Goal: Download file/media

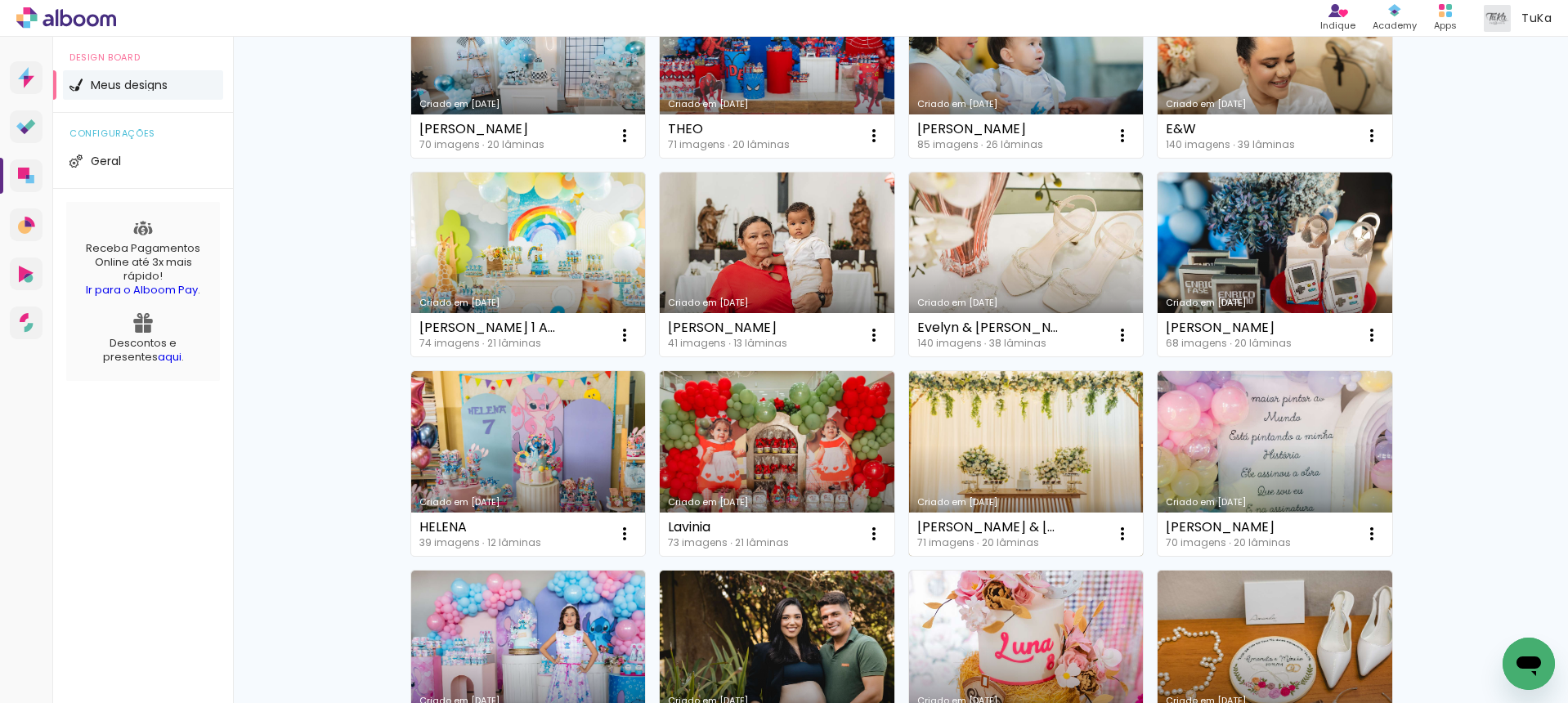
scroll to position [229, 0]
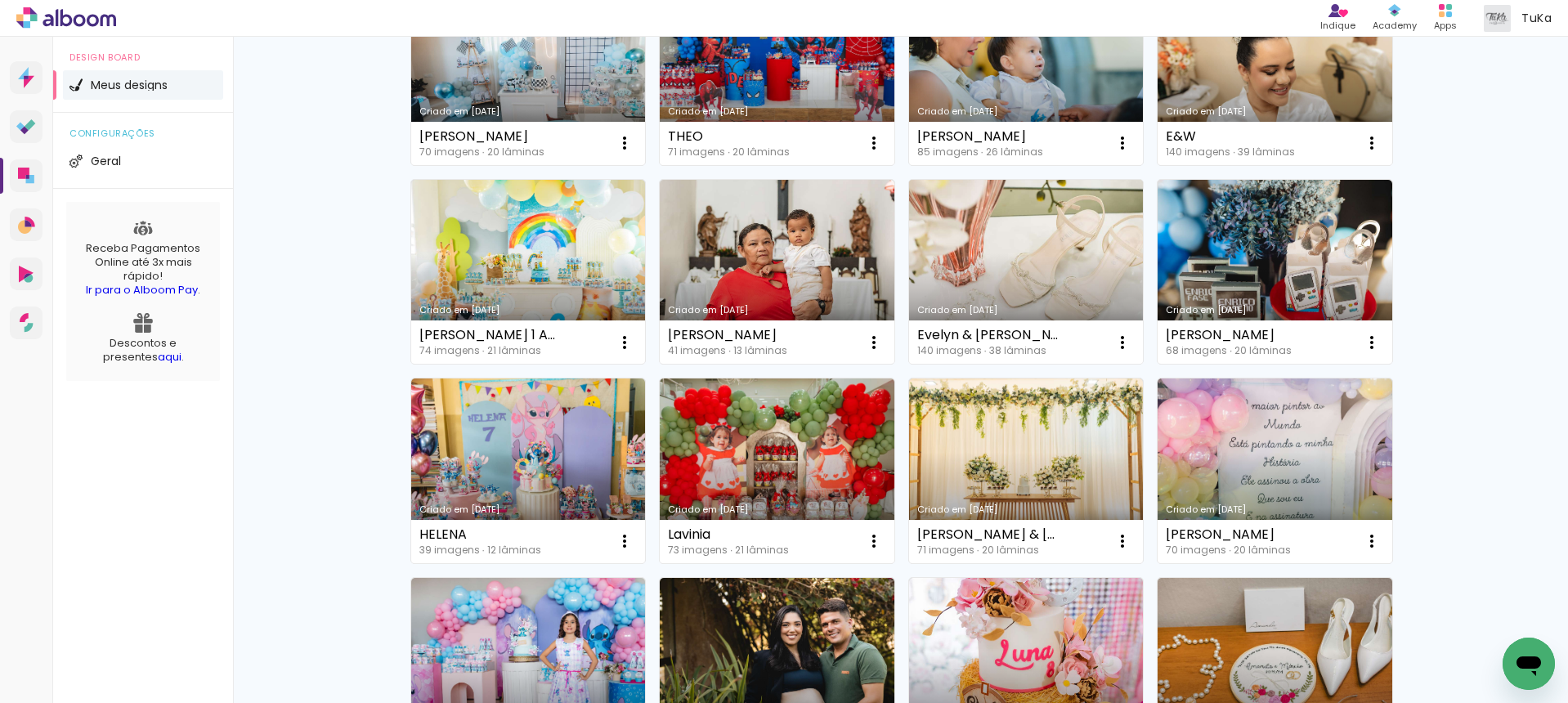
click at [1019, 258] on link "Criado em [DATE]" at bounding box center [1026, 272] width 235 height 185
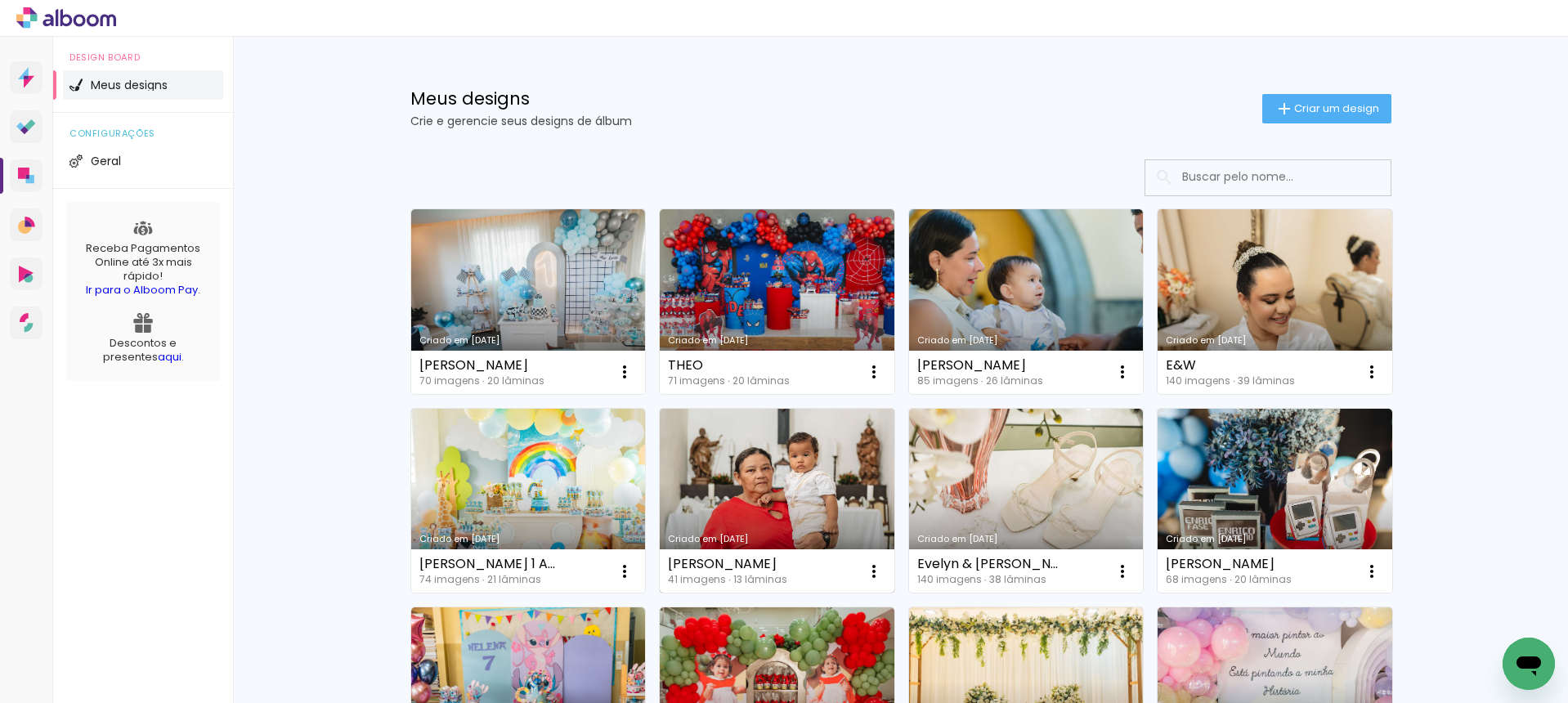
click at [764, 470] on link "Criado em [DATE]" at bounding box center [777, 501] width 235 height 185
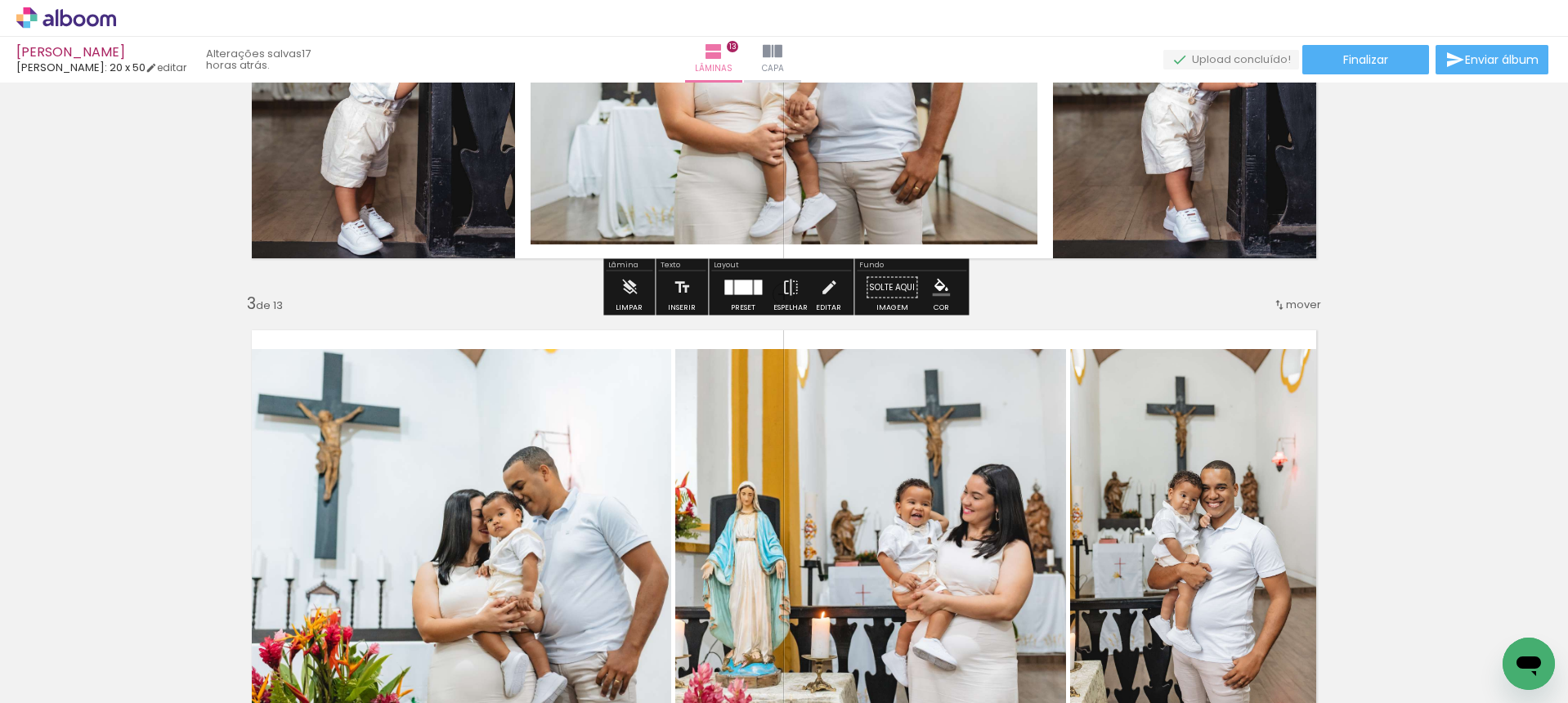
scroll to position [978, 0]
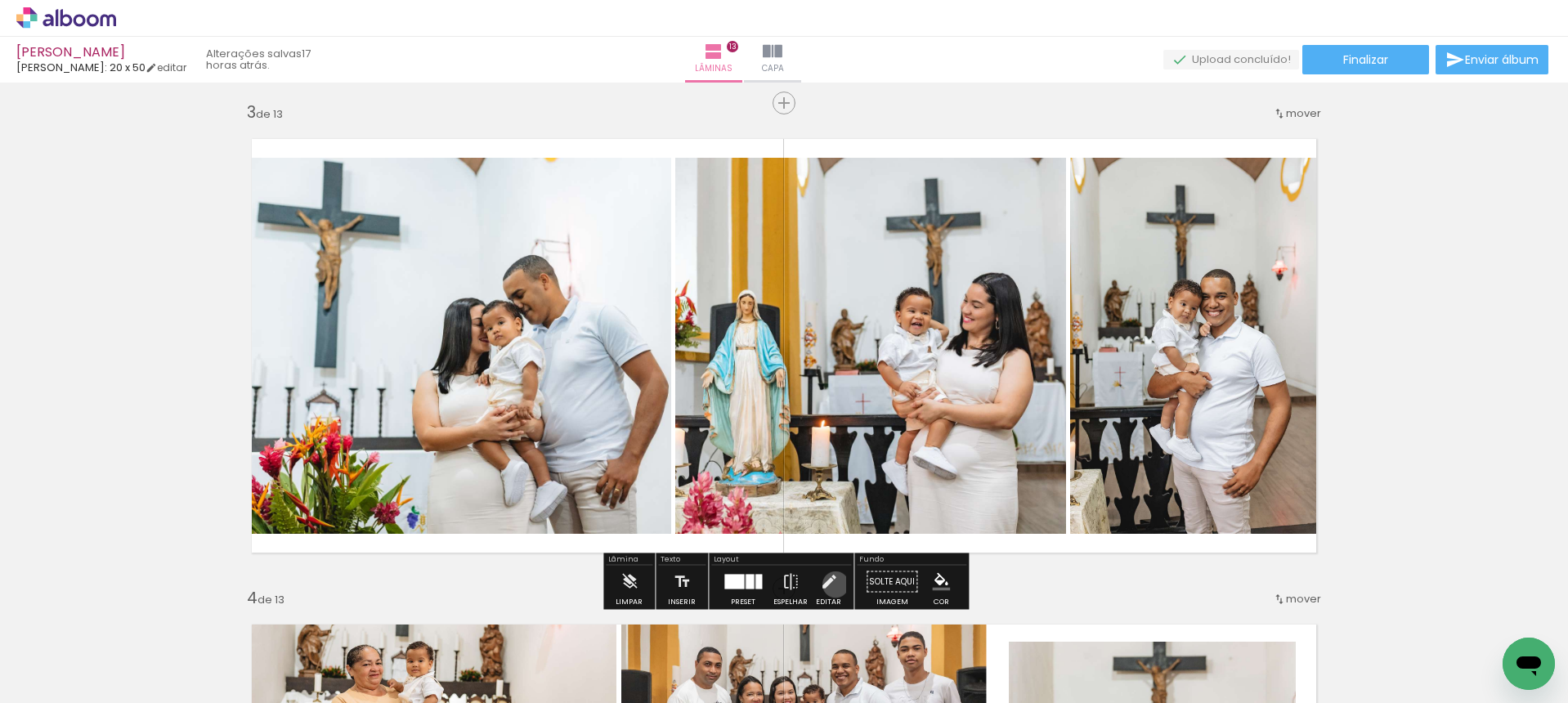
click at [831, 584] on iron-icon at bounding box center [829, 582] width 18 height 33
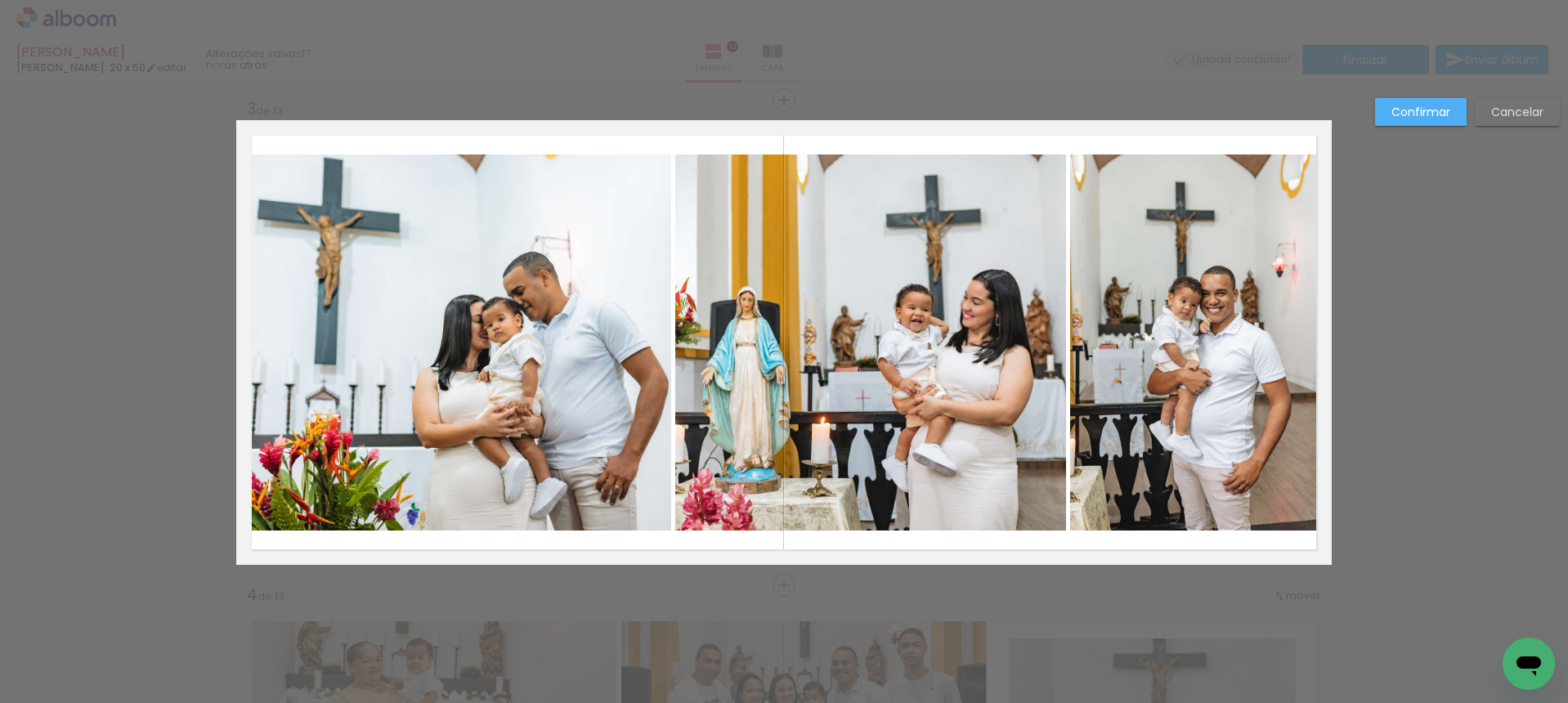
scroll to position [981, 0]
click at [1051, 377] on quentale-photo at bounding box center [870, 341] width 390 height 376
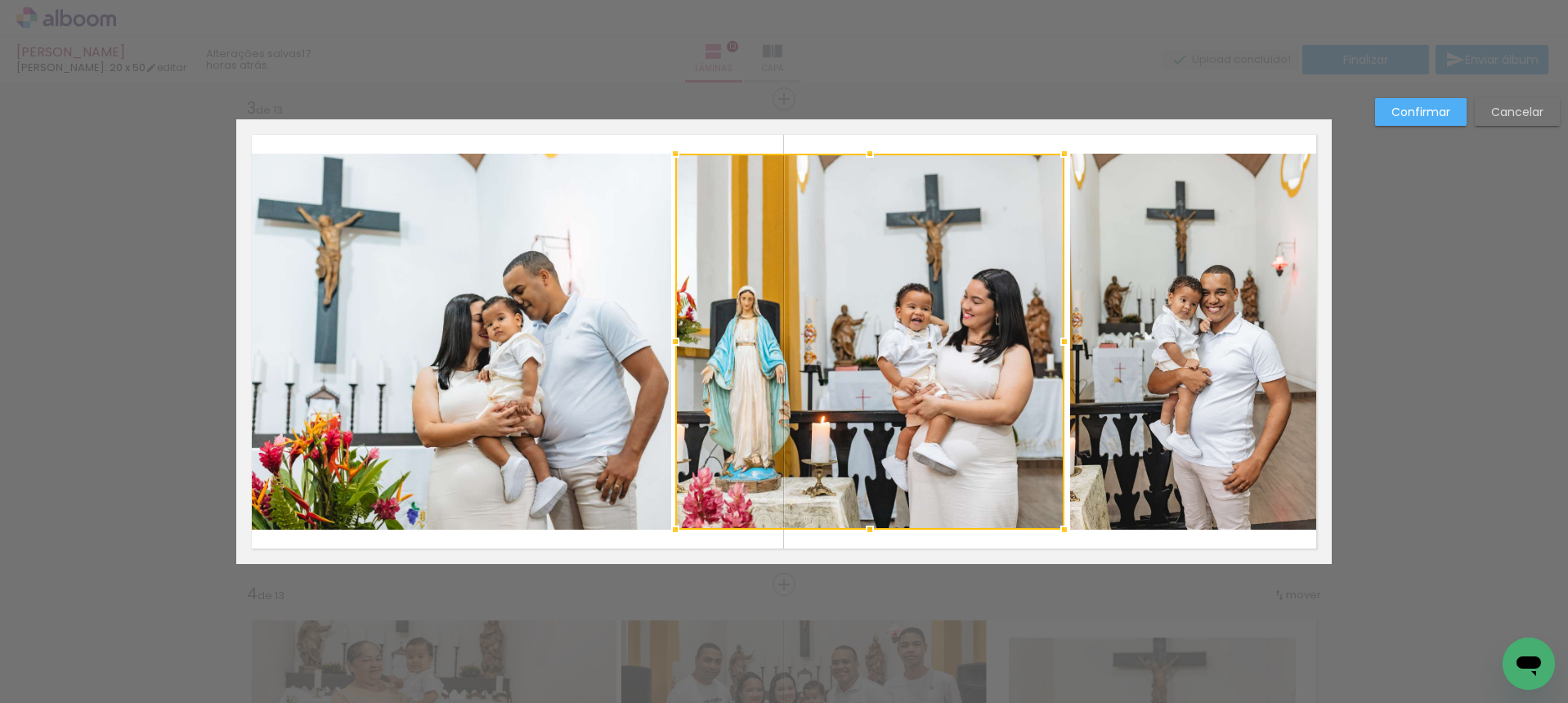
click at [1071, 343] on div at bounding box center [1064, 341] width 33 height 33
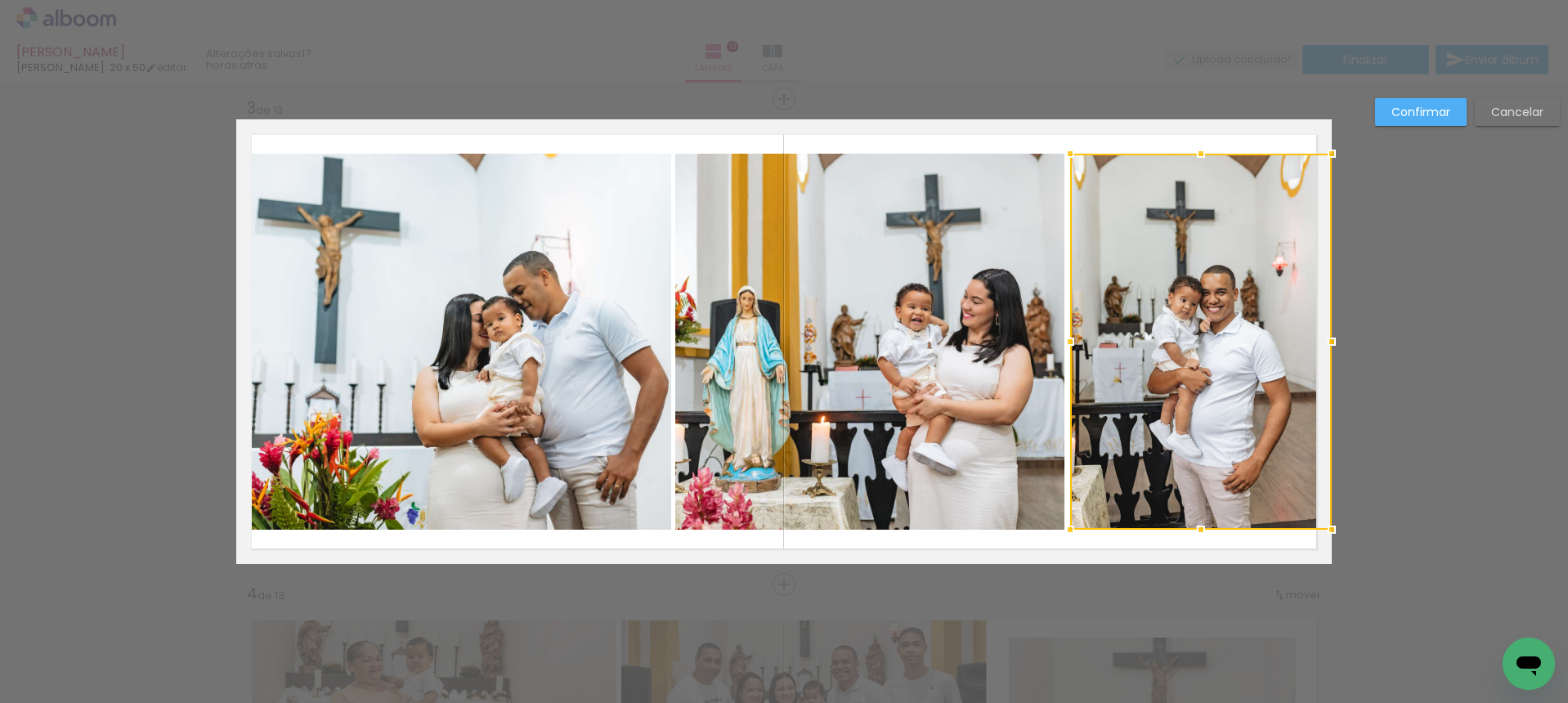
click at [0, 0] on slot "Confirmar" at bounding box center [0, 0] width 0 height 0
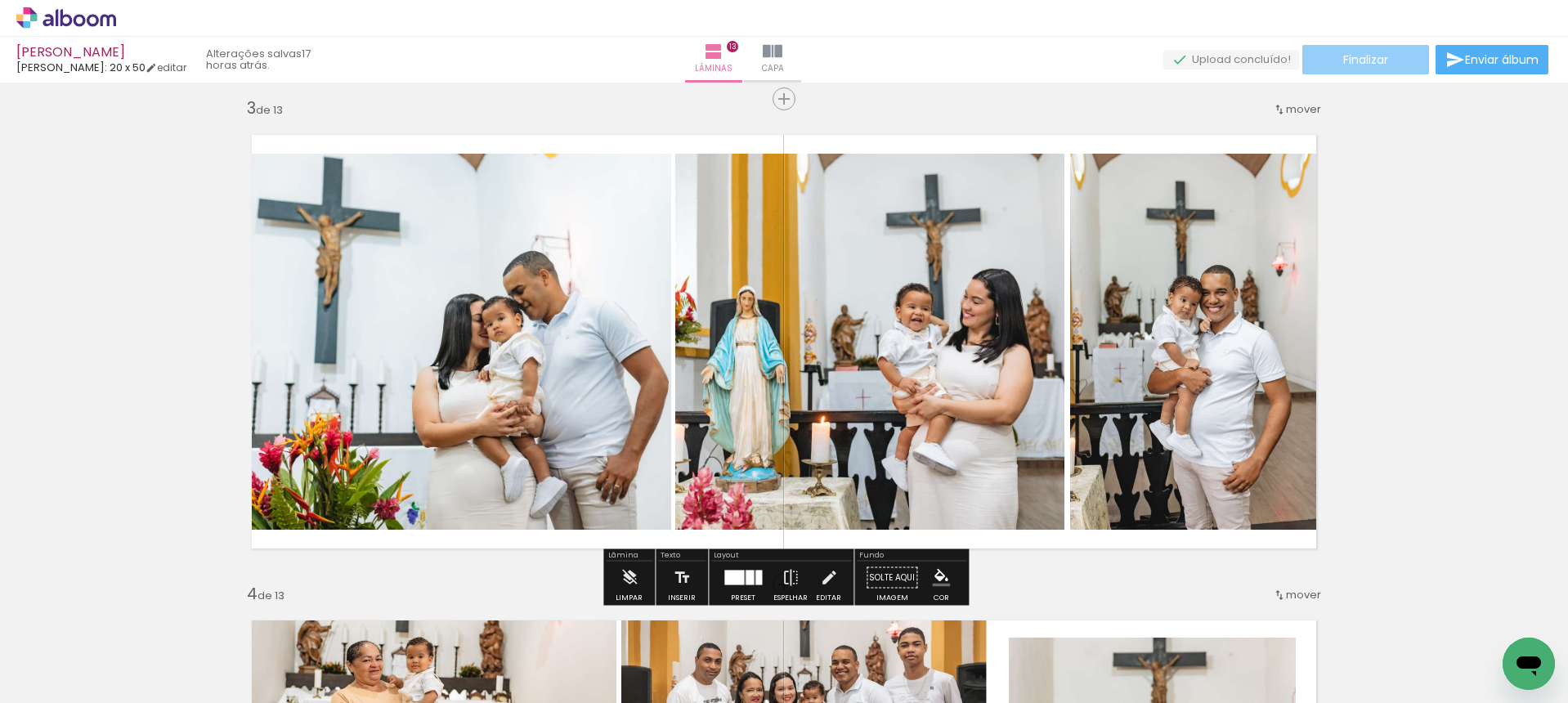
click at [1379, 59] on span "Finalizar" at bounding box center [1365, 60] width 44 height 12
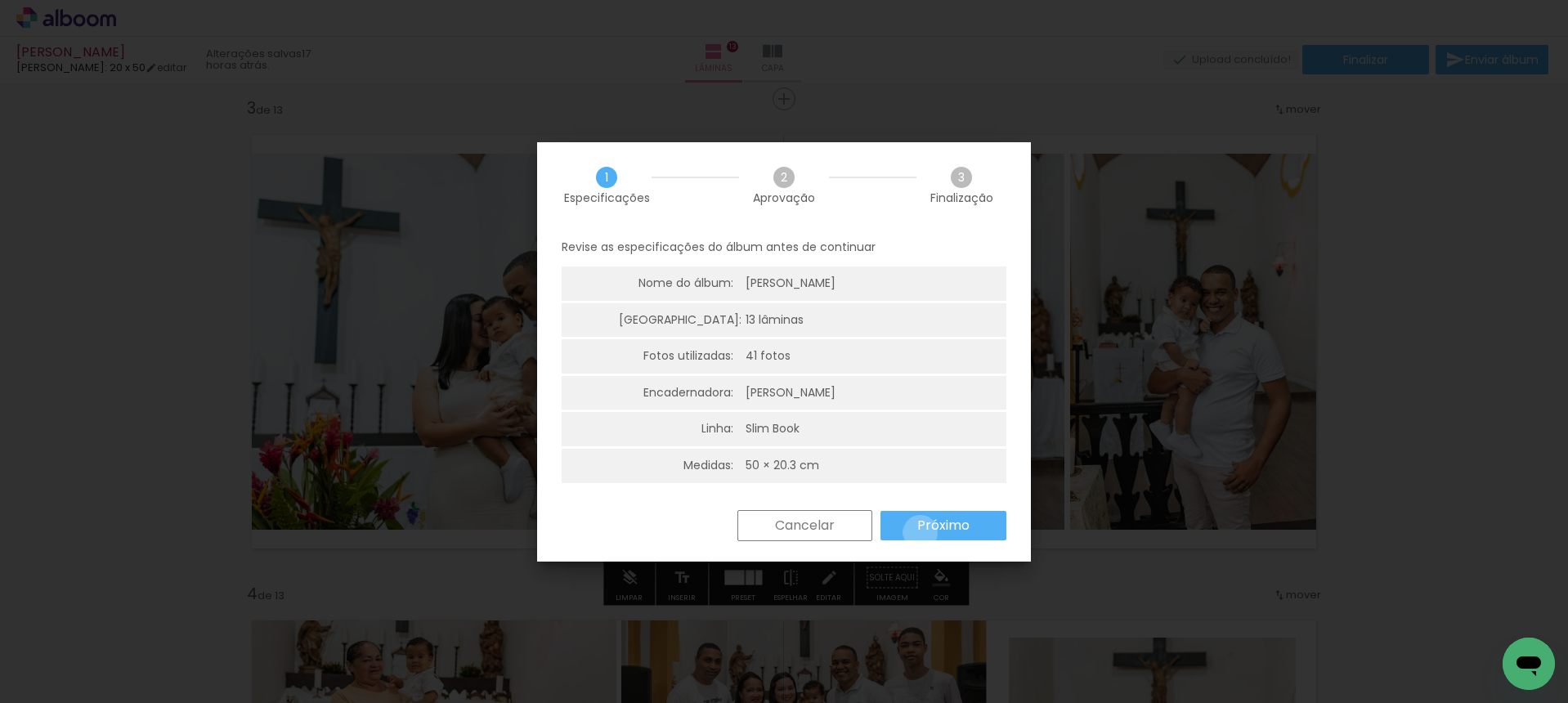
click at [0, 0] on slot "Próximo" at bounding box center [0, 0] width 0 height 0
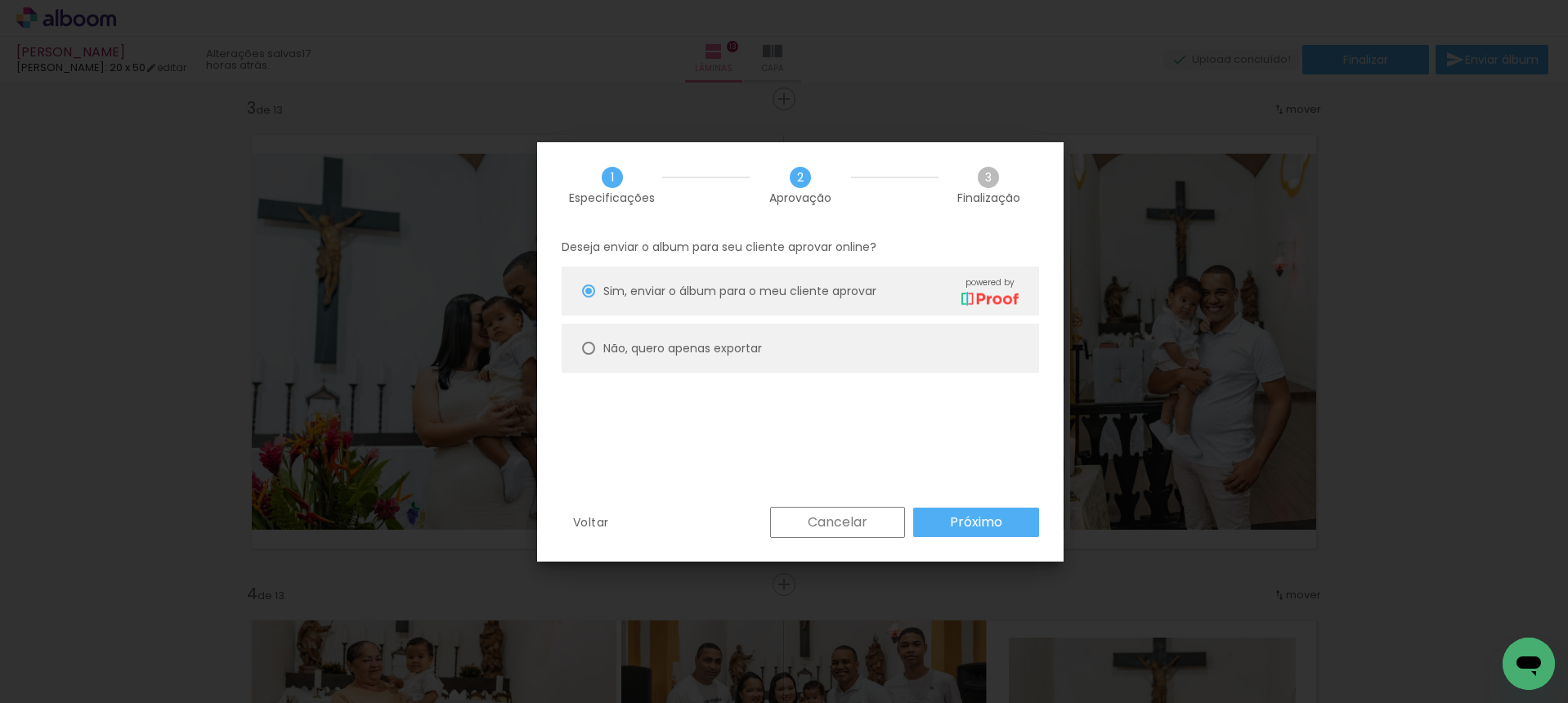
click at [800, 353] on paper-radio-button "Não, quero apenas exportar" at bounding box center [801, 348] width 478 height 49
type paper-radio-button "on"
click at [805, 343] on paper-radio-button "Não, quero apenas exportar" at bounding box center [801, 348] width 478 height 49
click at [962, 512] on paper-button "Próximo" at bounding box center [976, 522] width 126 height 29
type input "Alta, 300 DPI"
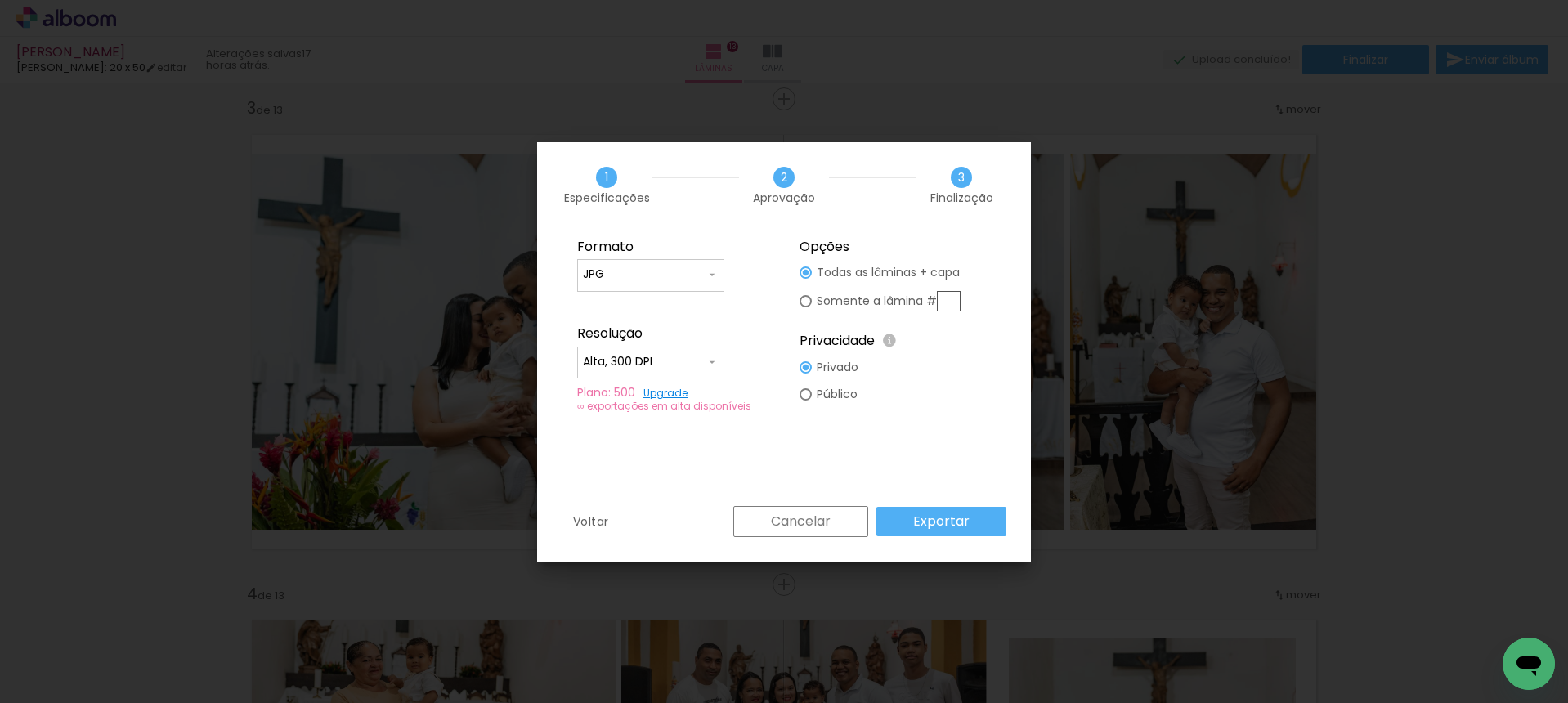
click at [810, 300] on div at bounding box center [805, 301] width 13 height 13
type paper-radio-button "on"
click at [947, 304] on input "text" at bounding box center [948, 301] width 24 height 20
type input "3"
click at [984, 283] on fieldset "Opções Todas as lâminas + capa Somente a lâmina # 3 Privacidade Todo o conteúdo…" at bounding box center [895, 326] width 219 height 195
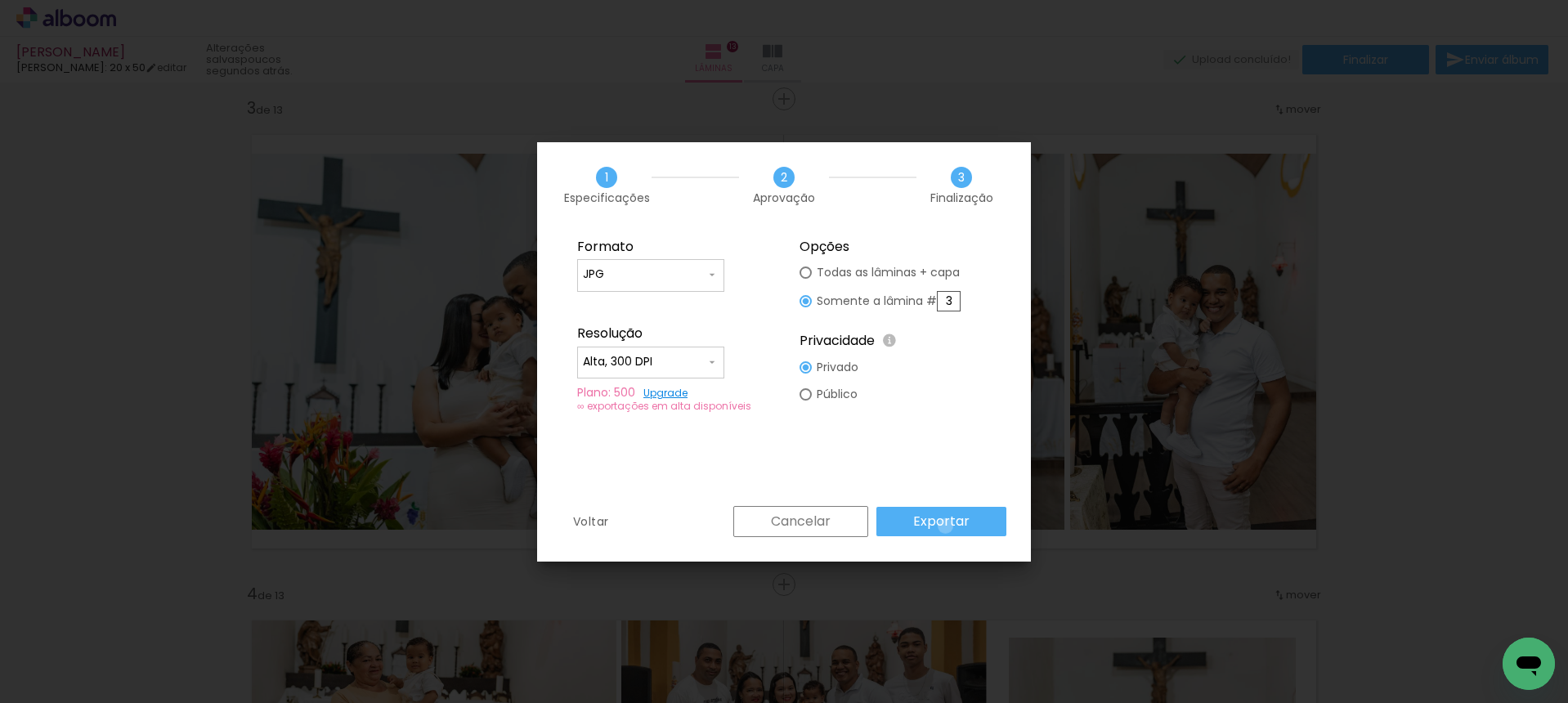
click at [0, 0] on slot "Exportar" at bounding box center [0, 0] width 0 height 0
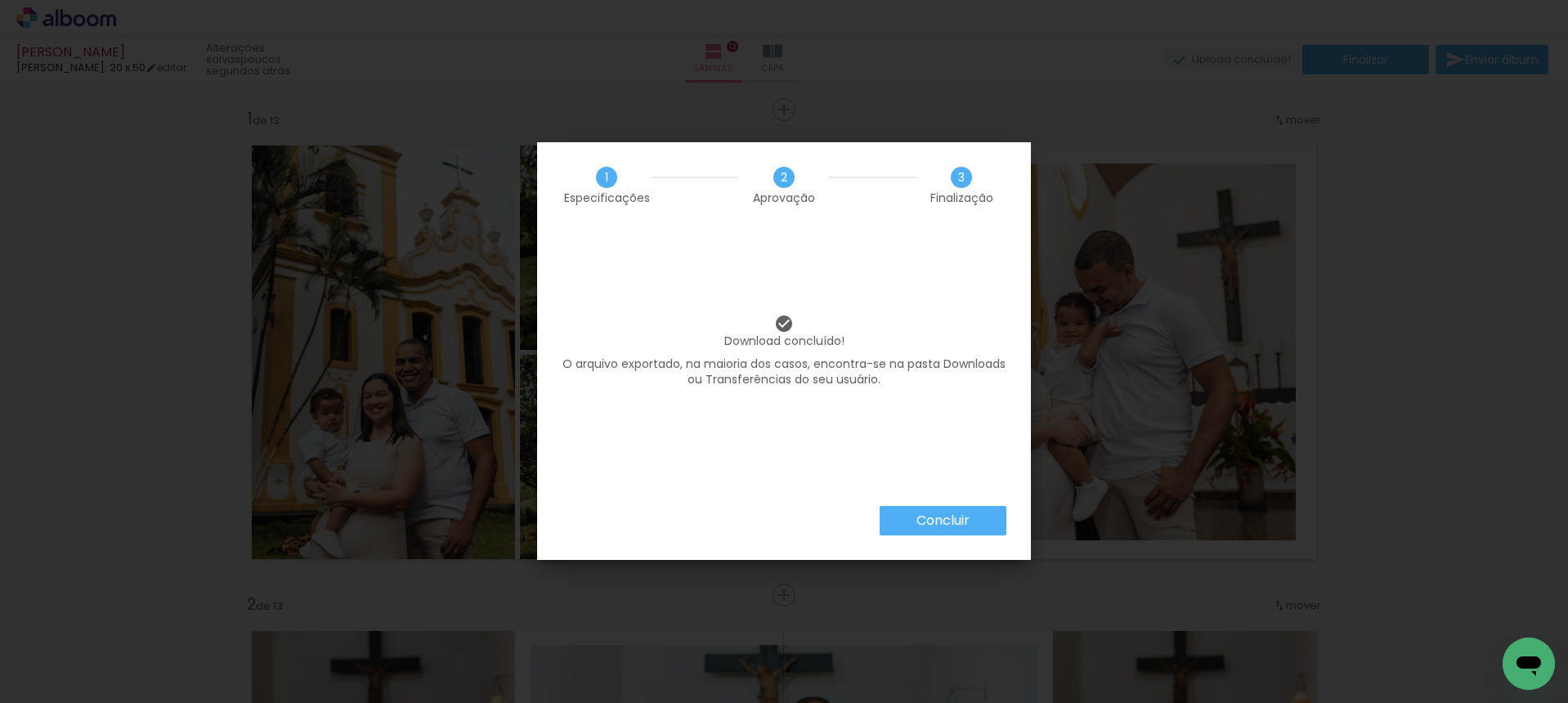
scroll to position [981, 0]
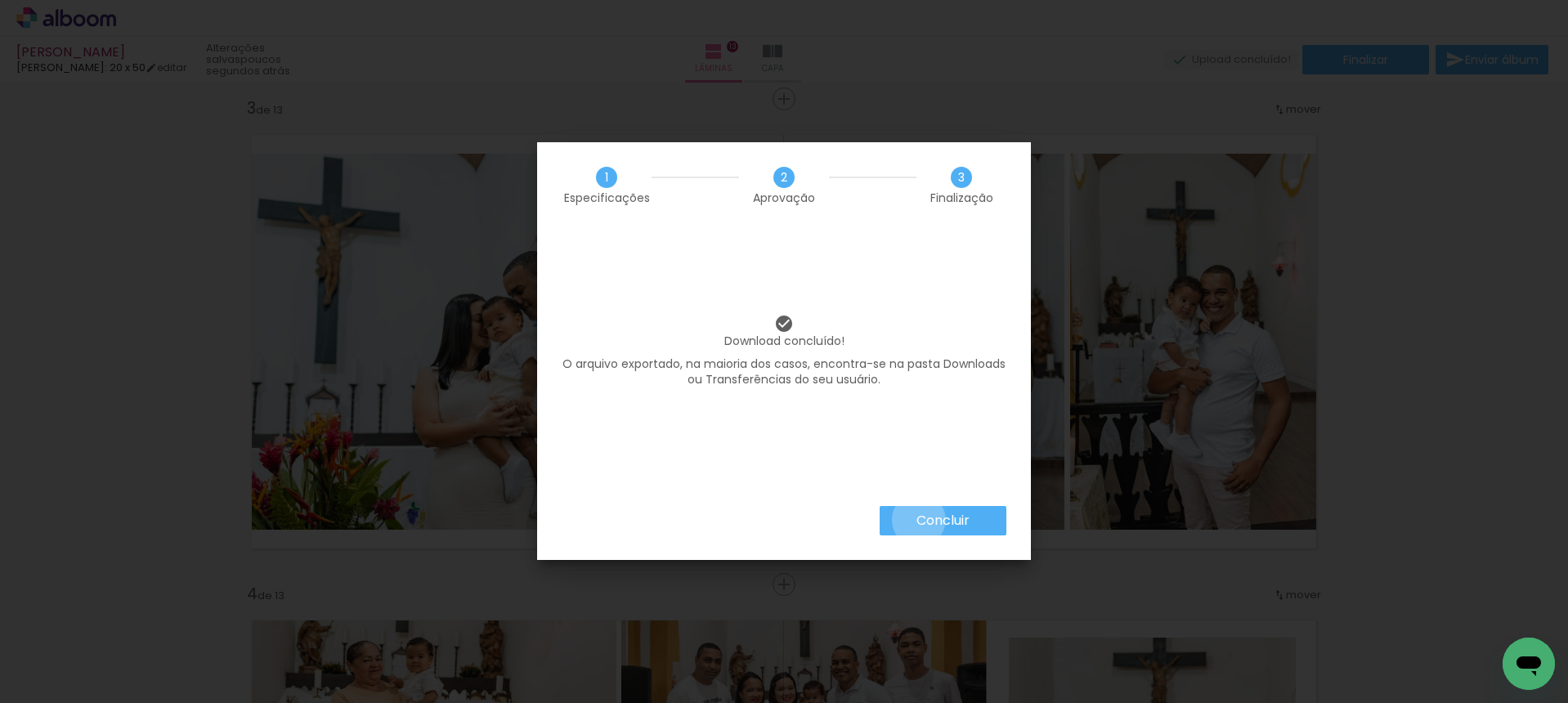
click at [0, 0] on slot "Concluir" at bounding box center [0, 0] width 0 height 0
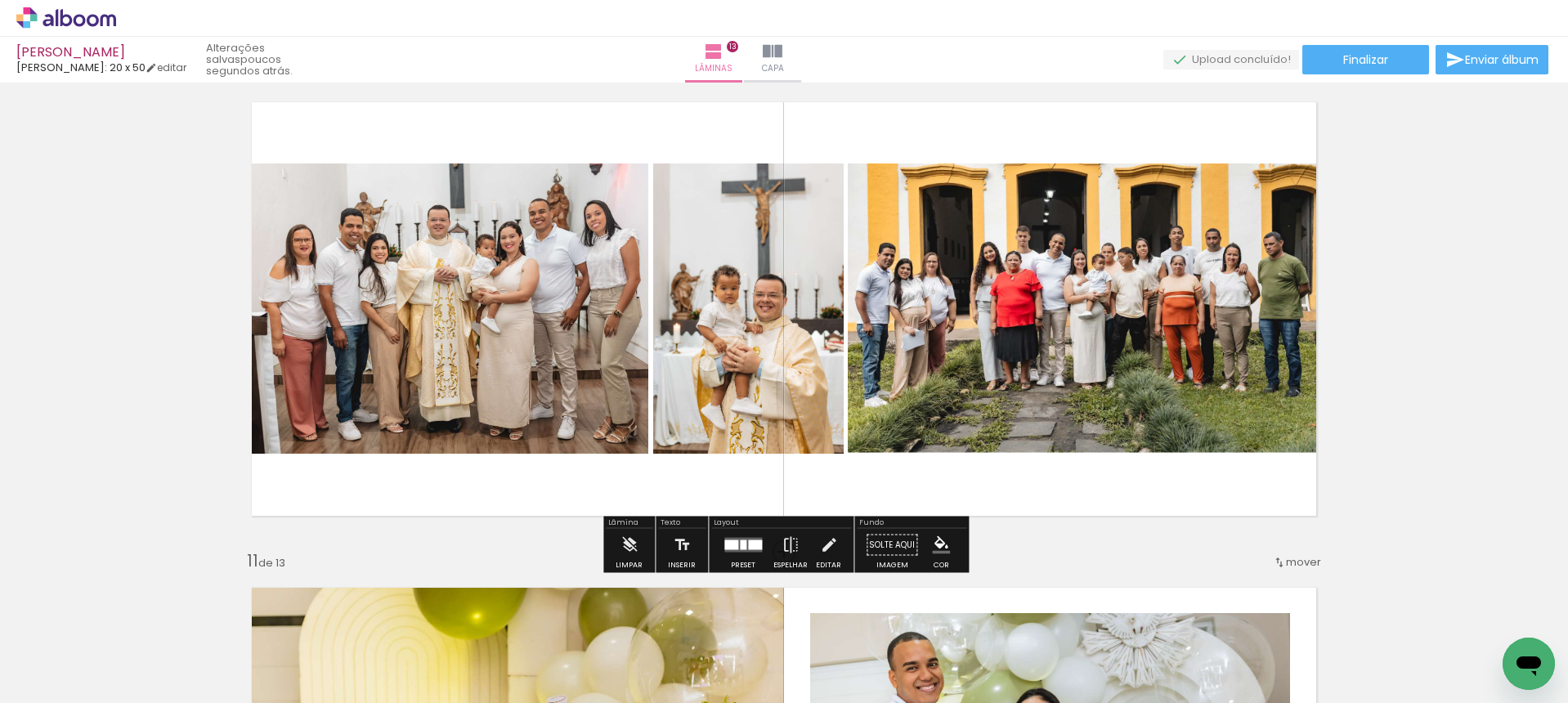
scroll to position [4399, 0]
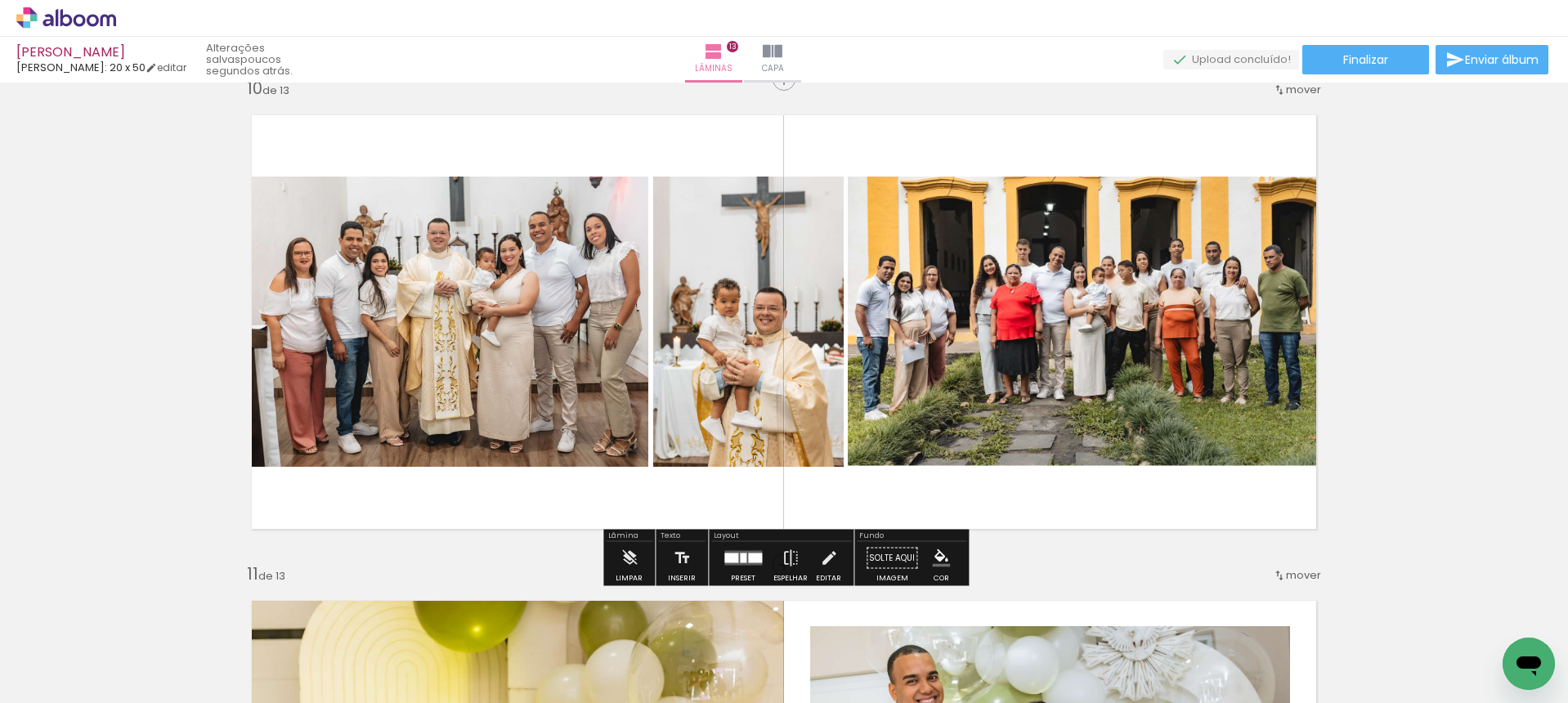
drag, startPoint x: 822, startPoint y: 555, endPoint x: 827, endPoint y: 539, distance: 16.8
click at [822, 555] on iron-icon at bounding box center [829, 558] width 18 height 33
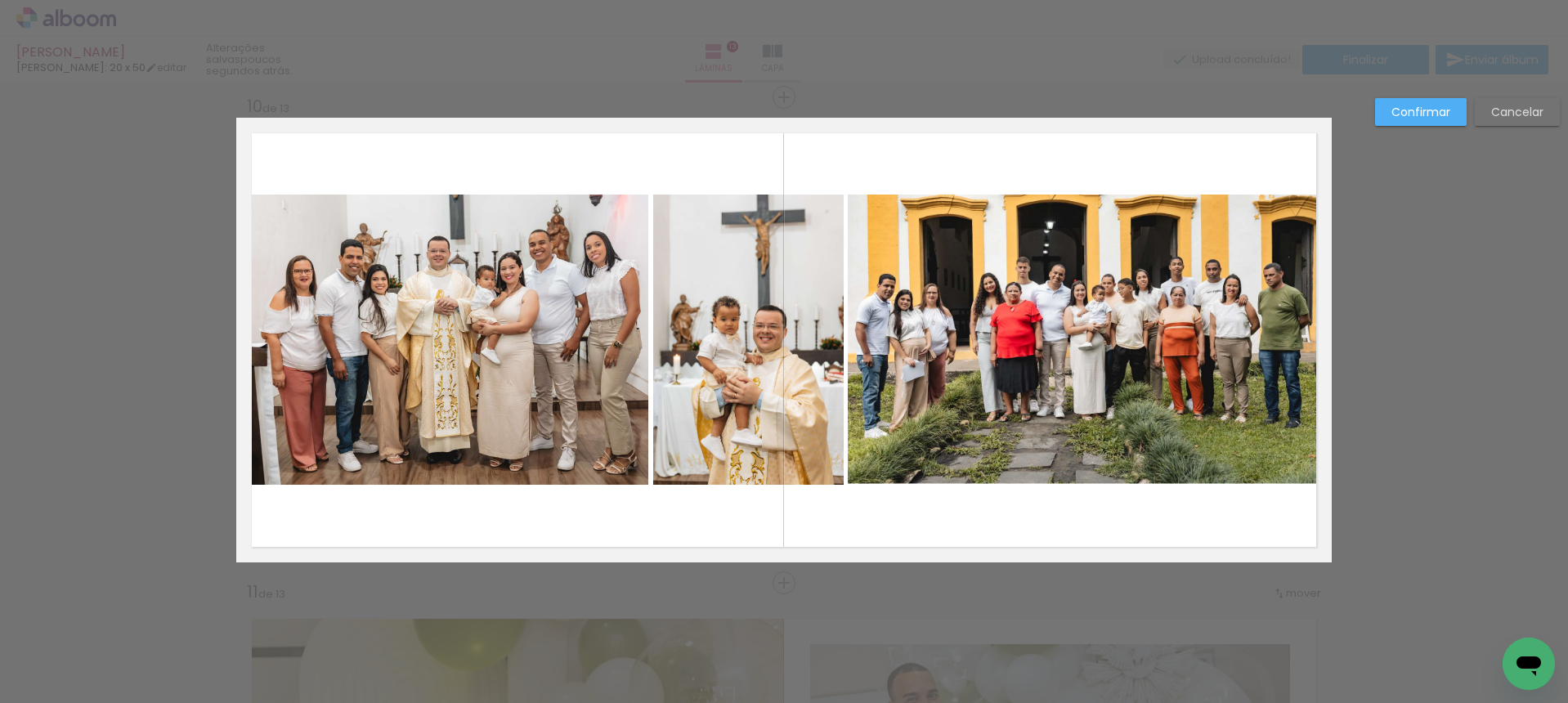
scroll to position [4379, 0]
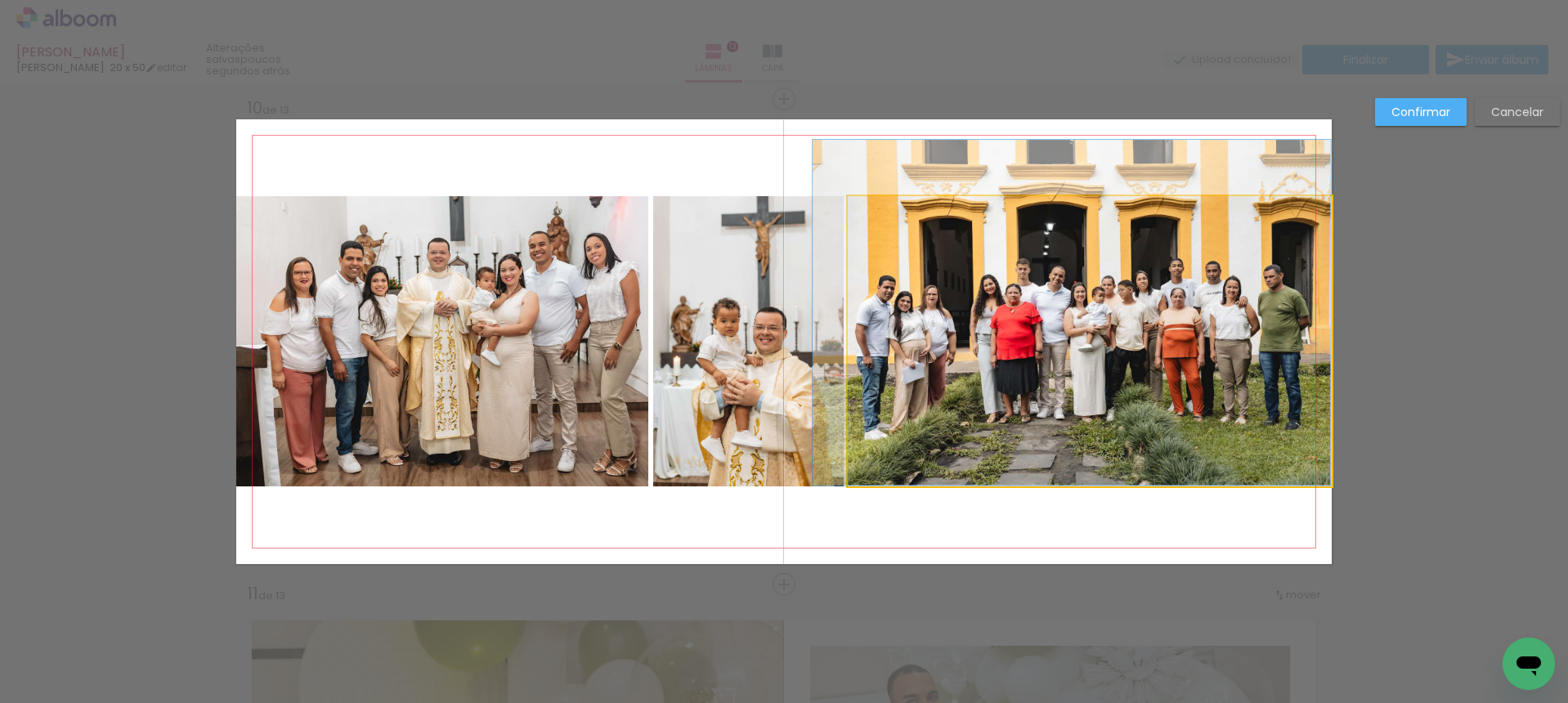
click at [862, 351] on quentale-photo at bounding box center [1089, 341] width 484 height 290
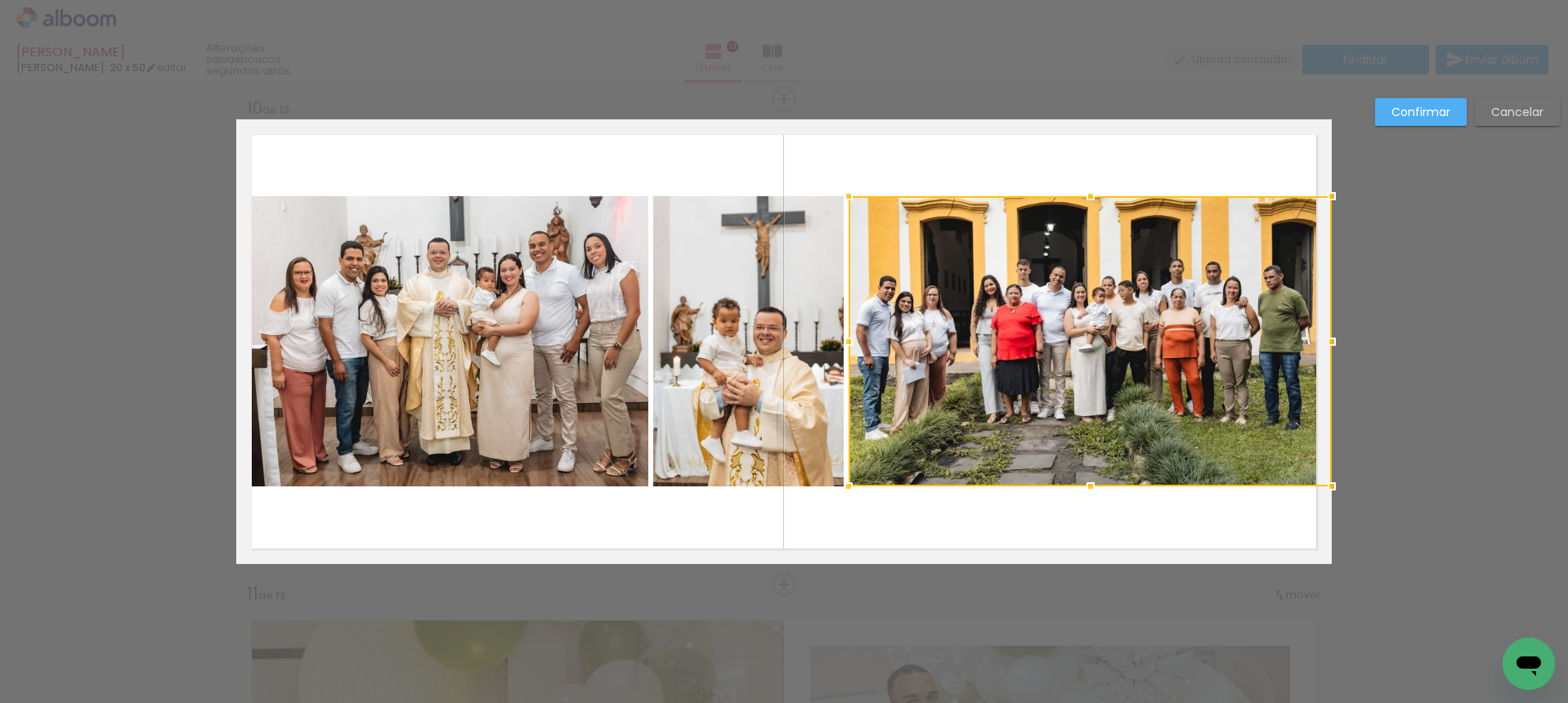
click at [851, 340] on div at bounding box center [848, 341] width 33 height 33
click at [852, 339] on div at bounding box center [847, 341] width 33 height 33
click at [1015, 172] on quentale-layouter at bounding box center [784, 341] width 1095 height 445
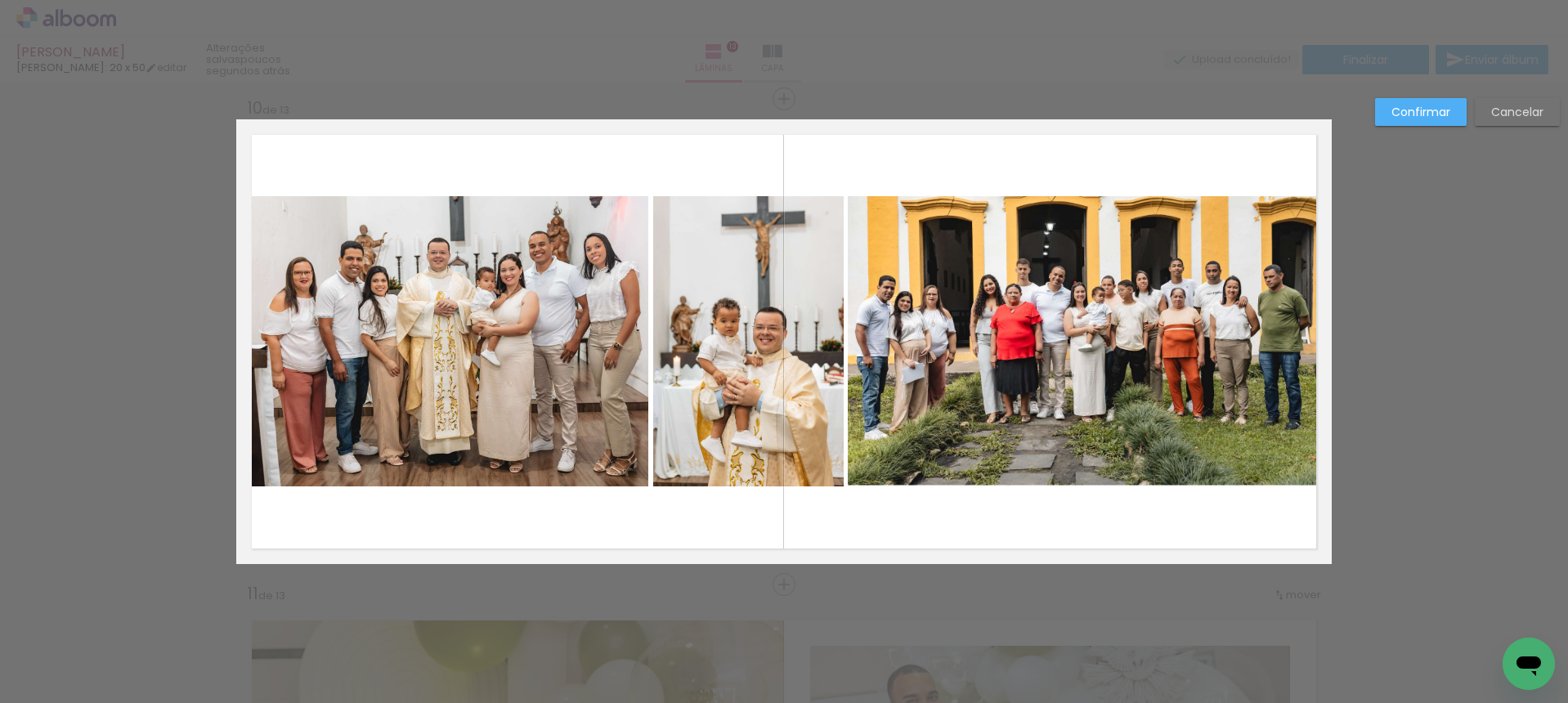
click at [1037, 478] on quentale-photo at bounding box center [1089, 341] width 484 height 290
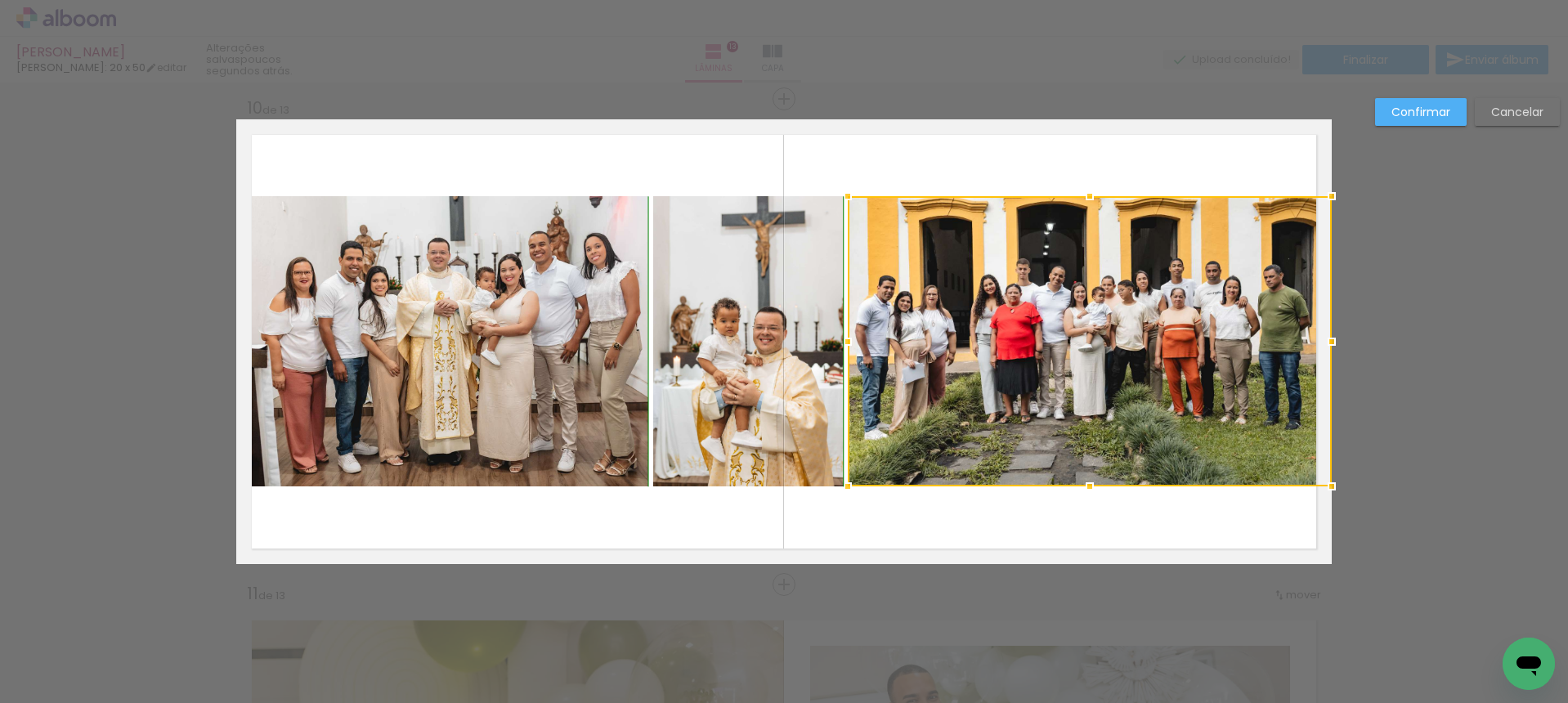
click at [1085, 485] on div at bounding box center [1090, 486] width 33 height 33
click at [1085, 503] on quentale-layouter at bounding box center [784, 341] width 1095 height 445
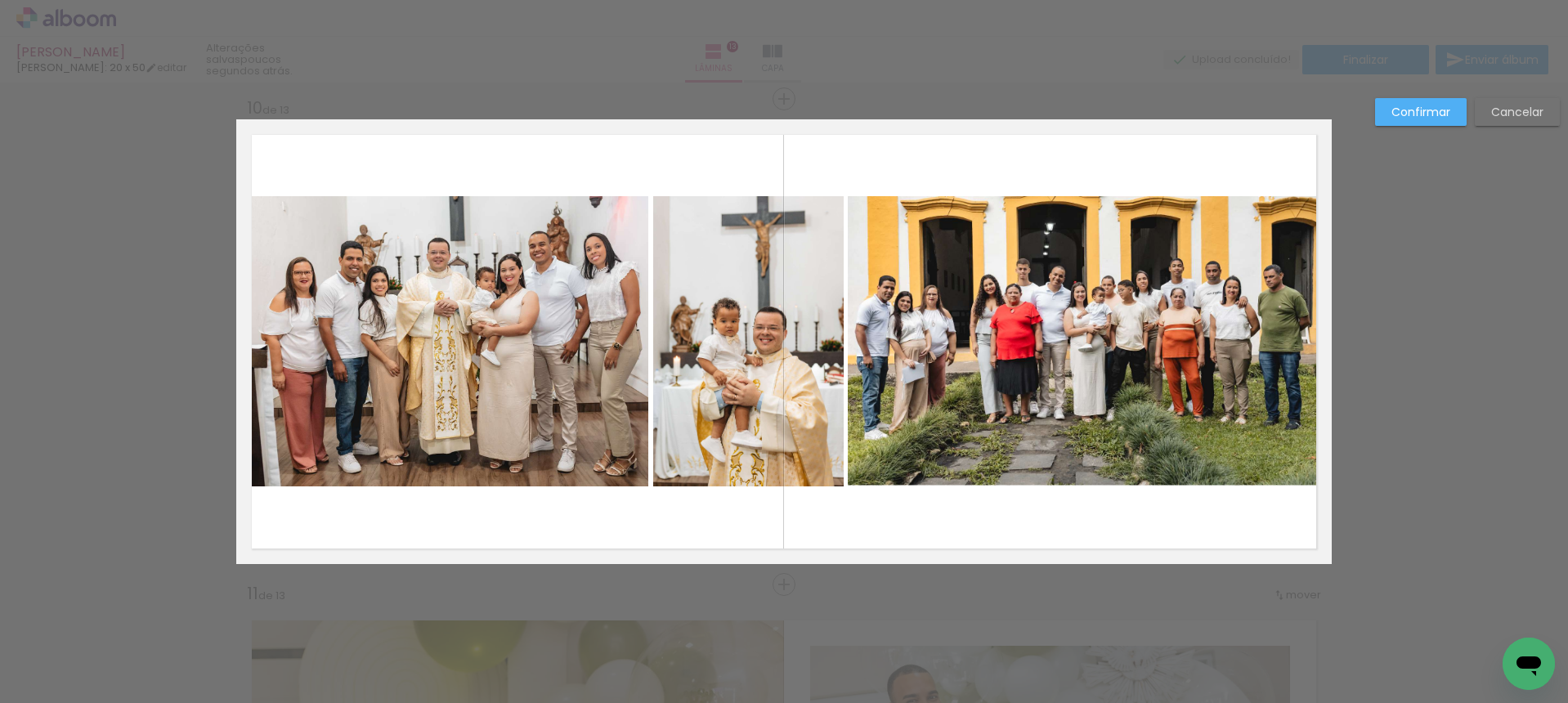
click at [1087, 483] on quentale-photo at bounding box center [1089, 341] width 484 height 290
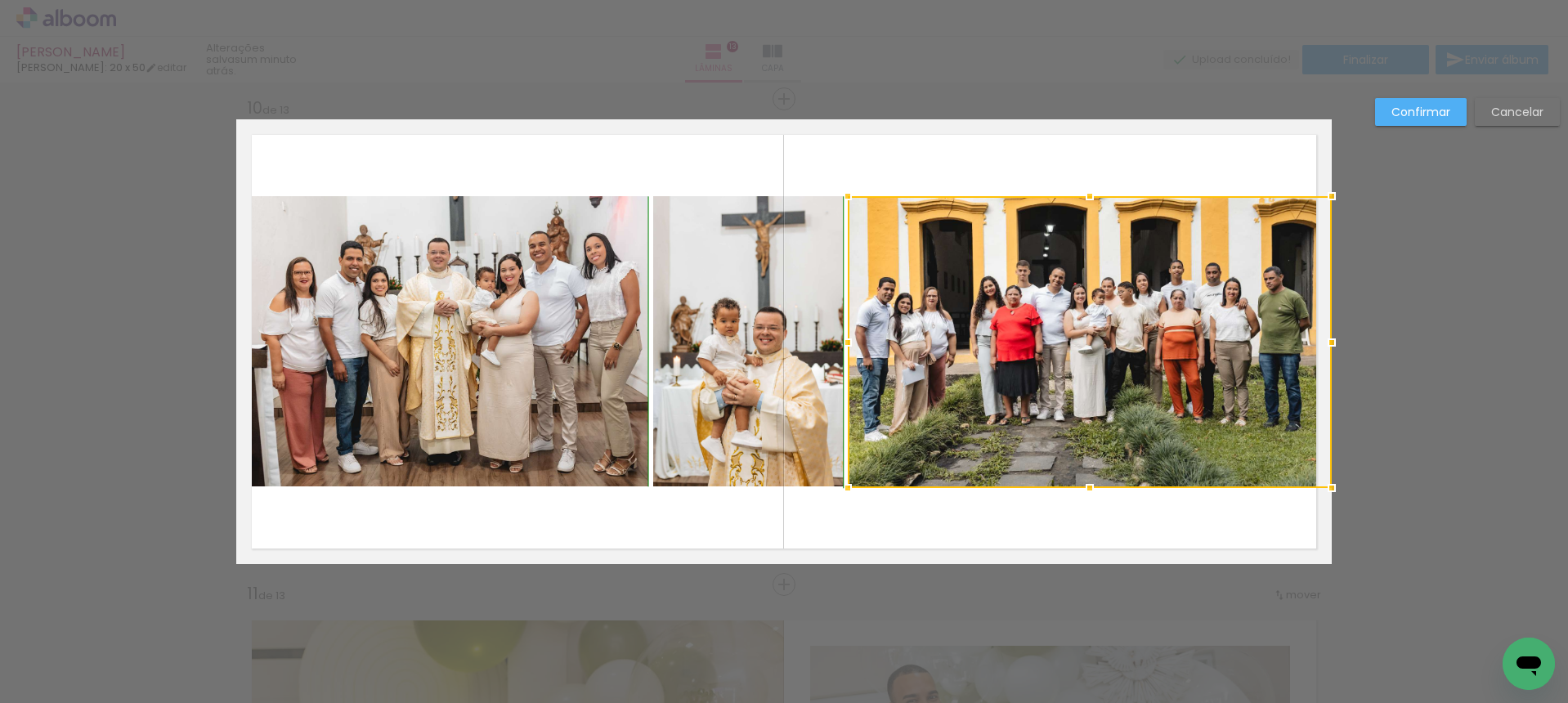
click at [1089, 485] on div at bounding box center [1090, 488] width 33 height 33
click at [1083, 499] on div at bounding box center [1090, 488] width 33 height 33
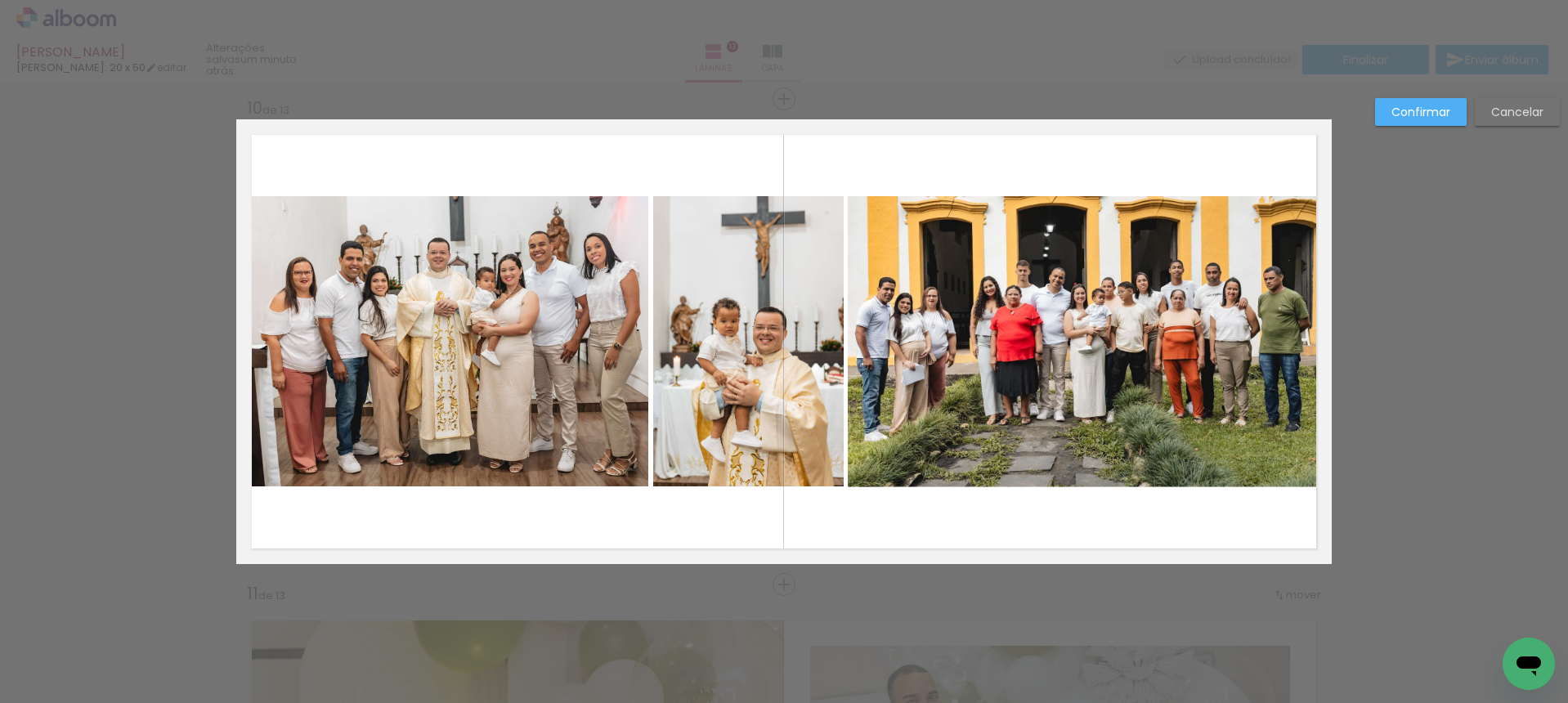
click at [1084, 491] on quentale-layouter at bounding box center [784, 341] width 1095 height 445
click at [1084, 485] on quentale-photo at bounding box center [1089, 342] width 484 height 292
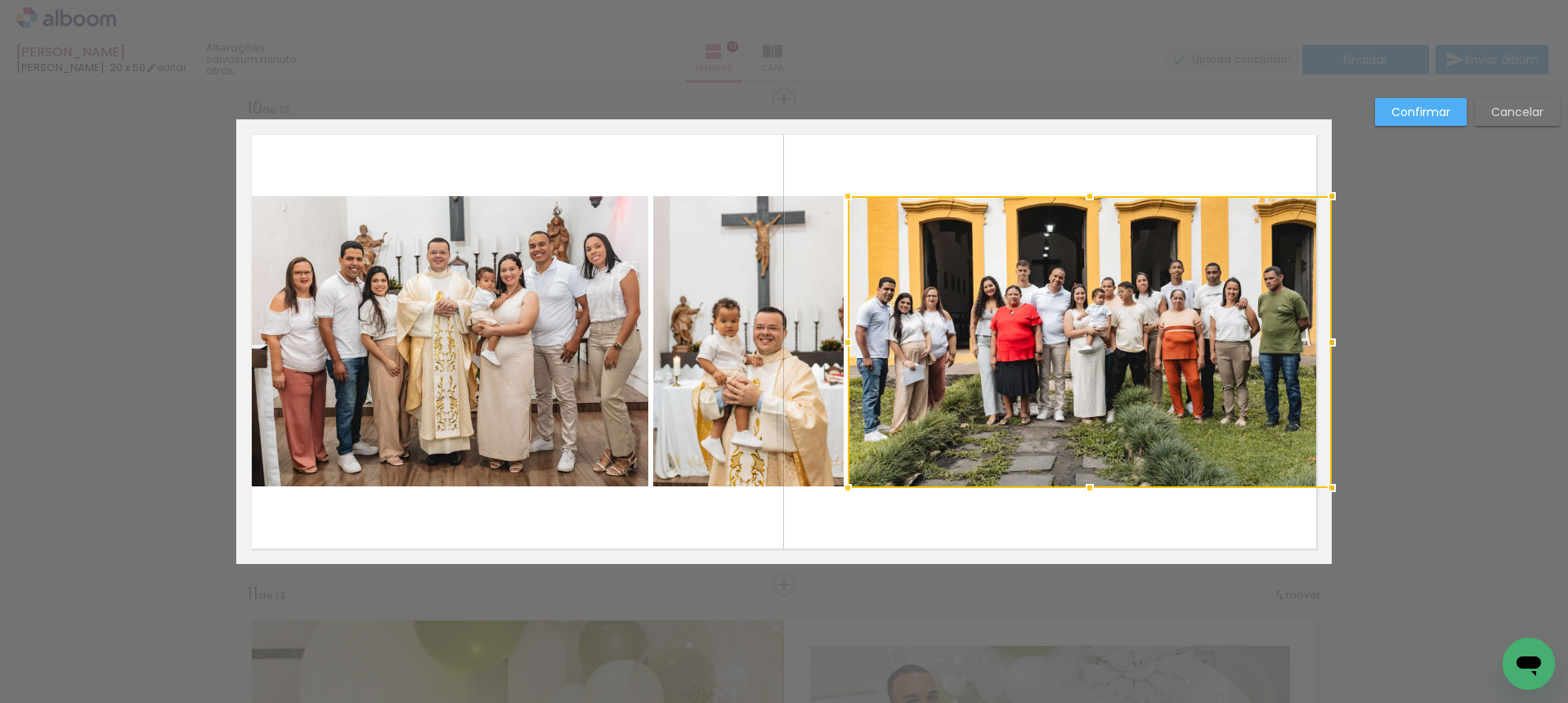
click at [1084, 488] on div at bounding box center [1090, 488] width 33 height 33
click at [1082, 493] on div at bounding box center [1090, 487] width 33 height 33
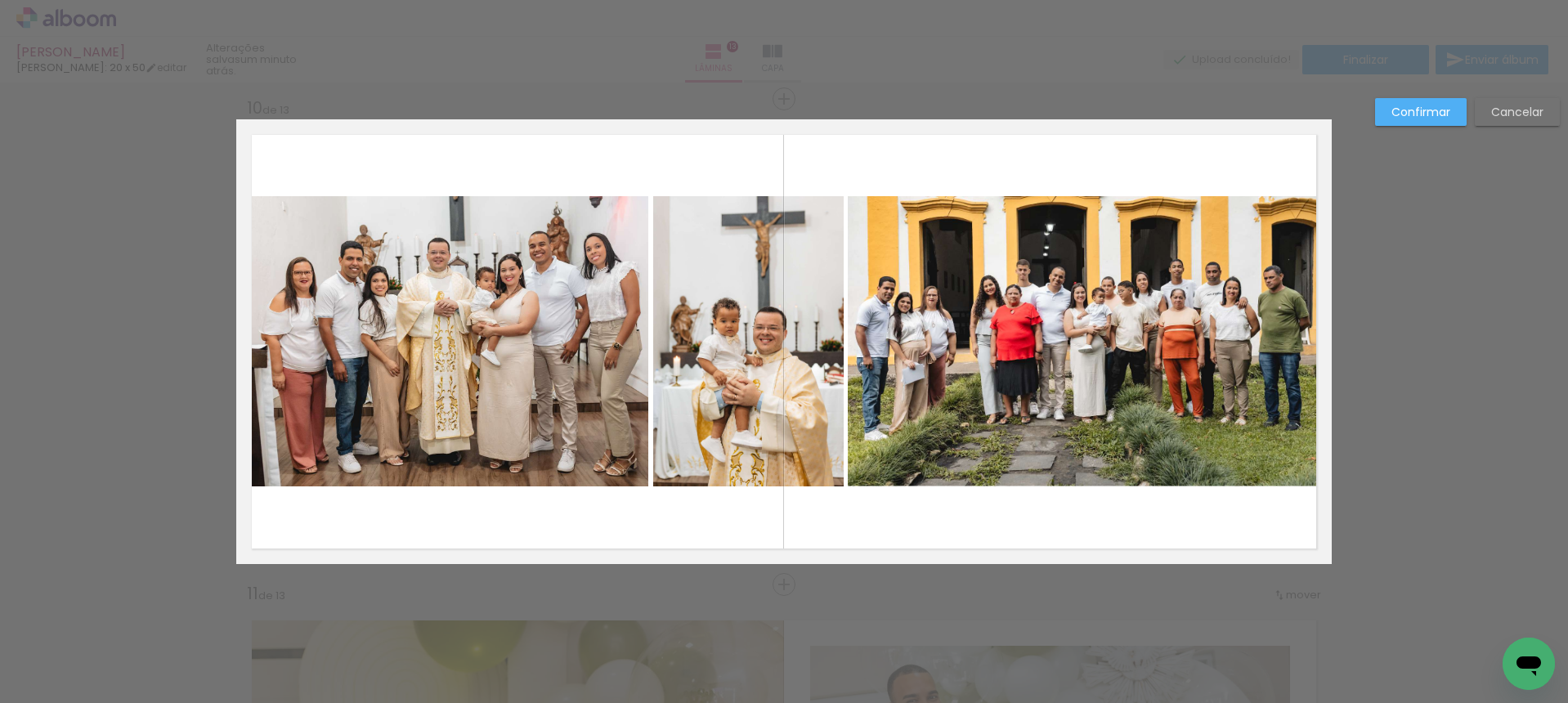
click at [1412, 102] on paper-button "Confirmar" at bounding box center [1420, 111] width 92 height 28
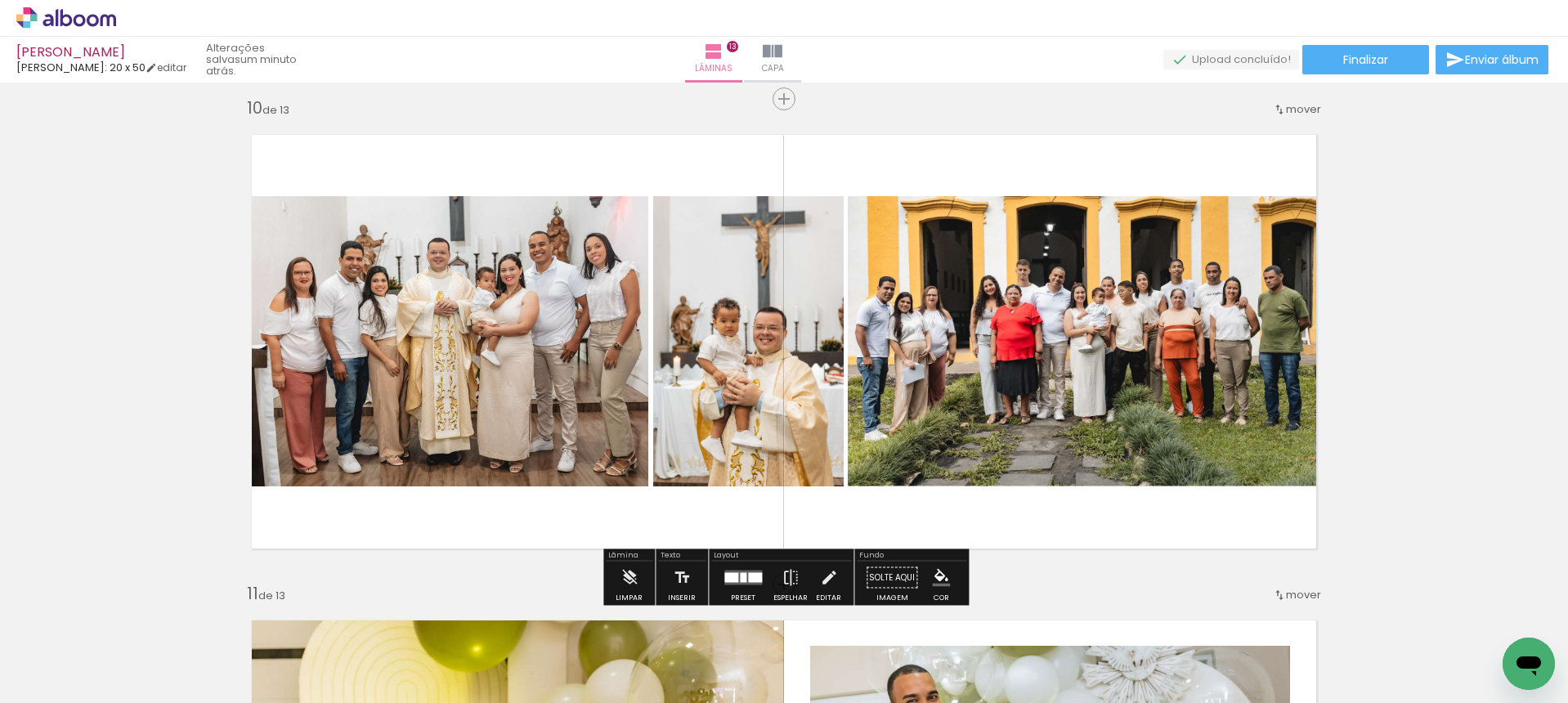
click at [1332, 41] on div "ETHAN - BATISMO Luiz Fotógrafo: 20 x 50 editar um minuto atrás. Lâminas 13 Capa…" at bounding box center [784, 41] width 1568 height 82
click at [1332, 55] on paper-button "Finalizar" at bounding box center [1365, 59] width 127 height 29
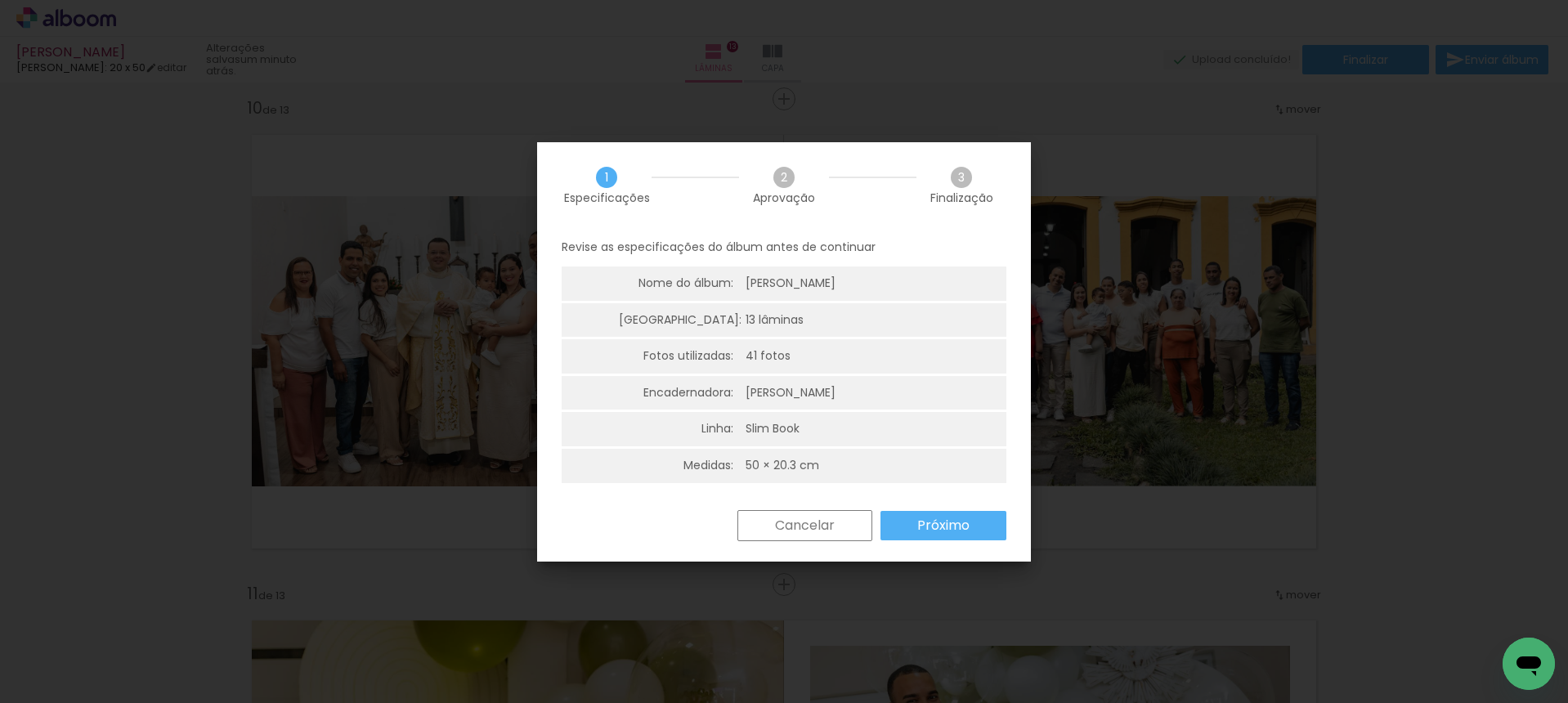
click at [918, 534] on paper-button "Próximo" at bounding box center [943, 525] width 126 height 29
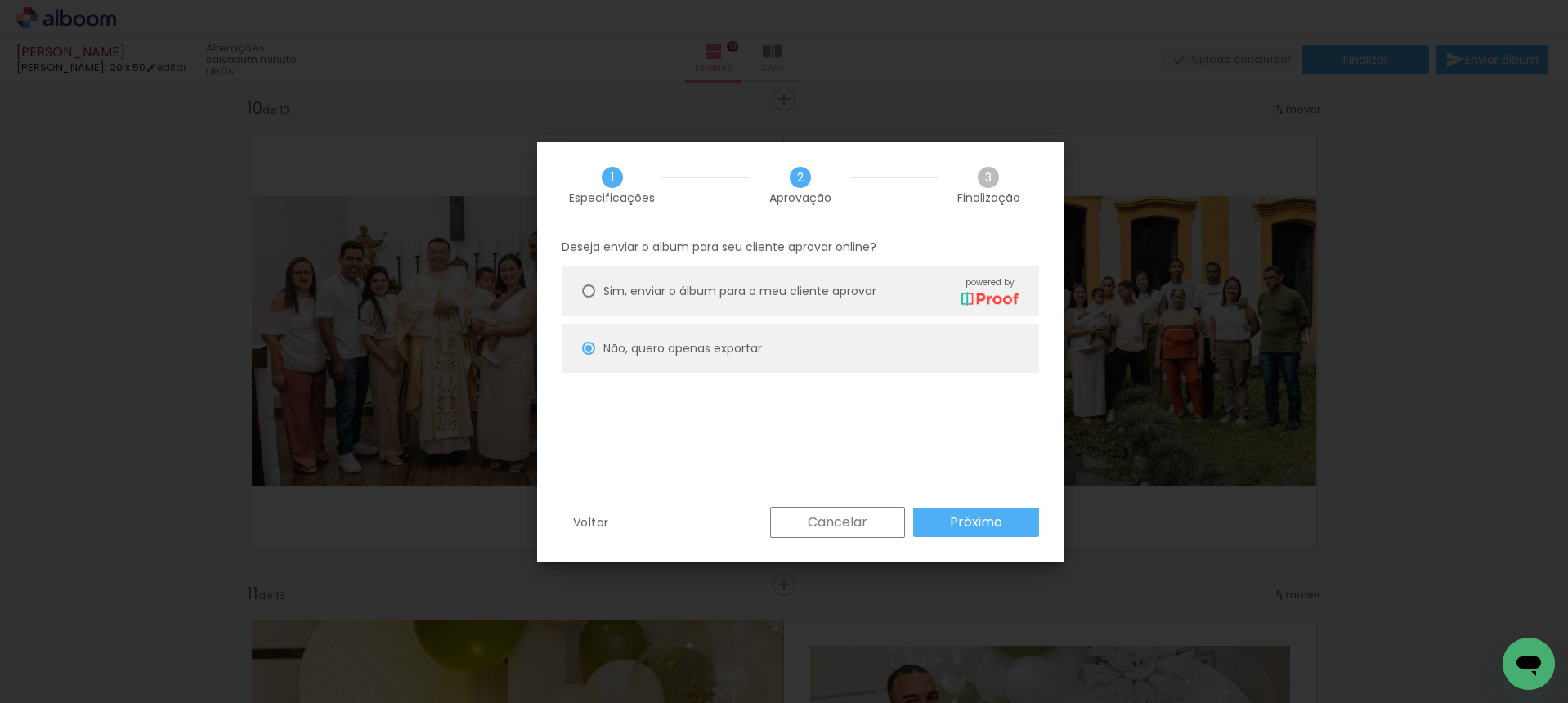
click at [0, 0] on slot "Próximo" at bounding box center [0, 0] width 0 height 0
type input "Alta, 300 DPI"
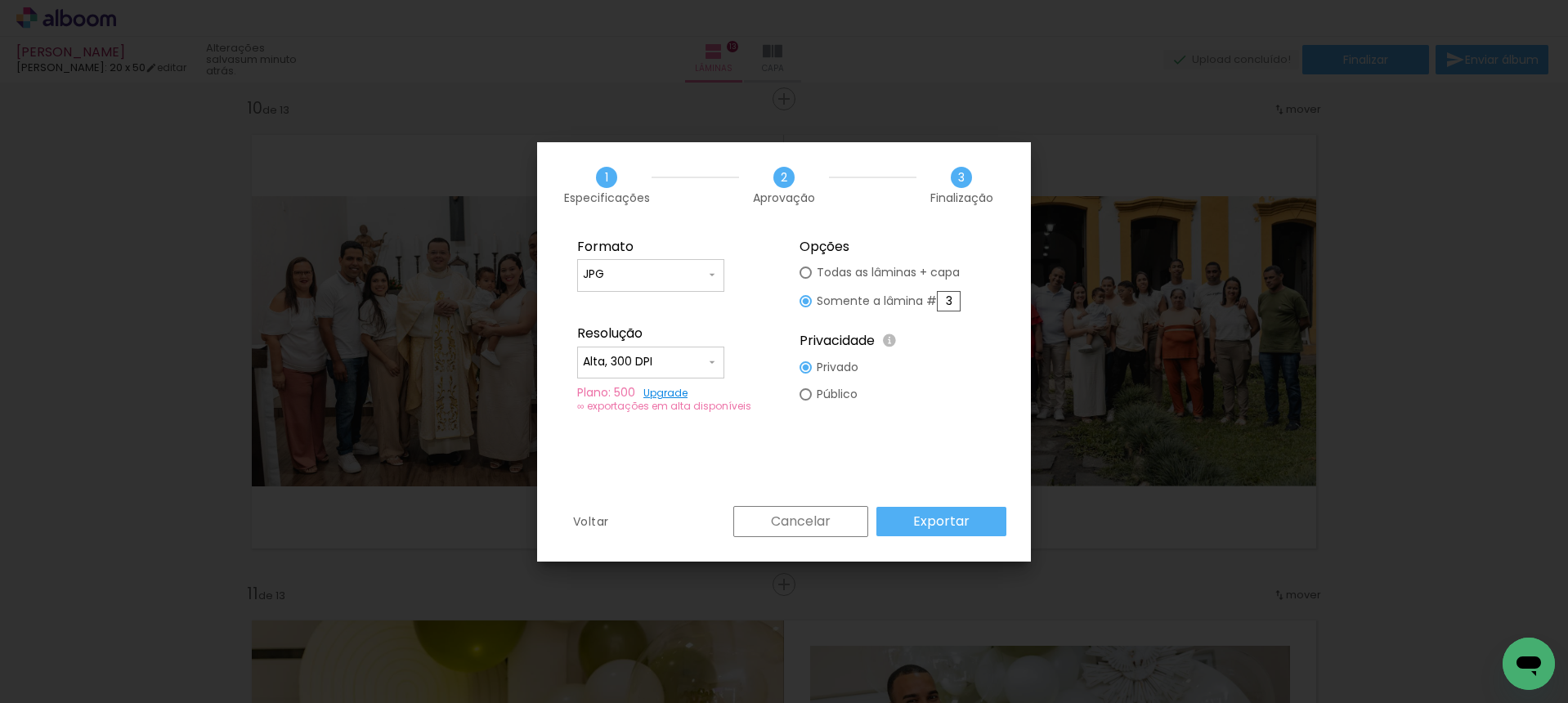
drag, startPoint x: 965, startPoint y: 308, endPoint x: 983, endPoint y: 308, distance: 18.0
click at [983, 308] on fieldset "Opções Todas as lâminas + capa Somente a lâmina # 3 Privacidade Todo o conteúdo…" at bounding box center [895, 326] width 219 height 195
type input "10"
click at [868, 528] on paper-button "Cancelar" at bounding box center [800, 521] width 134 height 31
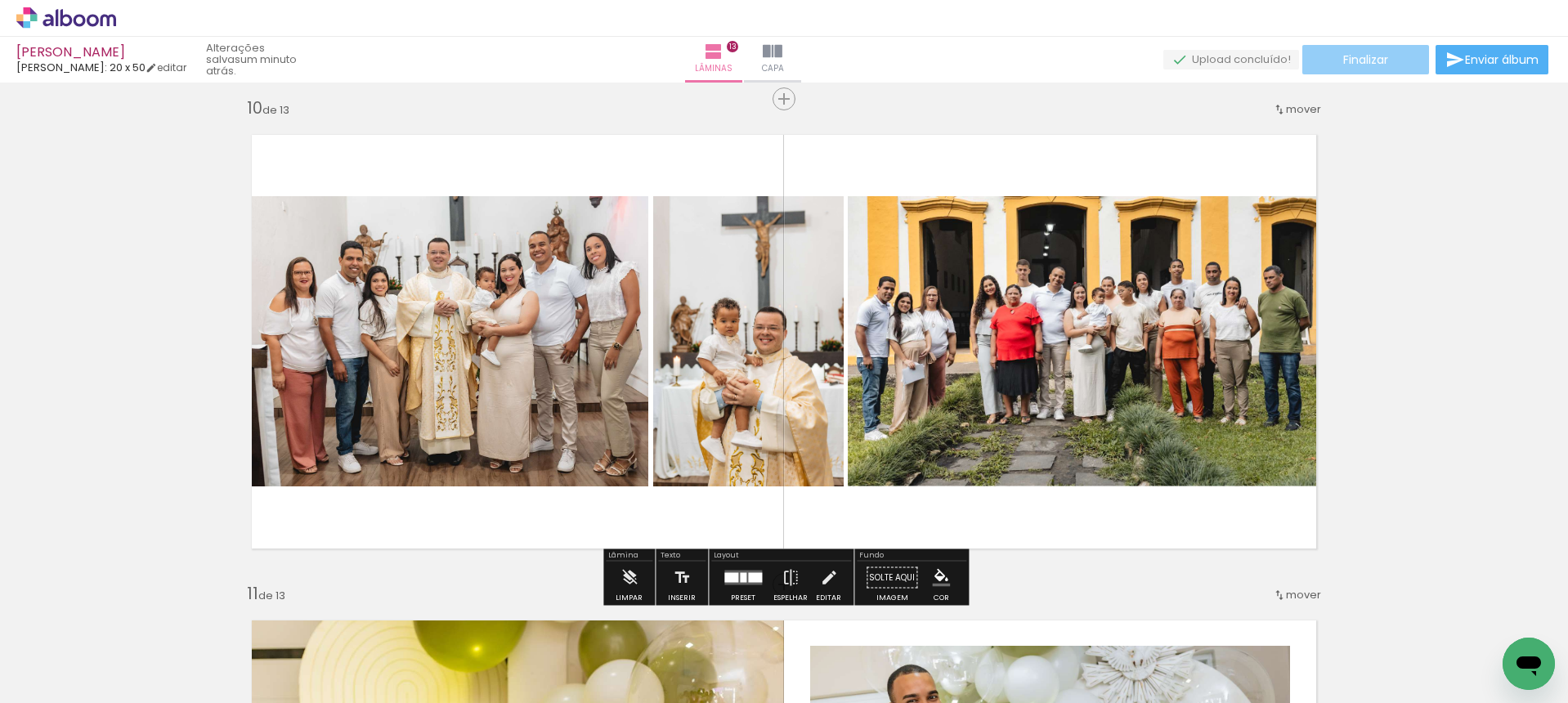
click at [1307, 61] on paper-button "Finalizar" at bounding box center [1365, 59] width 127 height 29
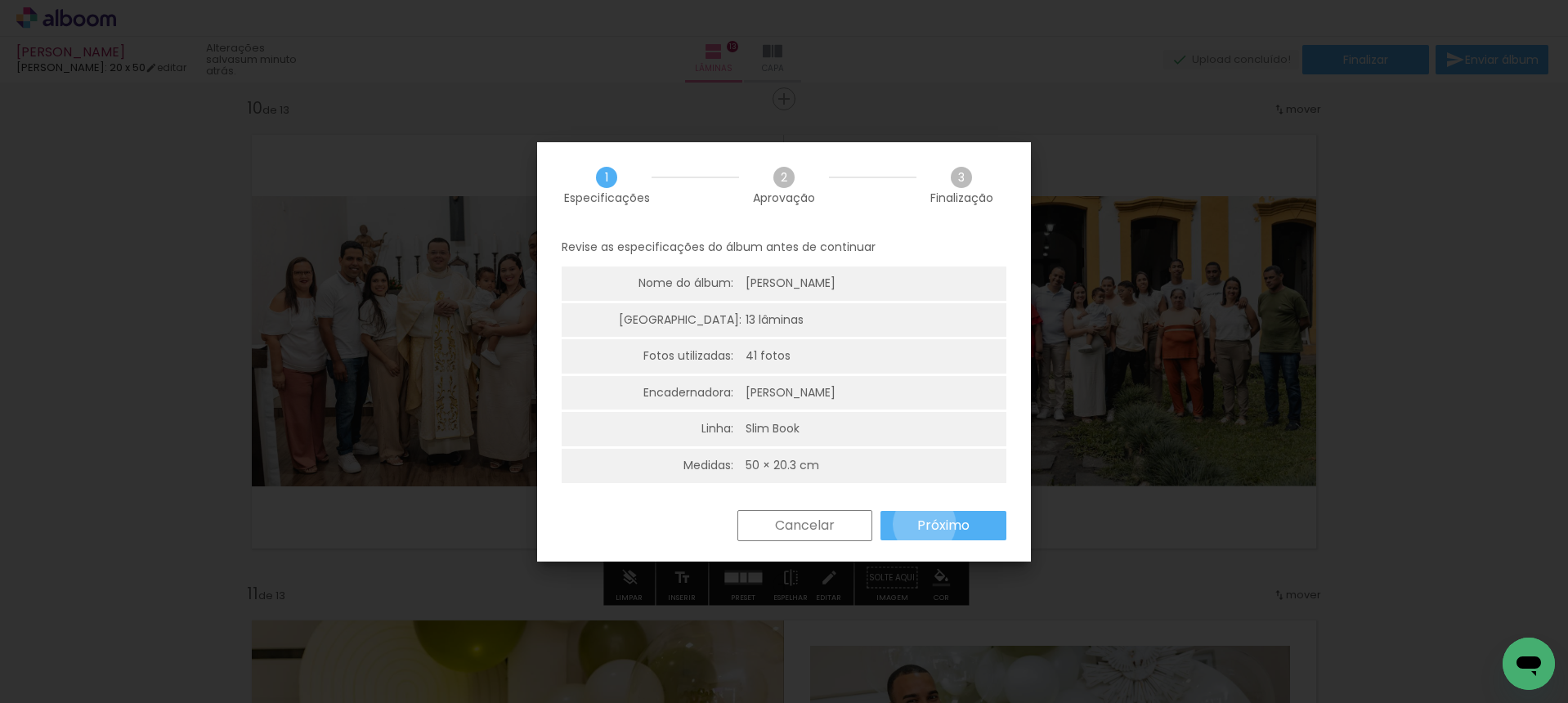
click at [0, 0] on slot "Próximo" at bounding box center [0, 0] width 0 height 0
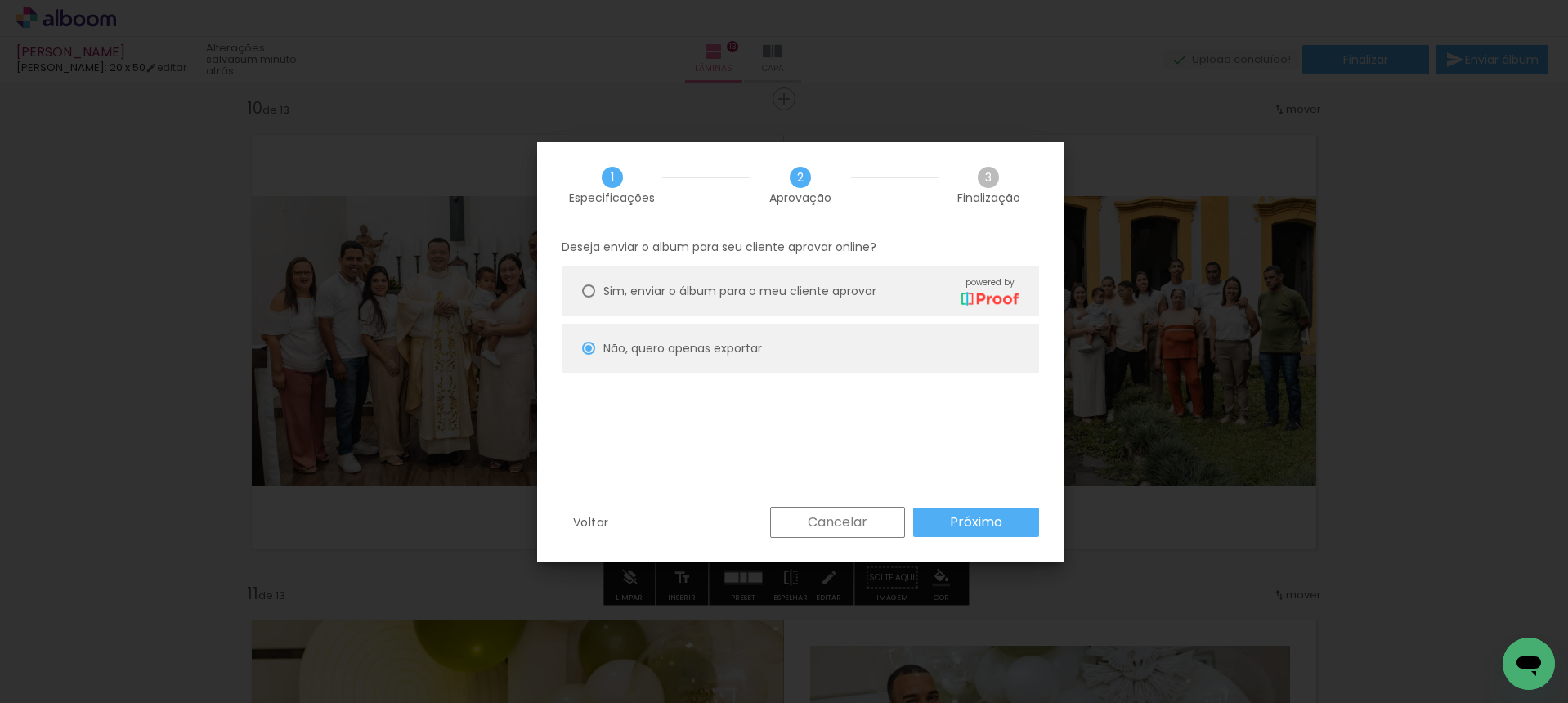
click at [925, 525] on paper-button "Próximo" at bounding box center [976, 522] width 126 height 29
type input "Alta, 300 DPI"
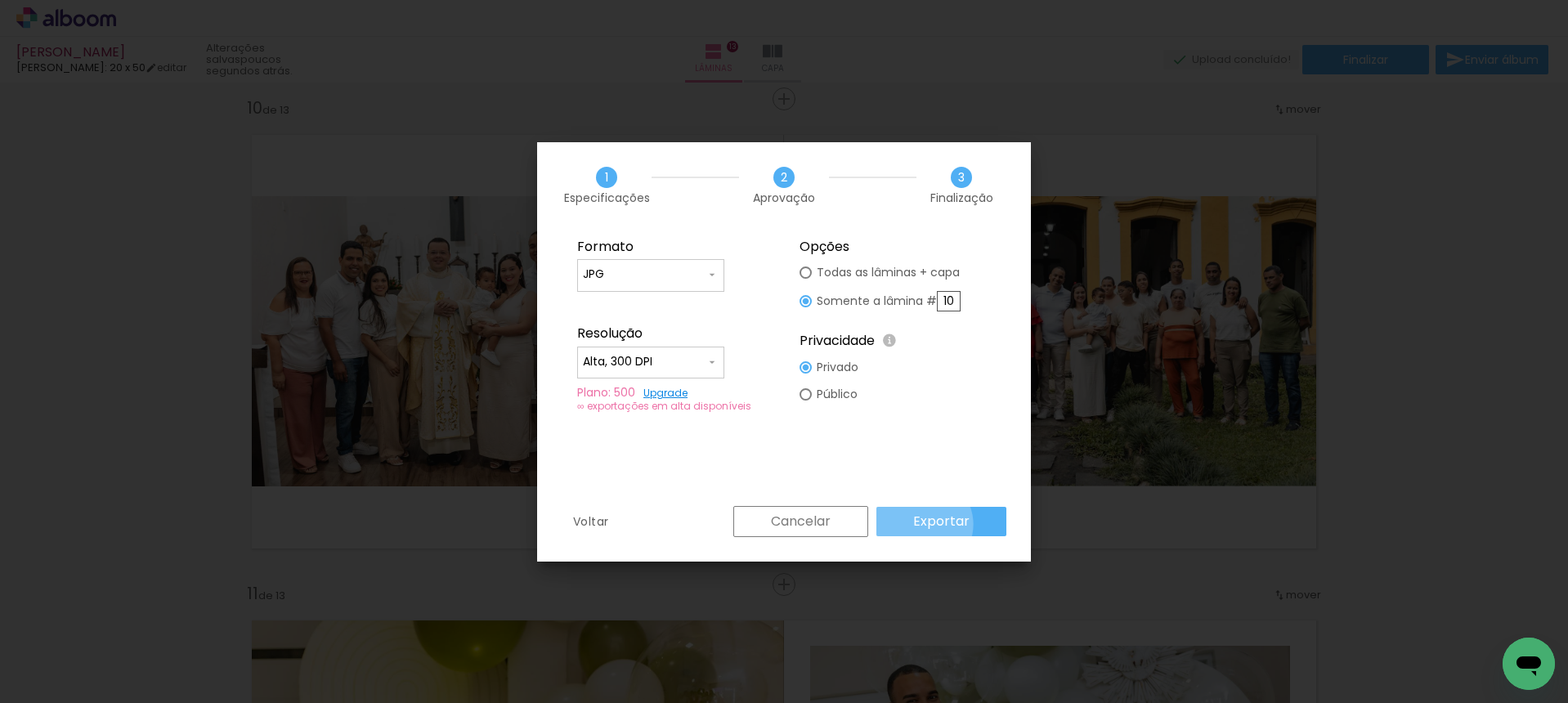
click at [0, 0] on slot "Exportar" at bounding box center [0, 0] width 0 height 0
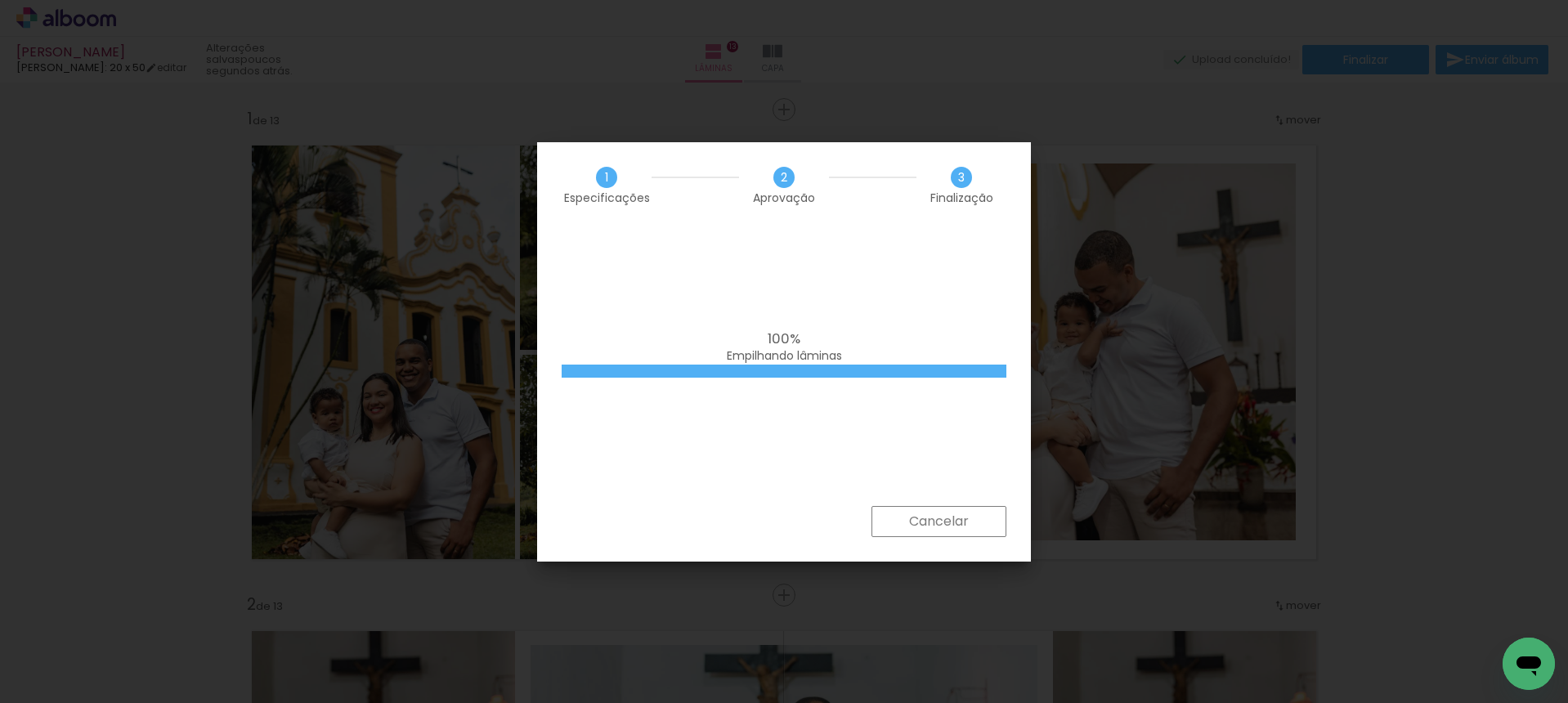
scroll to position [4379, 0]
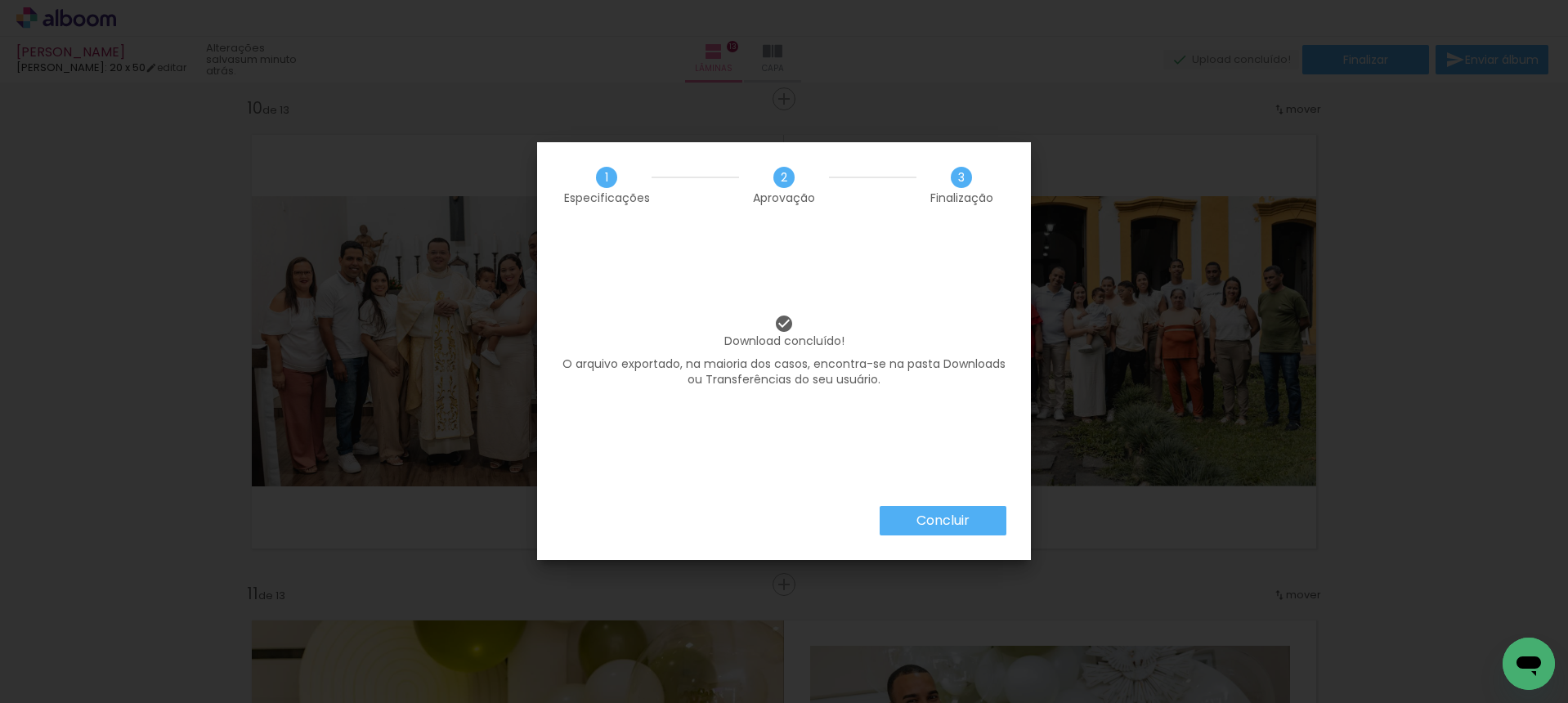
click at [0, 0] on slot "Concluir" at bounding box center [0, 0] width 0 height 0
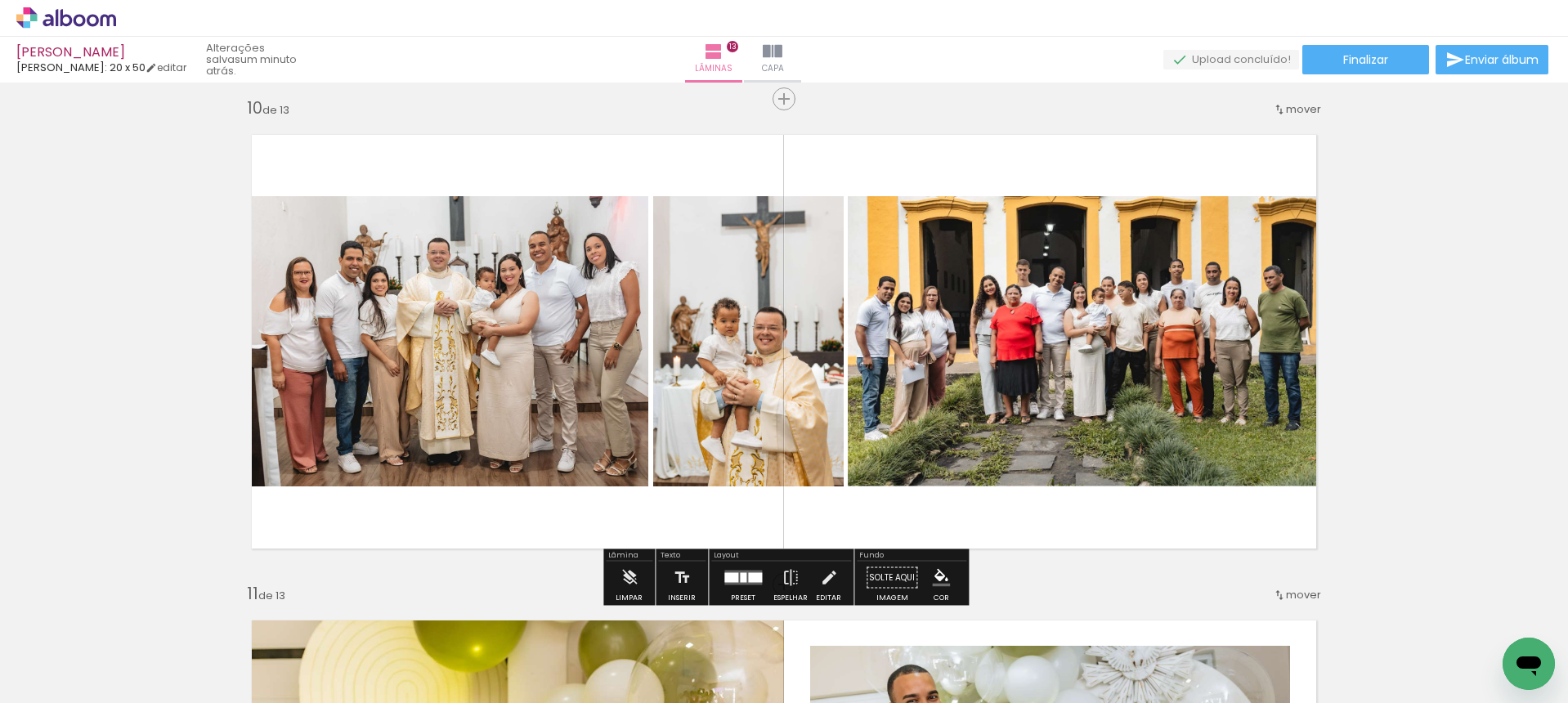
click at [821, 583] on iron-icon at bounding box center [829, 578] width 18 height 33
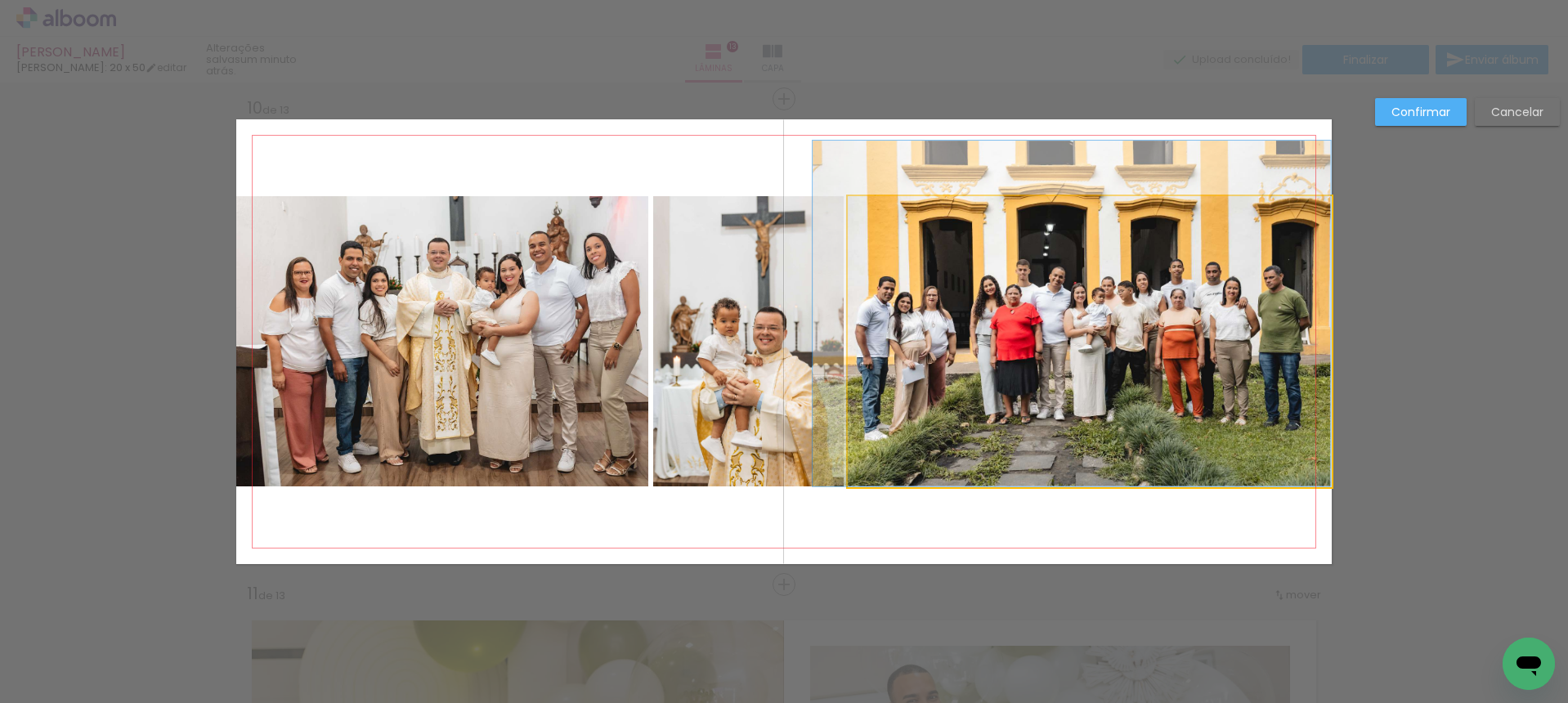
click at [941, 481] on quentale-photo at bounding box center [1089, 341] width 484 height 291
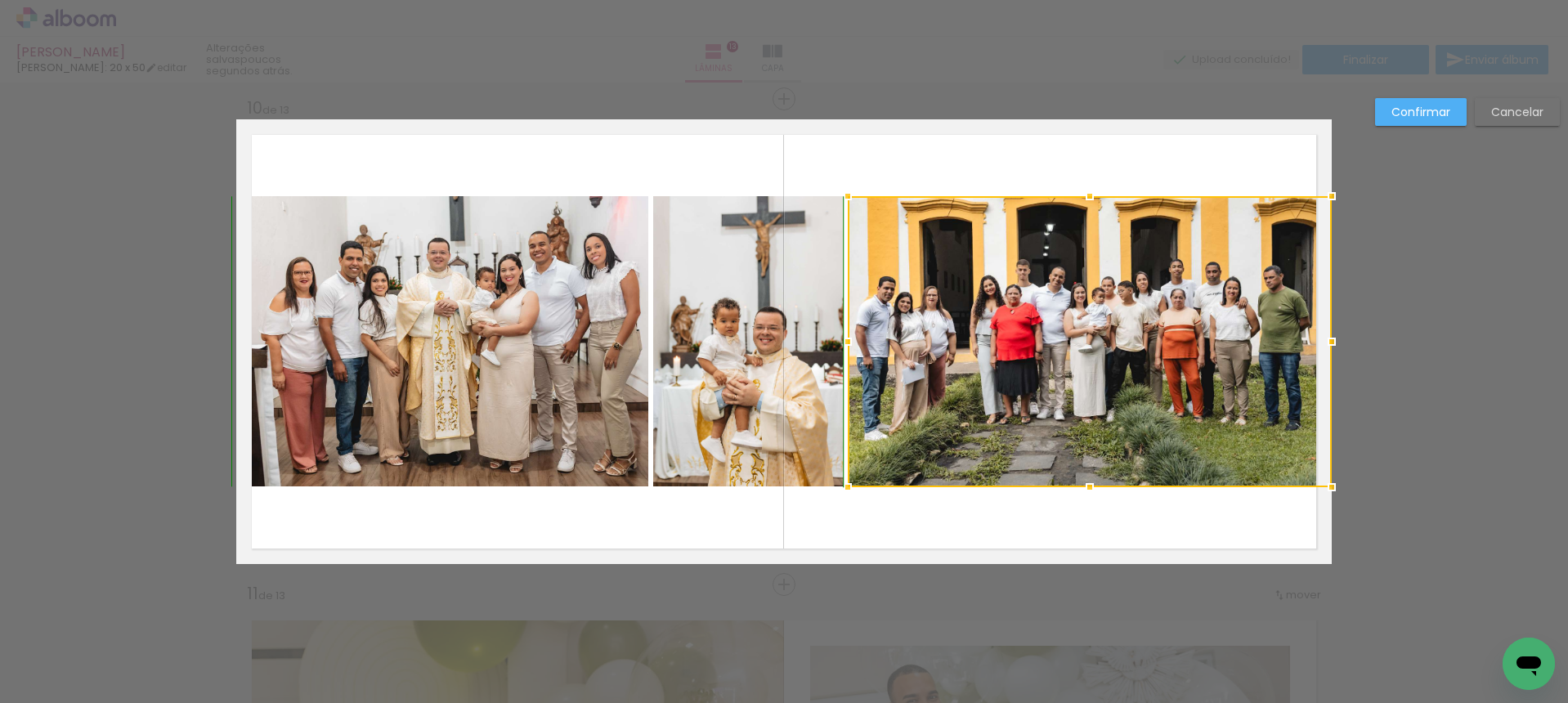
click at [1095, 482] on div at bounding box center [1090, 487] width 33 height 33
click at [1096, 488] on div at bounding box center [1090, 487] width 33 height 33
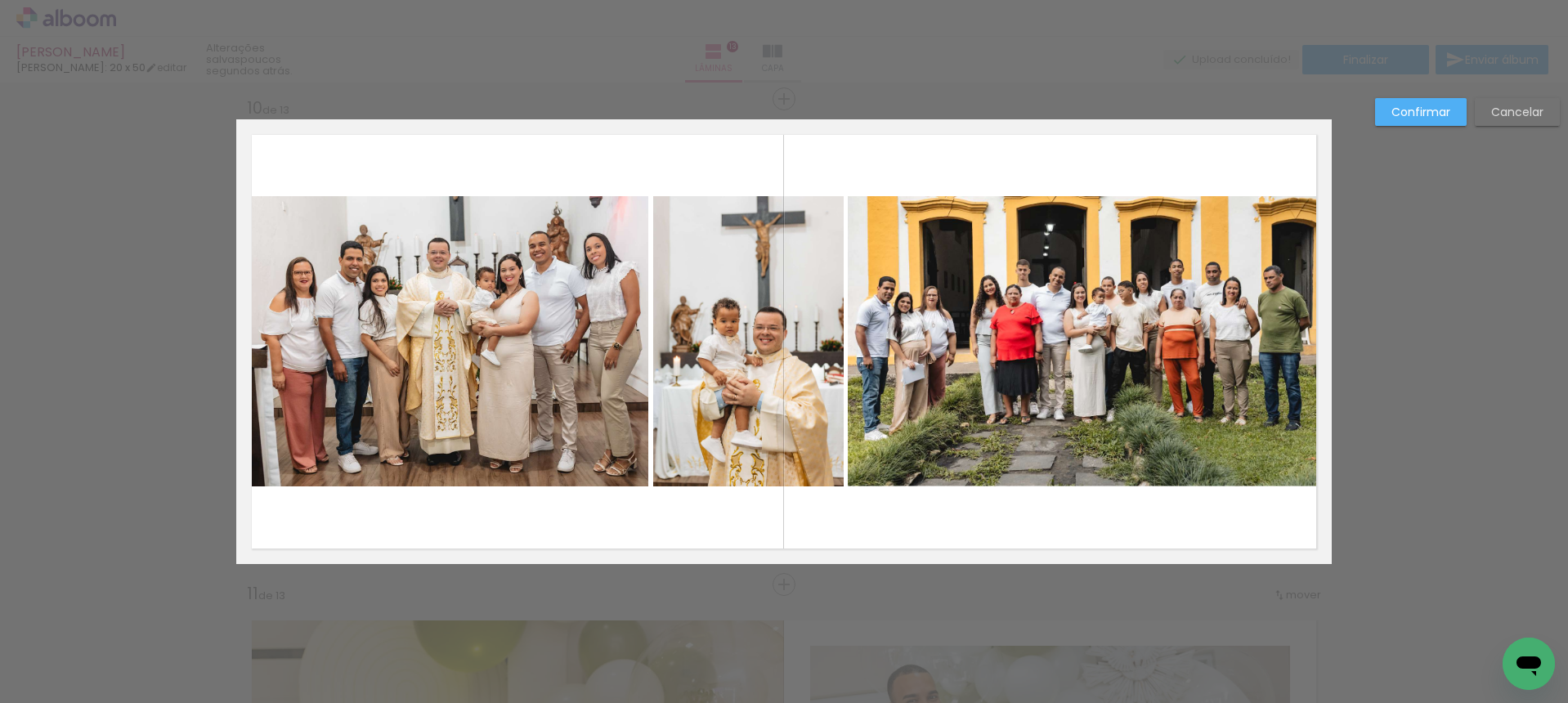
click at [1088, 483] on quentale-photo at bounding box center [1089, 341] width 484 height 291
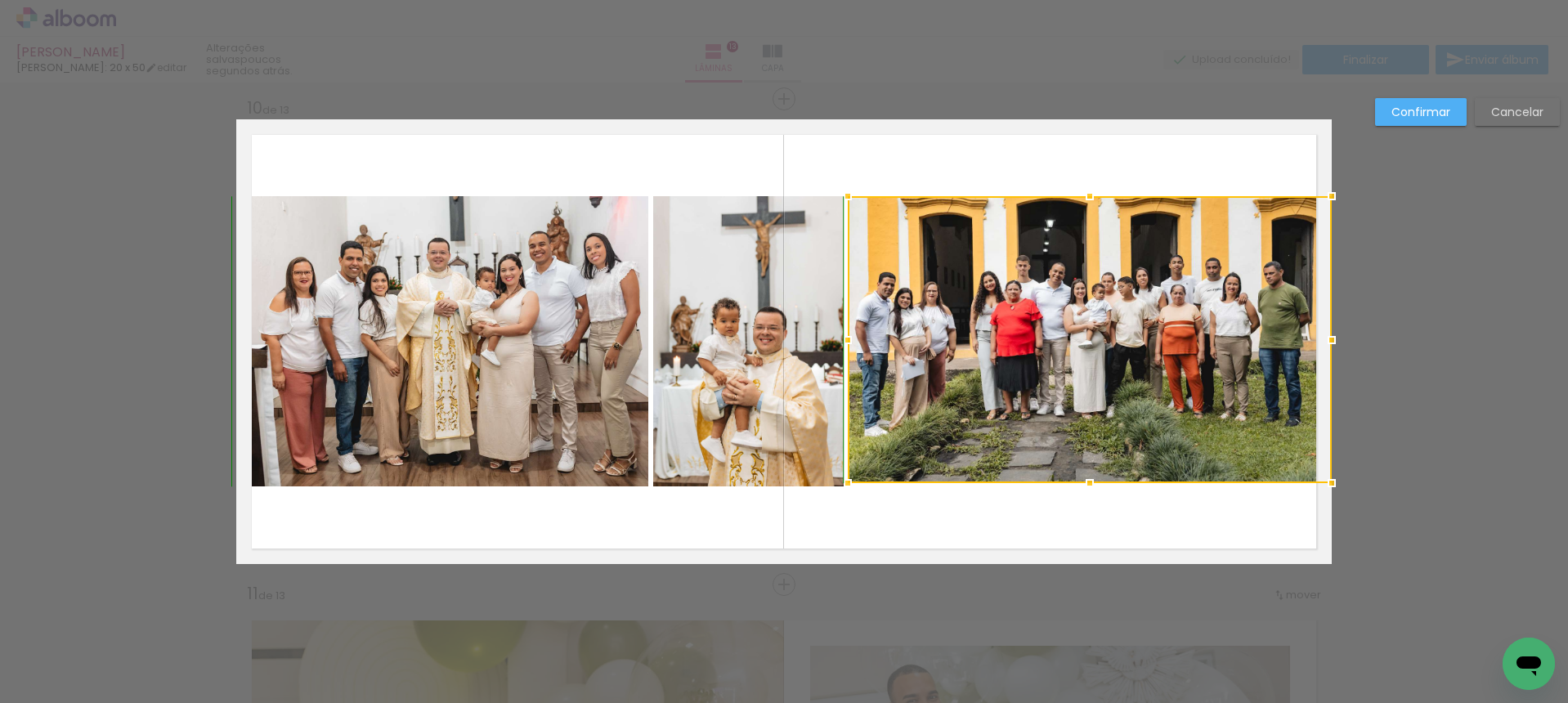
click at [1093, 485] on div at bounding box center [1090, 483] width 33 height 33
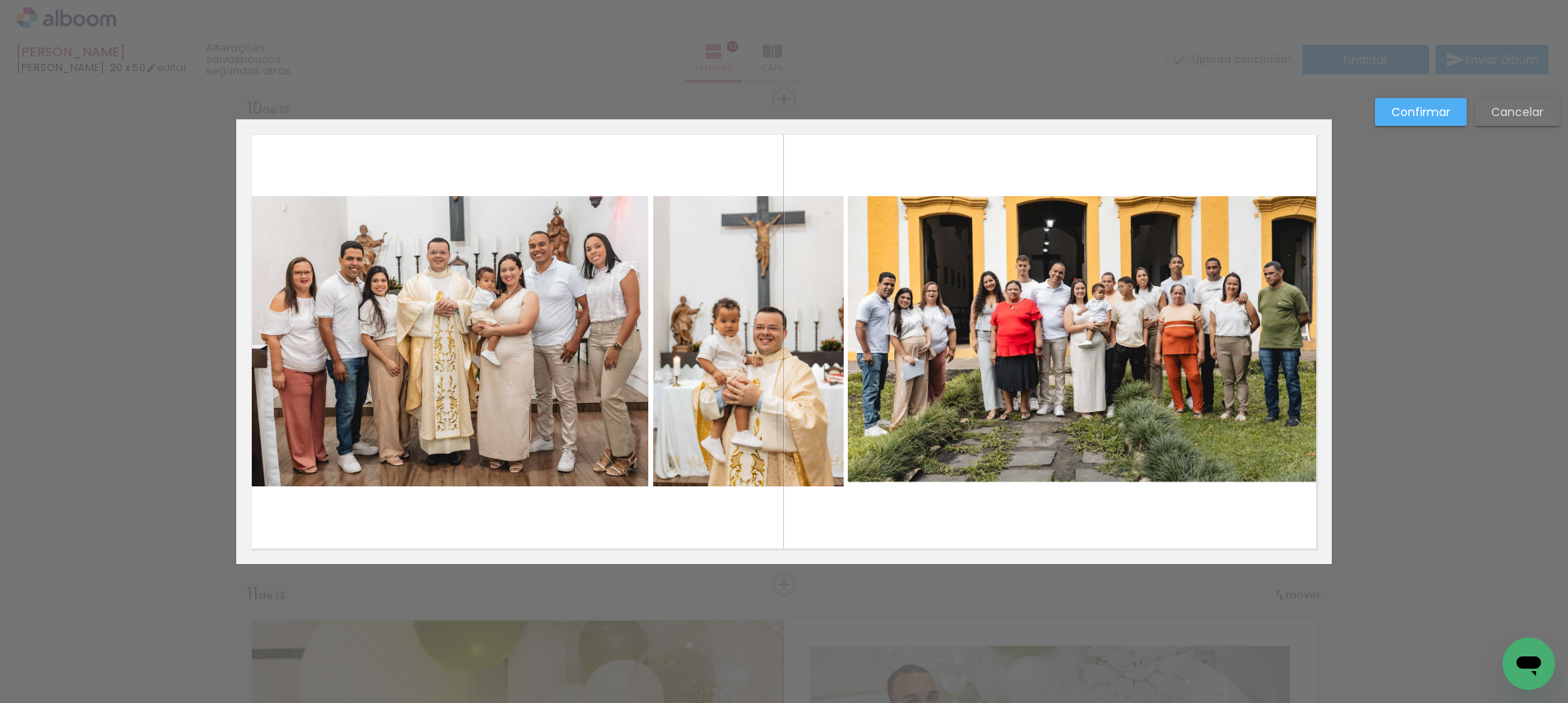
click at [1089, 483] on div at bounding box center [1089, 339] width 484 height 287
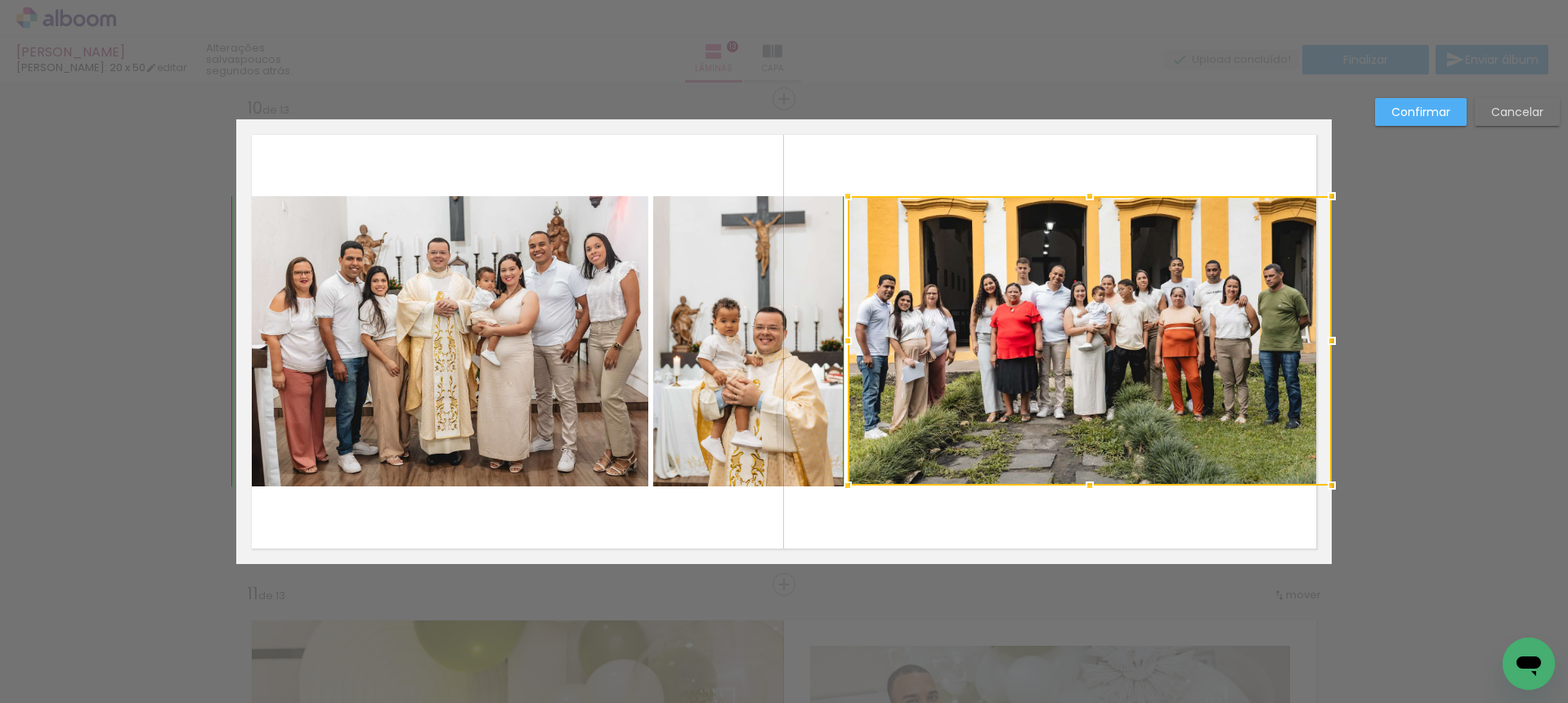
click at [1087, 482] on div at bounding box center [1090, 485] width 33 height 33
click at [1086, 494] on div at bounding box center [1090, 485] width 33 height 33
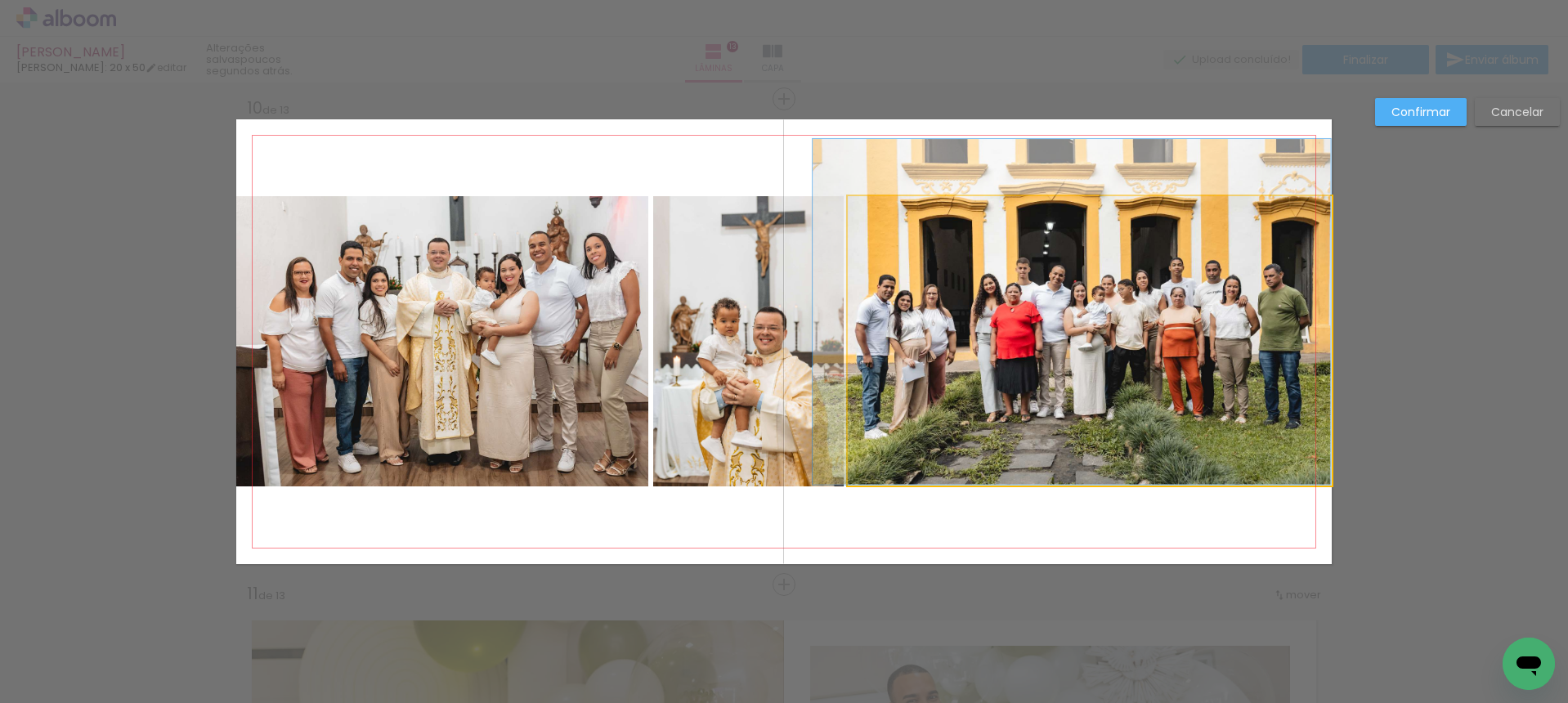
click at [1091, 484] on album-spread "10 de 13" at bounding box center [784, 341] width 1095 height 445
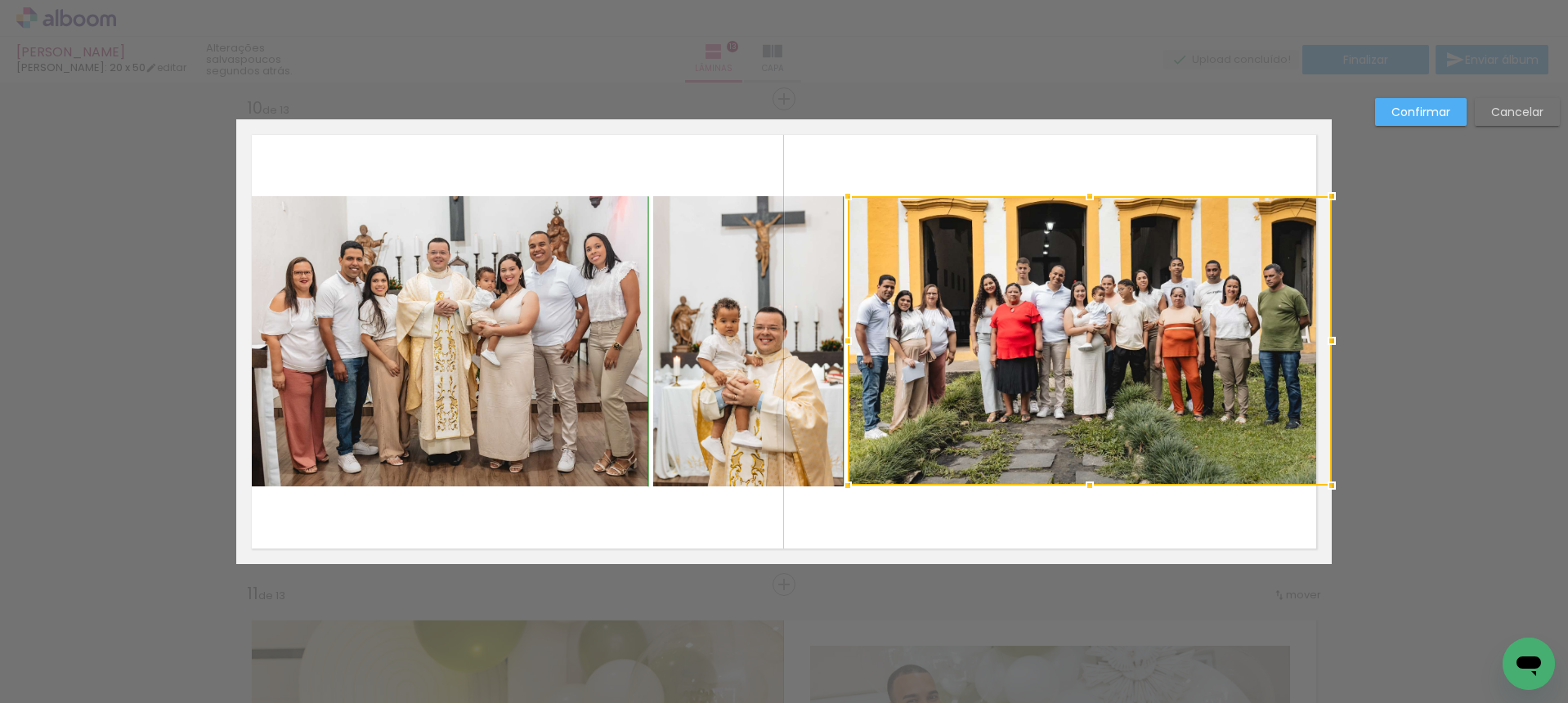
click at [1091, 487] on div at bounding box center [1090, 485] width 33 height 33
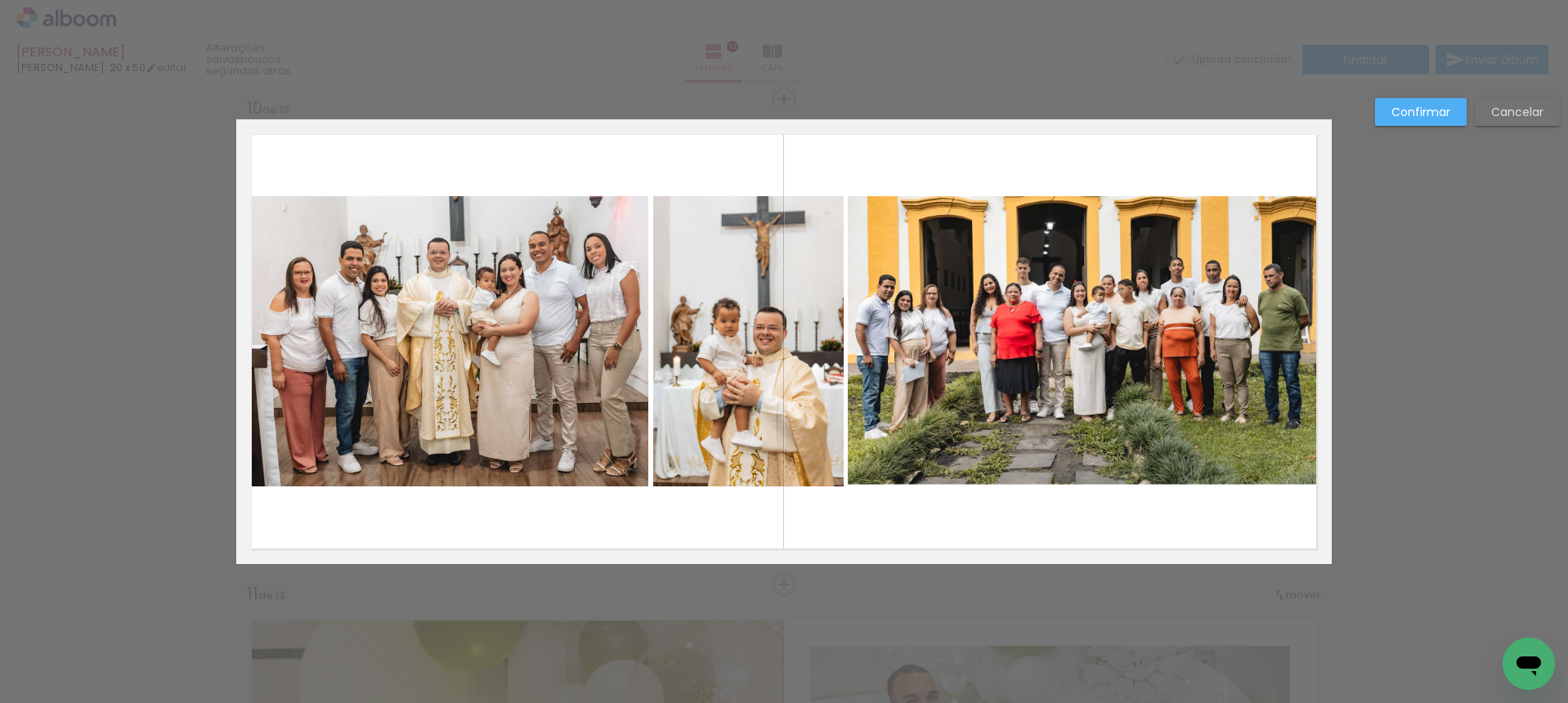
click at [1100, 493] on quentale-layouter at bounding box center [784, 341] width 1095 height 445
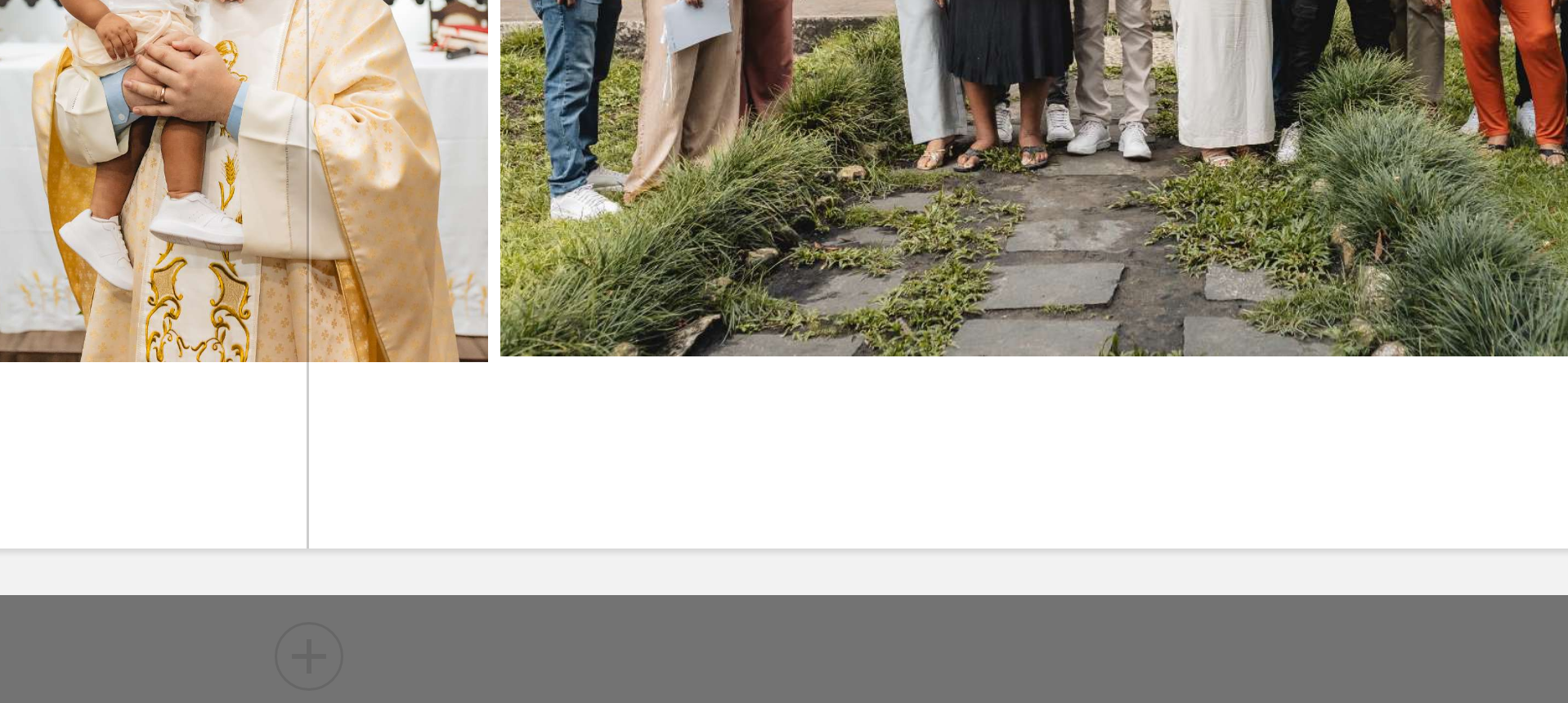
click at [1004, 485] on quentale-layouter at bounding box center [784, 341] width 1095 height 445
click at [1011, 483] on quentale-photo at bounding box center [1089, 340] width 484 height 289
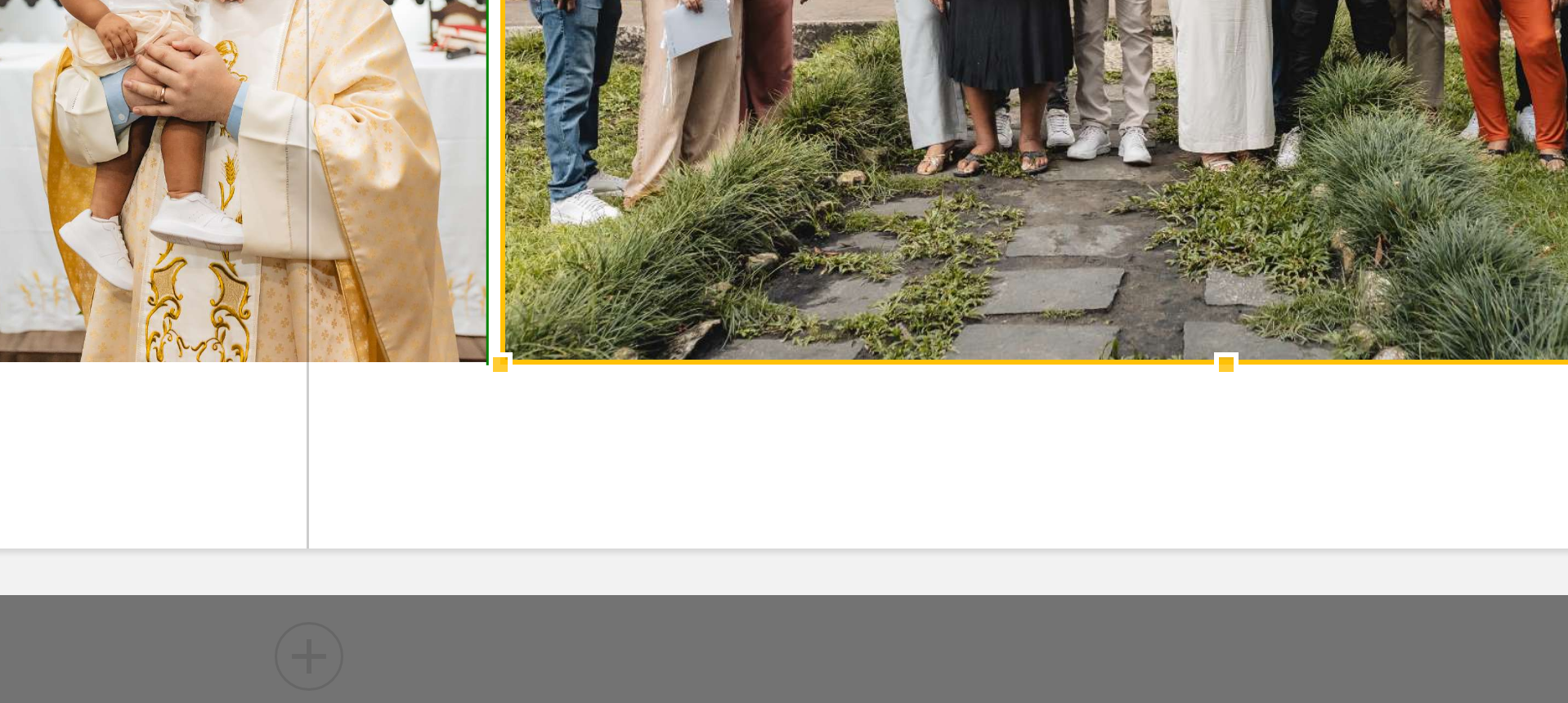
click at [1086, 484] on div at bounding box center [1090, 487] width 33 height 33
click at [1088, 483] on div at bounding box center [1090, 487] width 33 height 33
click at [1082, 493] on album-spread "10 de 13" at bounding box center [784, 341] width 1095 height 445
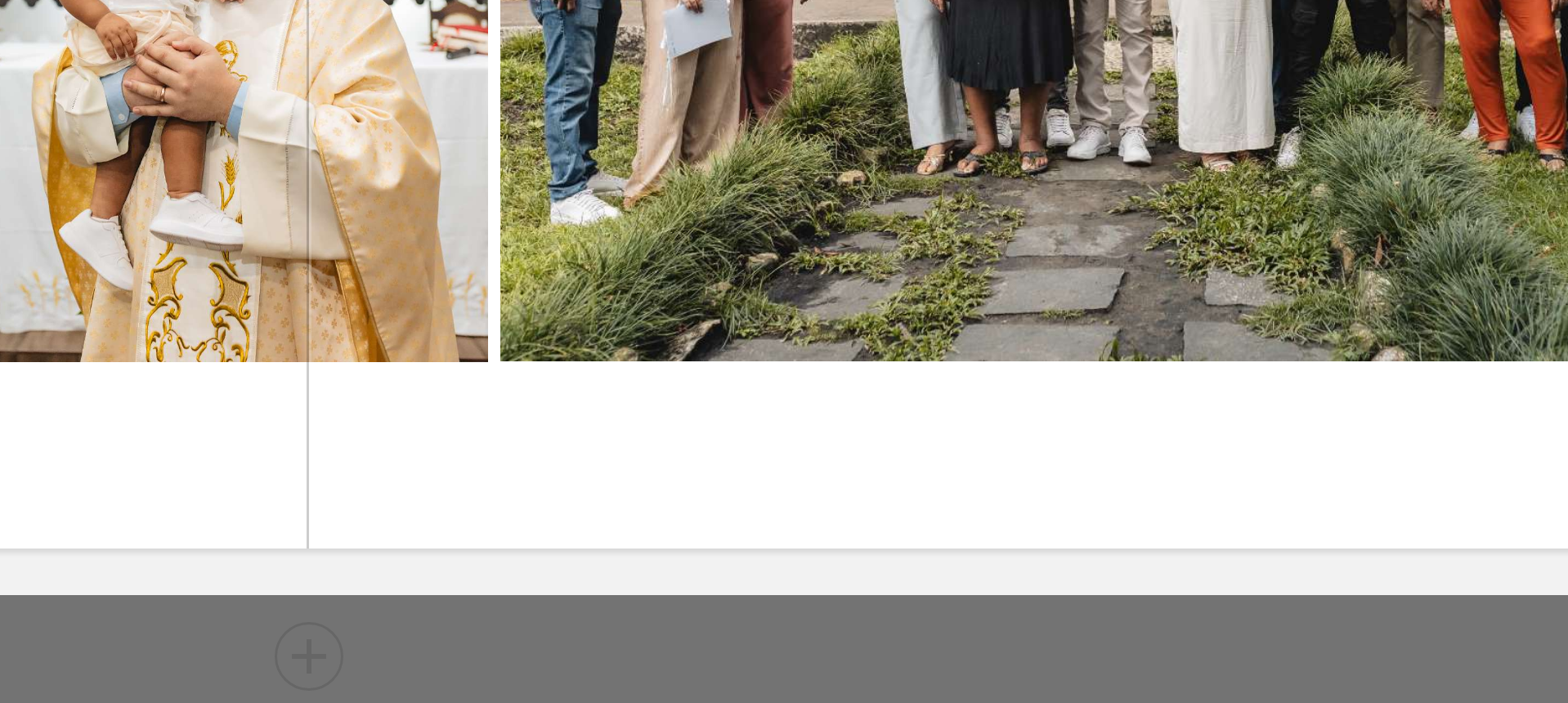
click at [1079, 483] on album-spread "10 de 13" at bounding box center [784, 341] width 1095 height 445
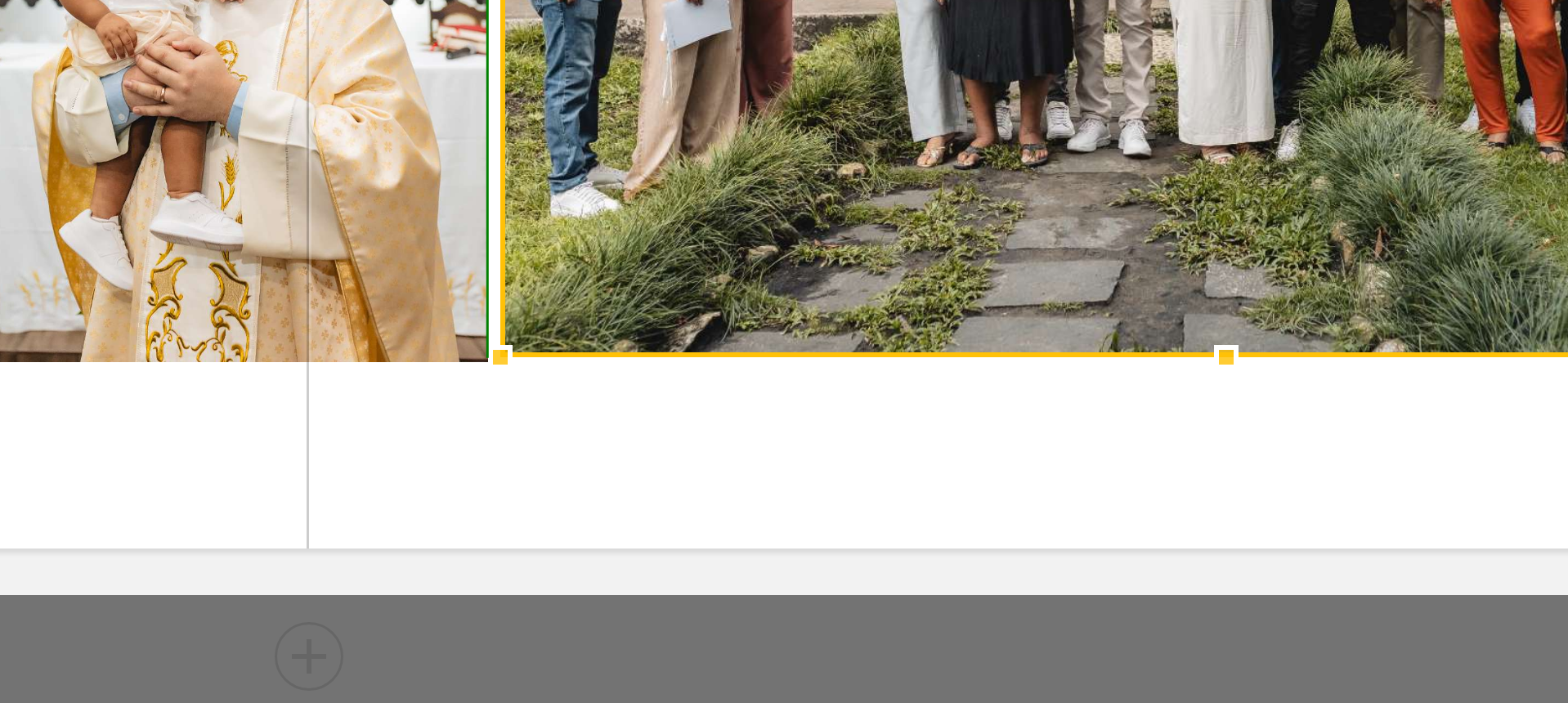
click at [1088, 485] on div at bounding box center [1090, 484] width 33 height 33
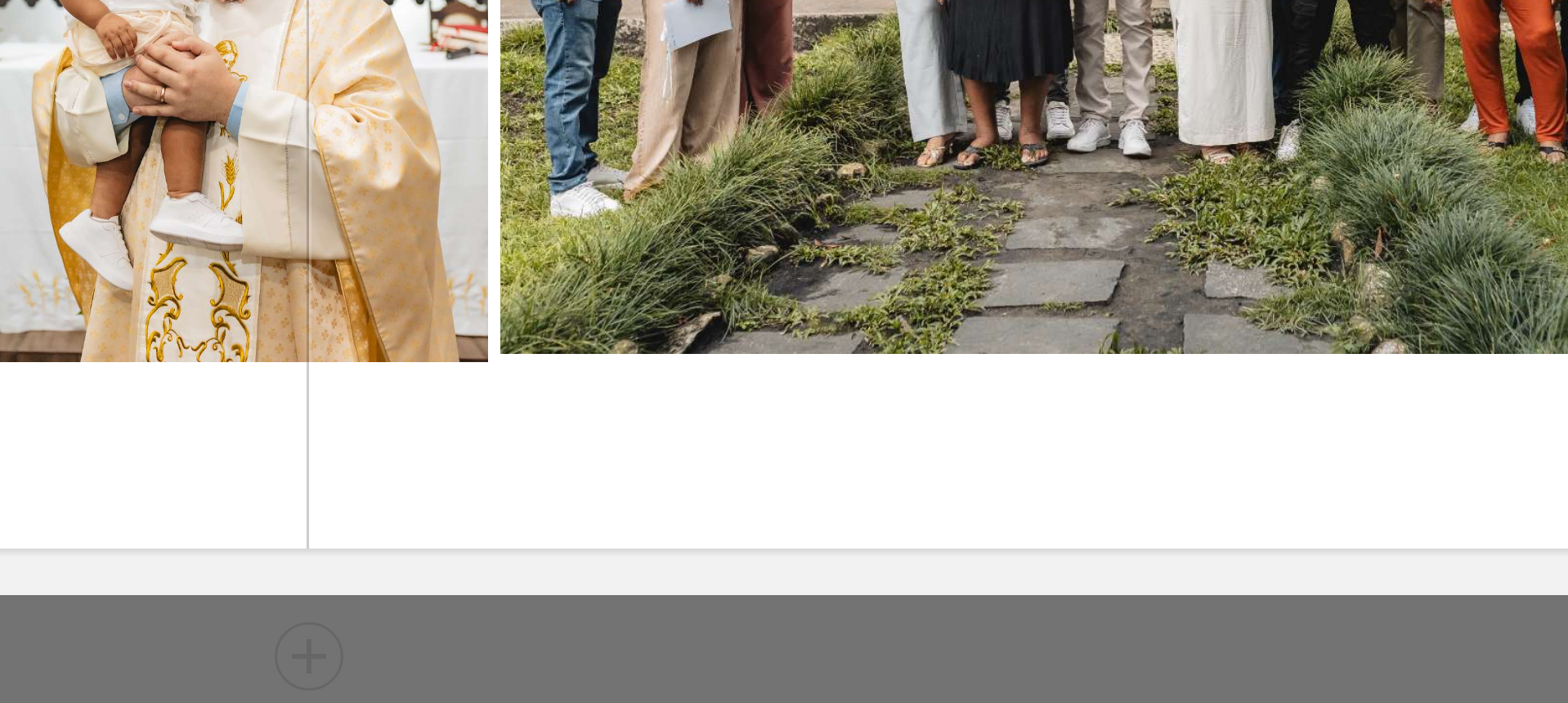
click at [1084, 491] on quentale-layouter at bounding box center [784, 341] width 1095 height 445
click at [1081, 481] on quentale-photo at bounding box center [1089, 340] width 484 height 288
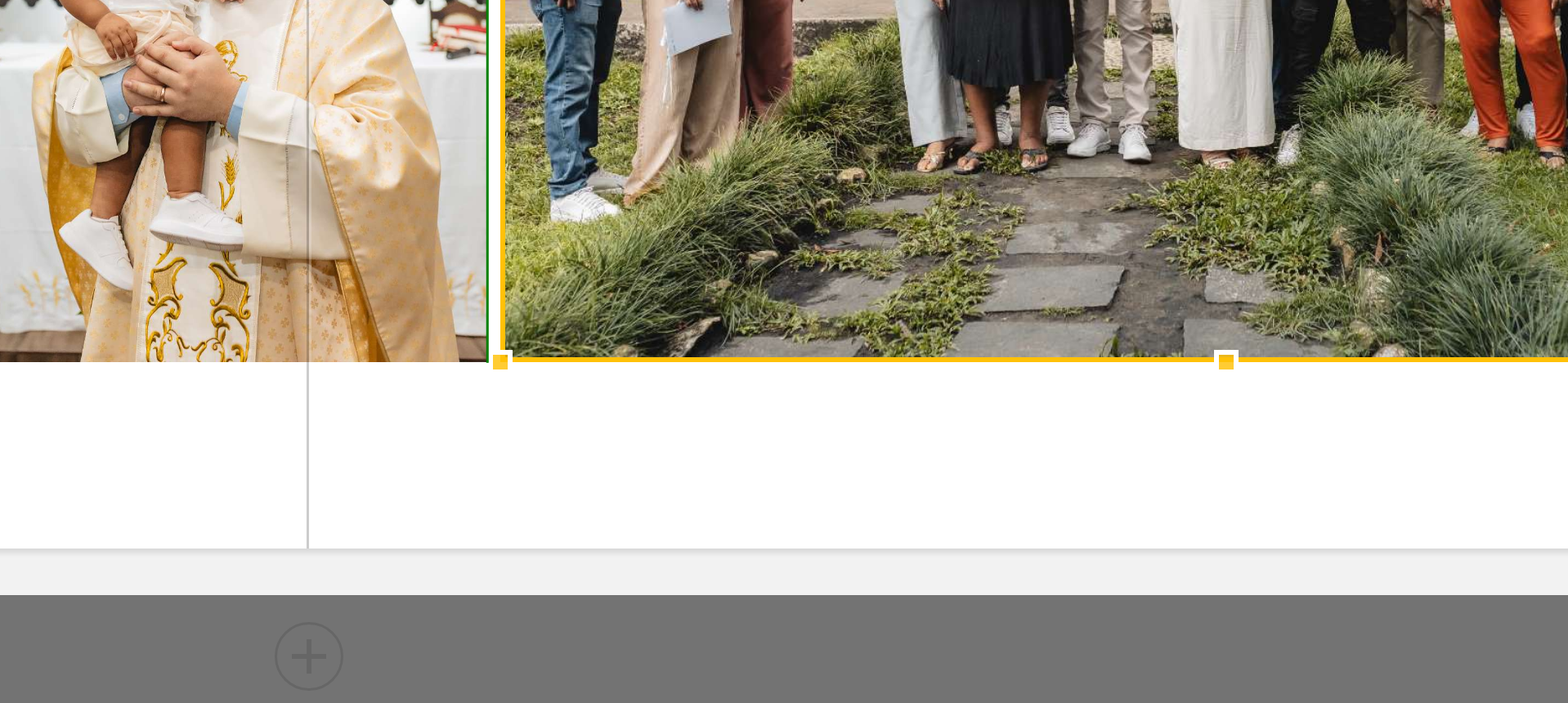
click at [1089, 483] on div at bounding box center [1090, 486] width 33 height 33
click at [1085, 491] on div at bounding box center [1090, 486] width 33 height 33
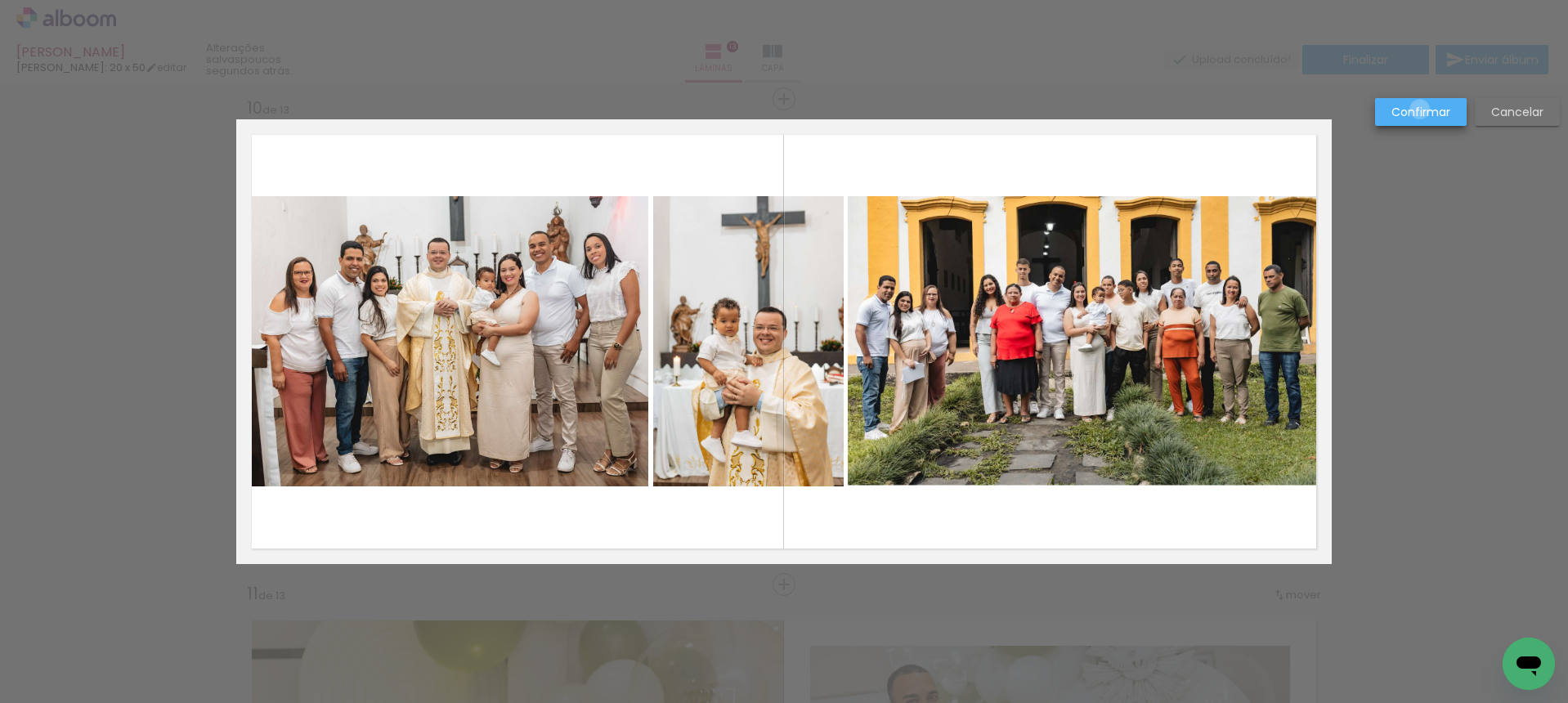
click at [0, 0] on slot "Confirmar" at bounding box center [0, 0] width 0 height 0
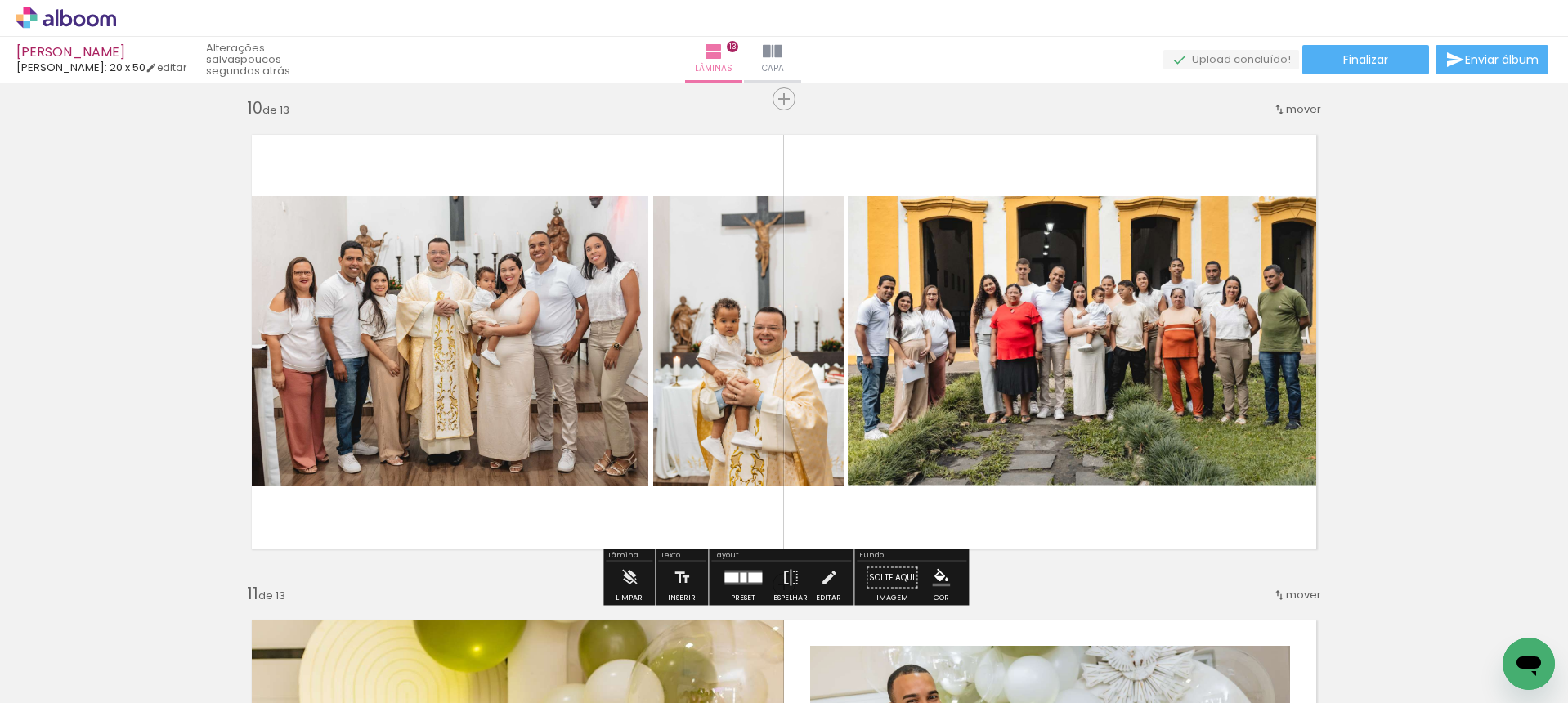
click at [1339, 40] on div "ETHAN - BATISMO Luiz Fotógrafo: 20 x 50 editar poucos segundos atrás. Lâminas 1…" at bounding box center [784, 41] width 1568 height 82
click at [1332, 49] on paper-button "Finalizar" at bounding box center [1365, 59] width 127 height 29
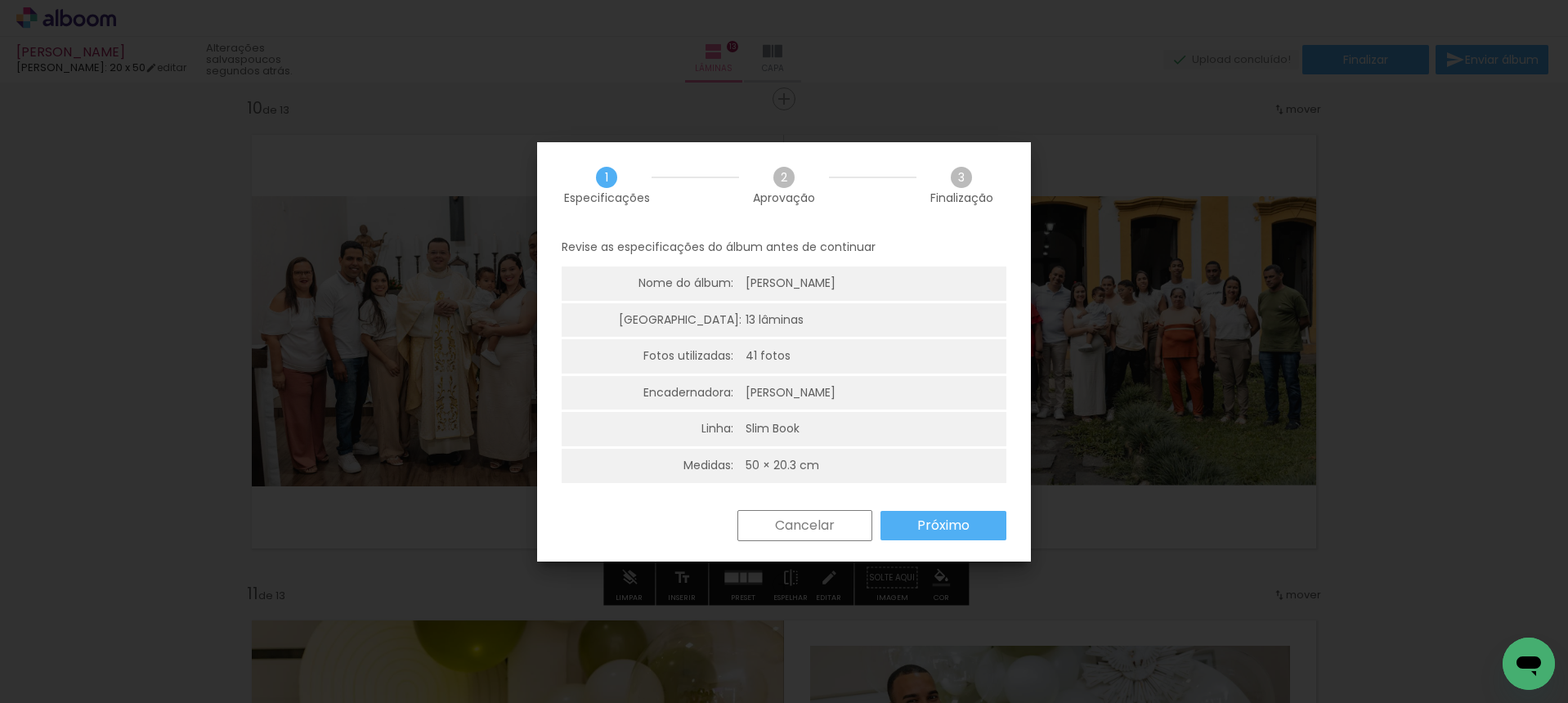
click at [0, 0] on slot "Próximo" at bounding box center [0, 0] width 0 height 0
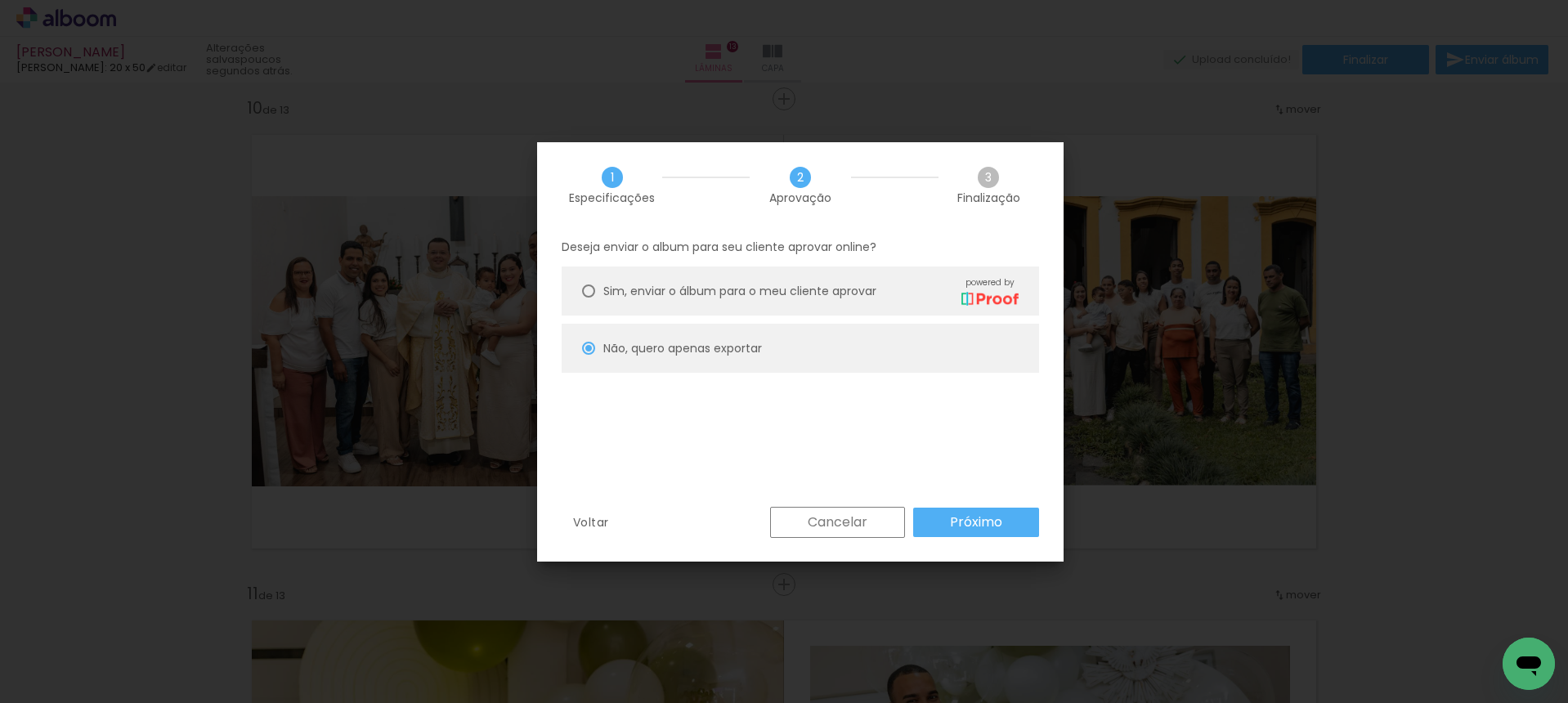
click at [930, 526] on paper-button "Próximo" at bounding box center [976, 522] width 126 height 29
type input "Alta, 300 DPI"
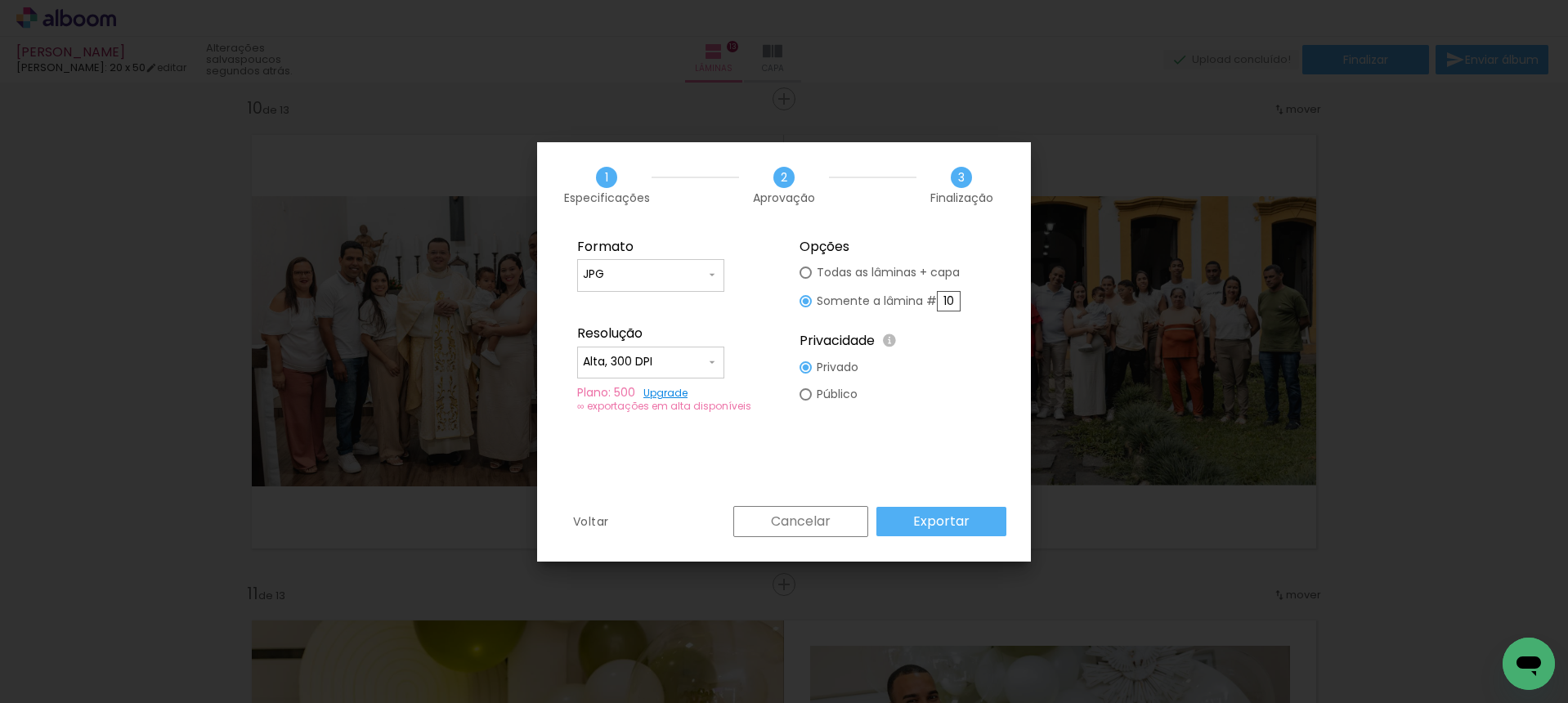
click at [0, 0] on slot "Exportar" at bounding box center [0, 0] width 0 height 0
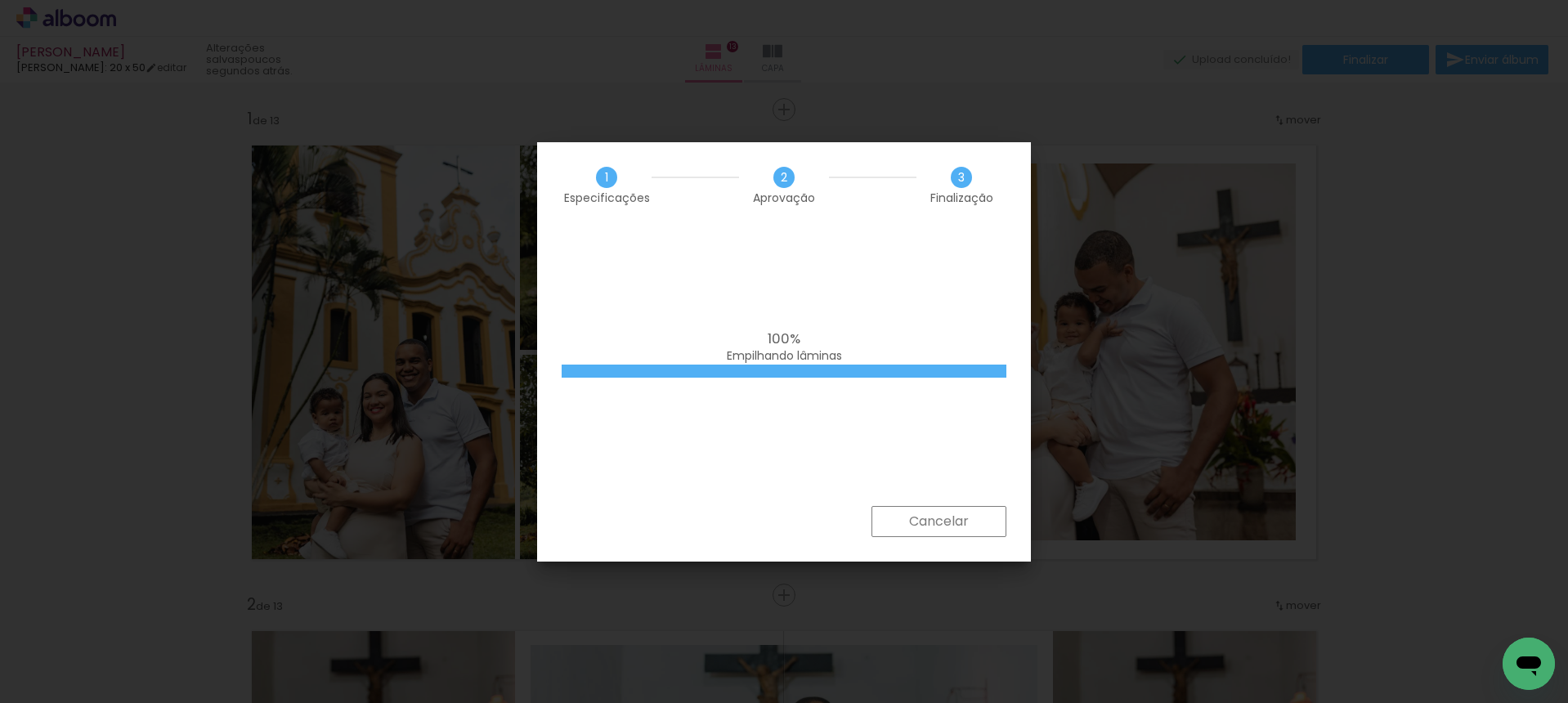
scroll to position [4379, 0]
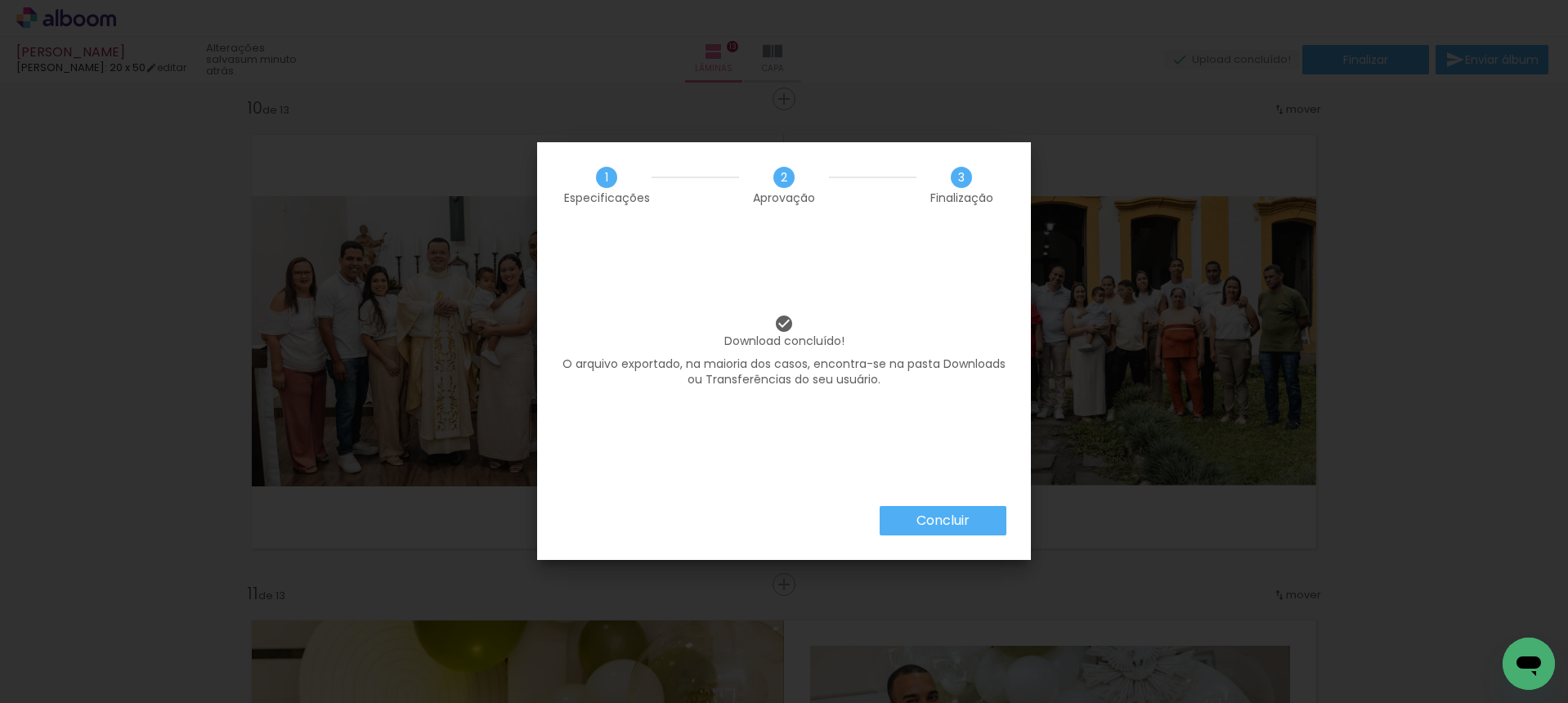
click at [938, 531] on paper-button "Concluir" at bounding box center [942, 520] width 127 height 29
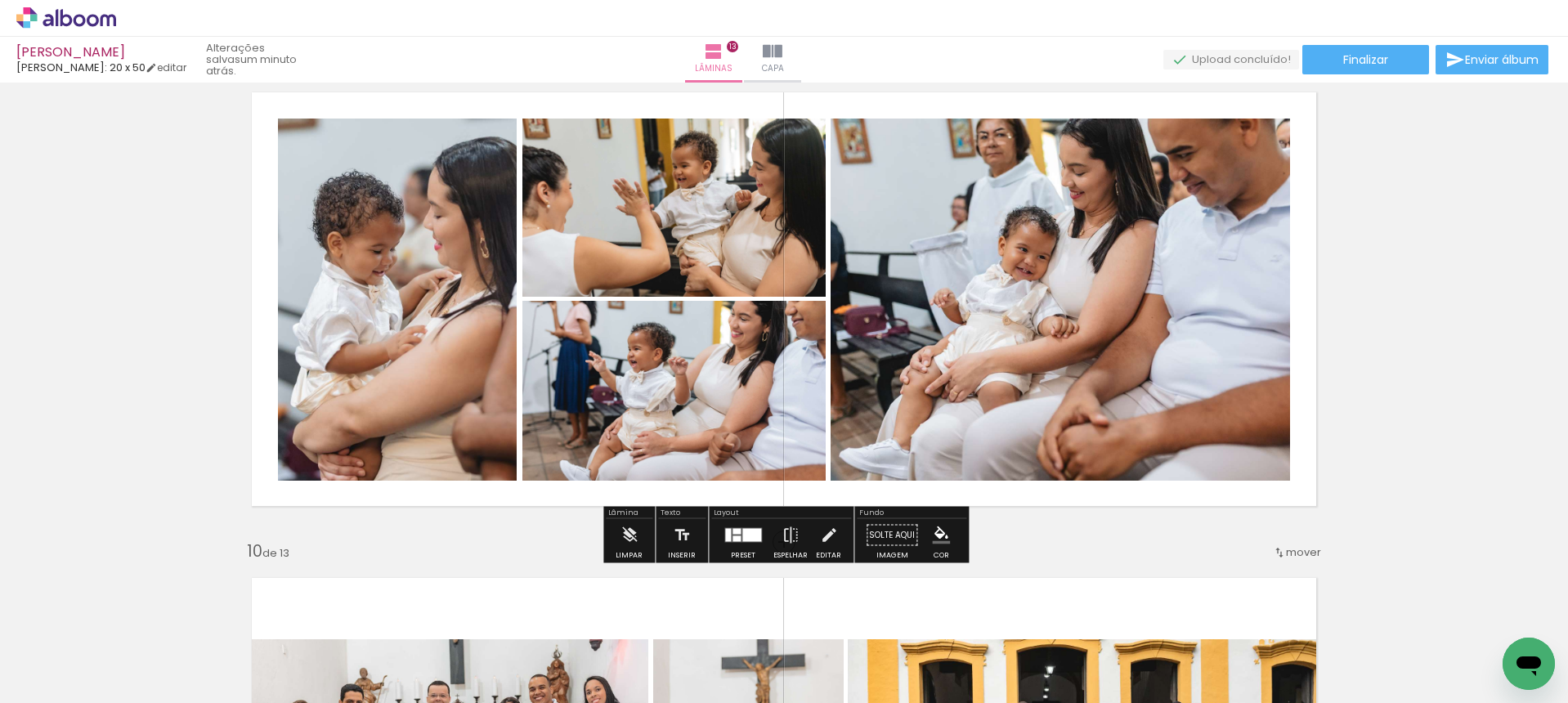
scroll to position [3936, 0]
click at [826, 542] on iron-icon at bounding box center [829, 536] width 18 height 33
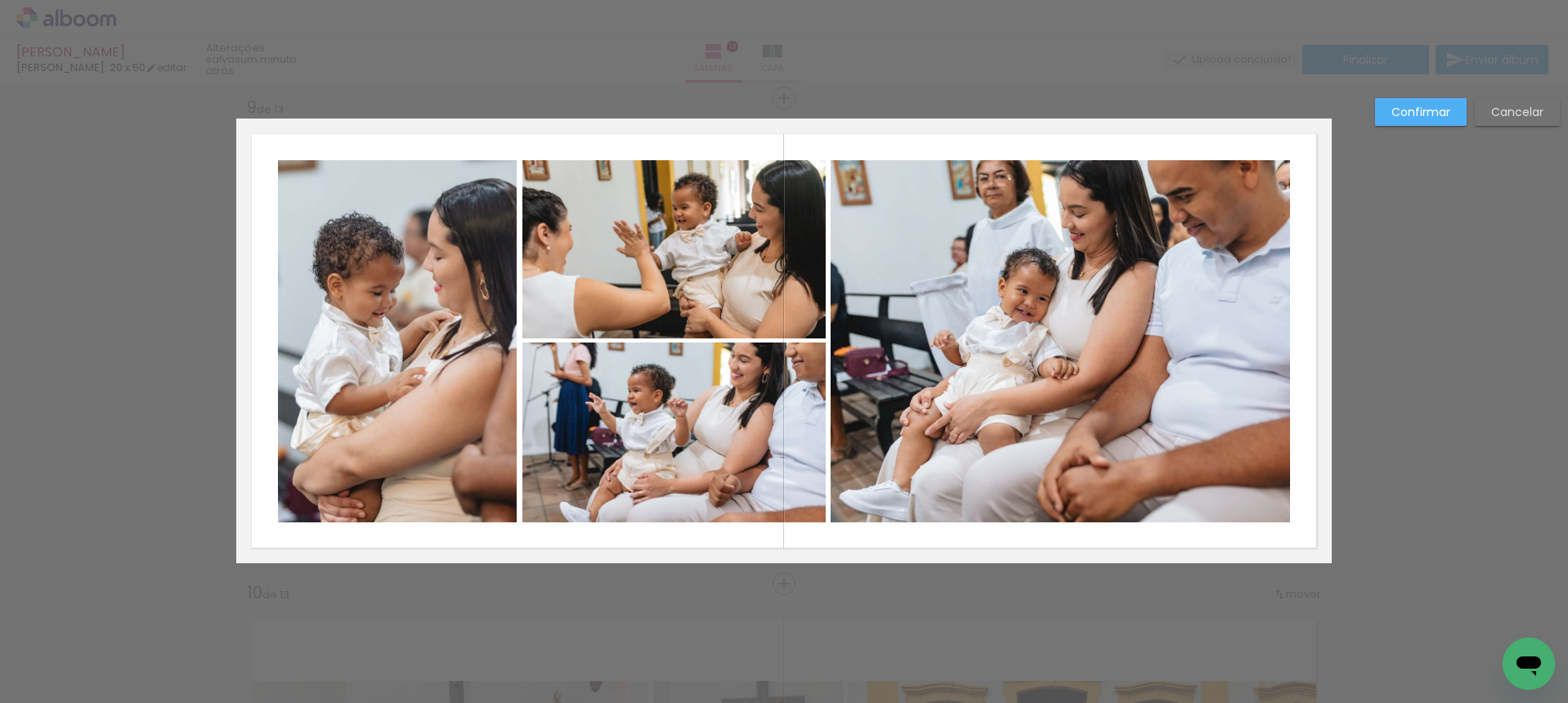
scroll to position [3894, 0]
click at [505, 340] on quentale-photo at bounding box center [398, 341] width 240 height 362
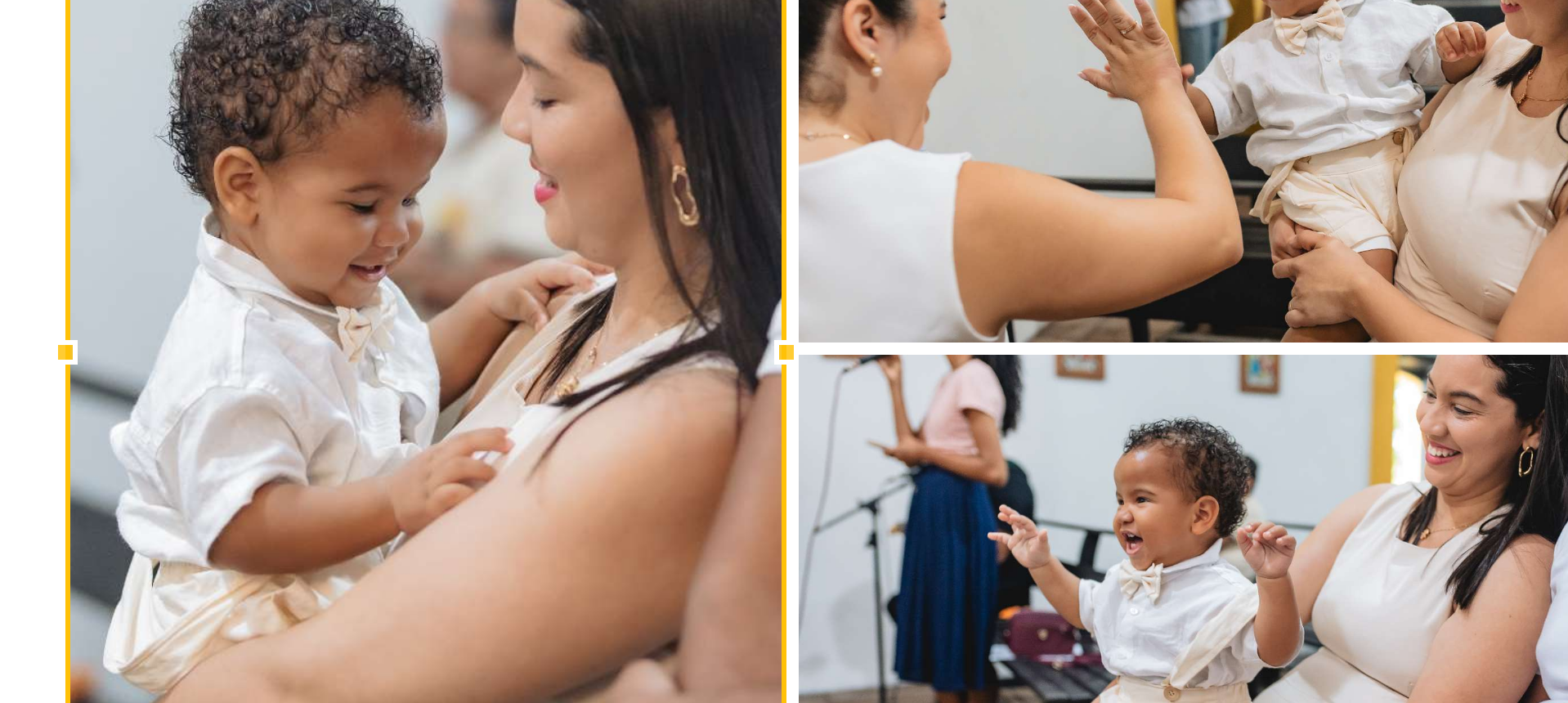
click at [519, 341] on div at bounding box center [518, 342] width 33 height 33
click at [522, 341] on div at bounding box center [518, 342] width 33 height 33
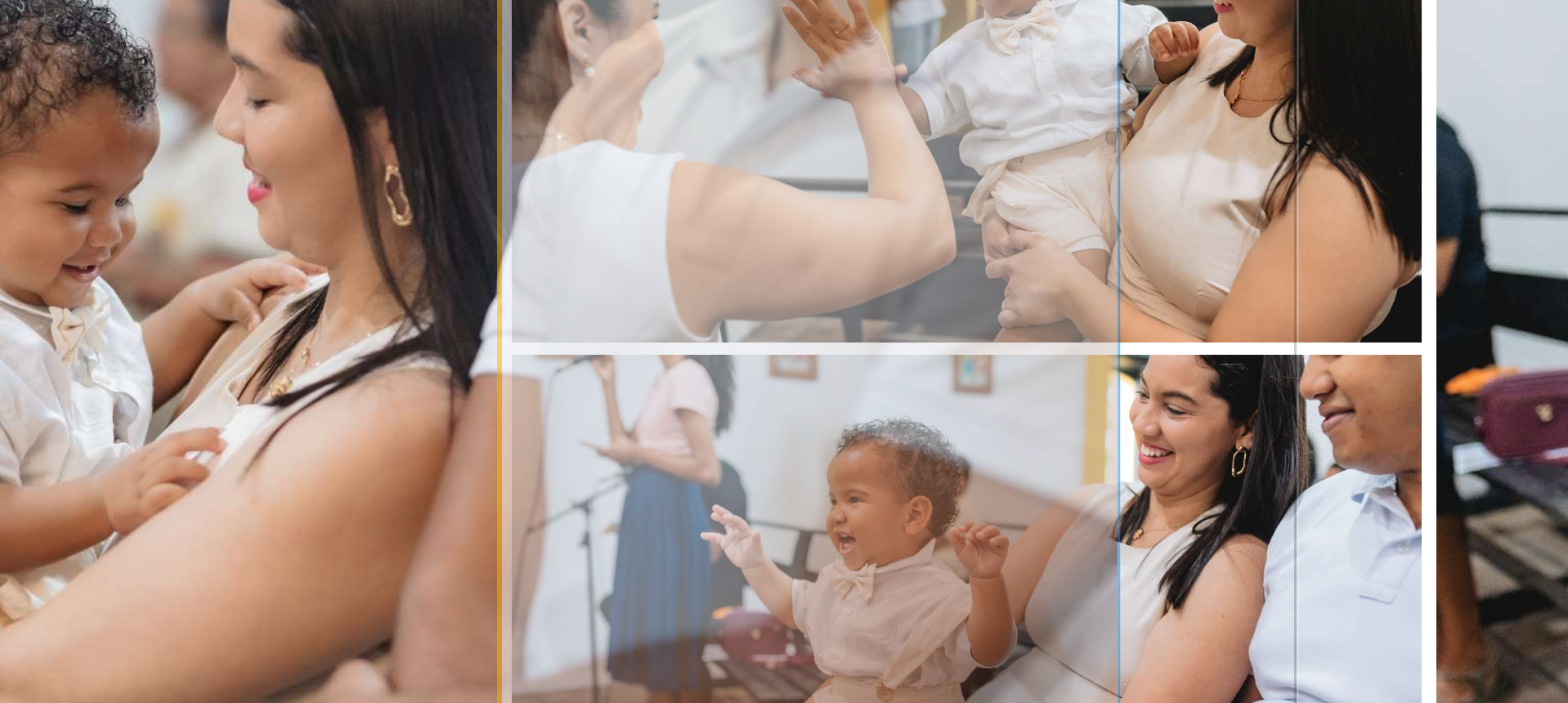
click at [515, 341] on quentale-photo at bounding box center [398, 341] width 240 height 362
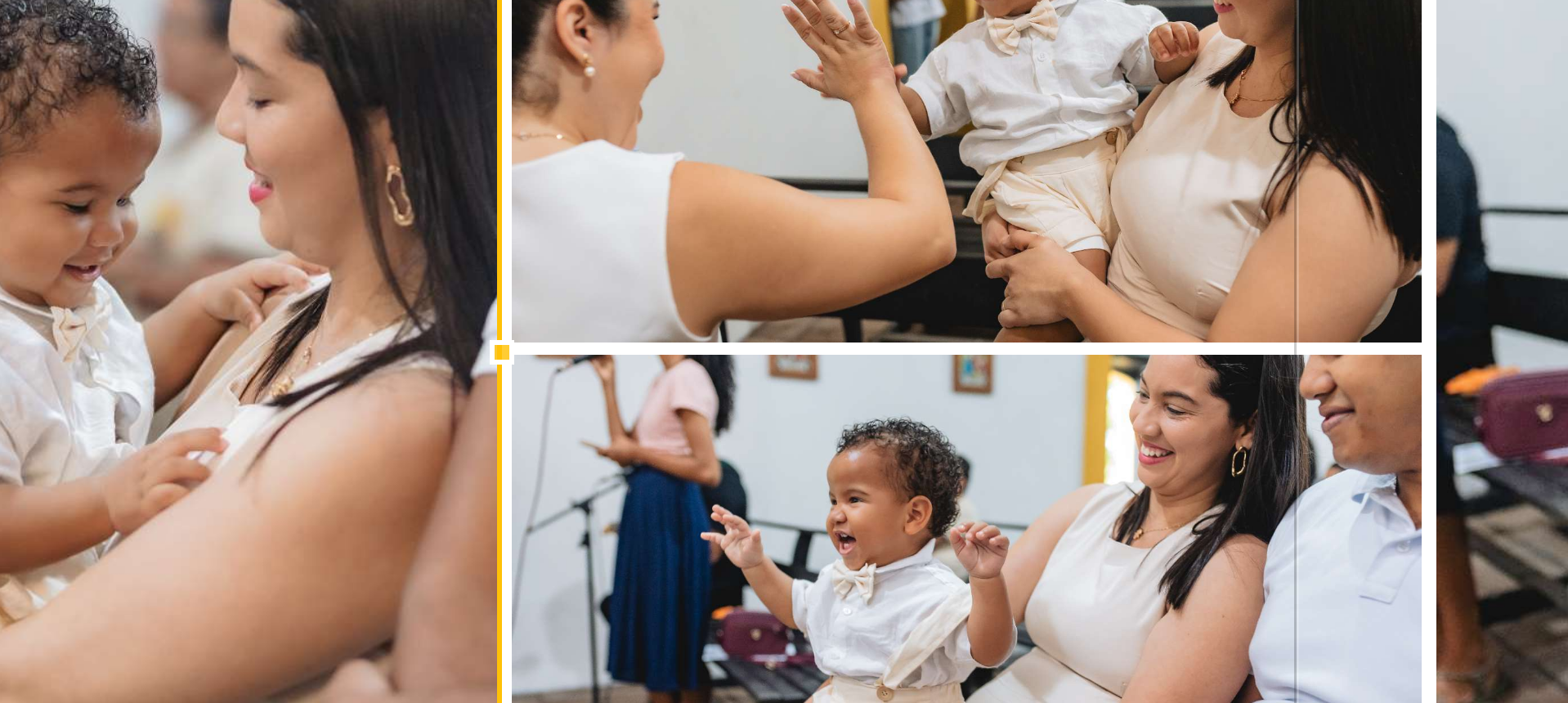
click at [519, 340] on div at bounding box center [519, 342] width 33 height 33
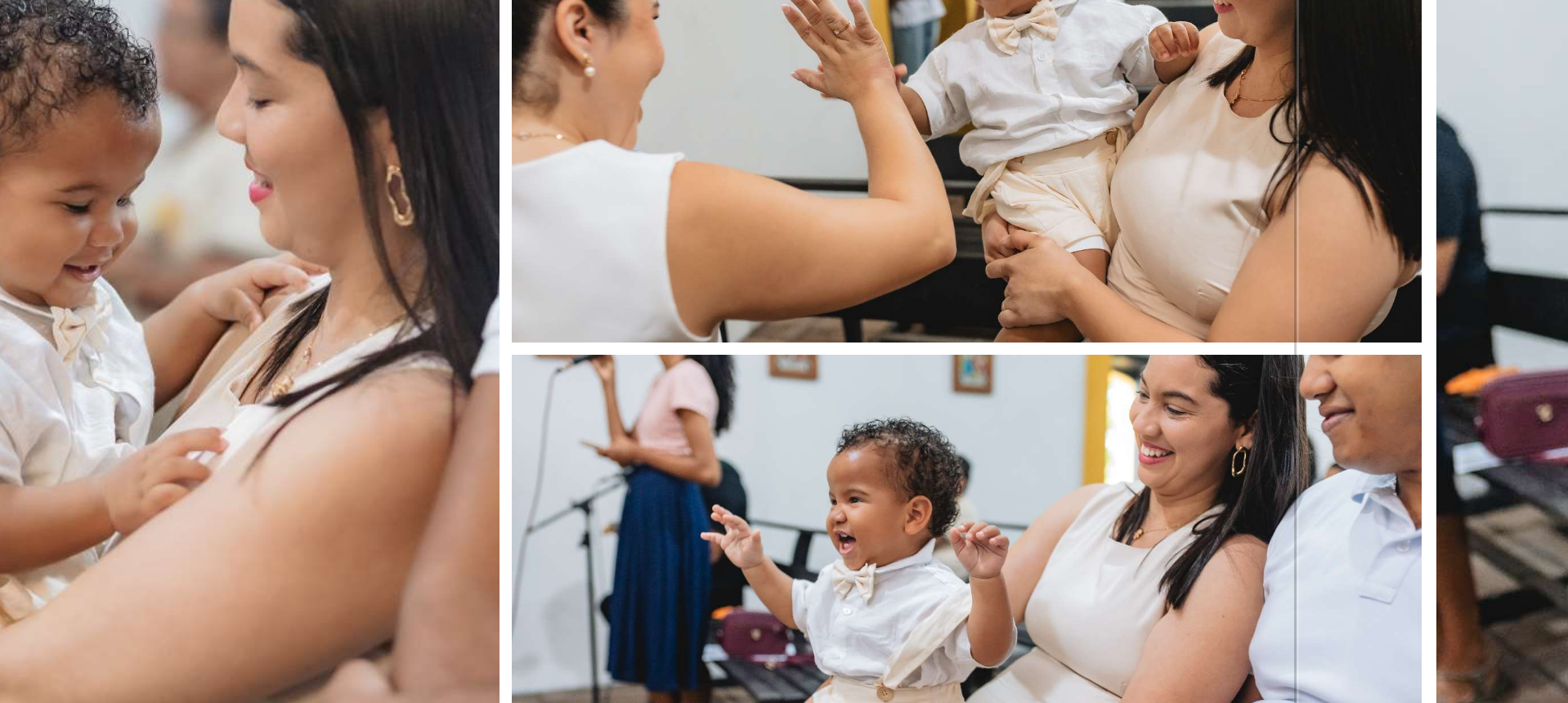
click at [527, 341] on quentale-layouter at bounding box center [784, 341] width 1095 height 445
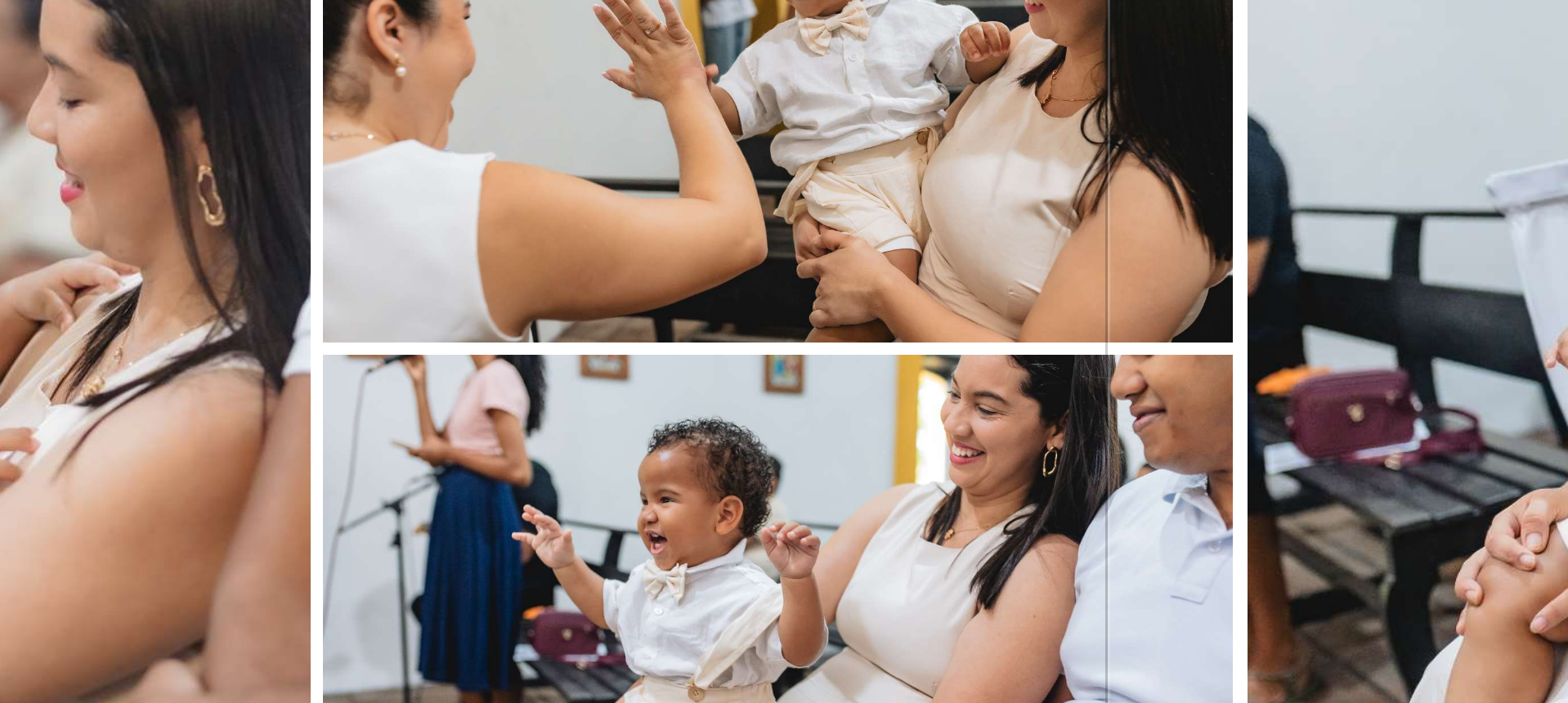
click at [512, 339] on quentale-photo at bounding box center [398, 341] width 241 height 362
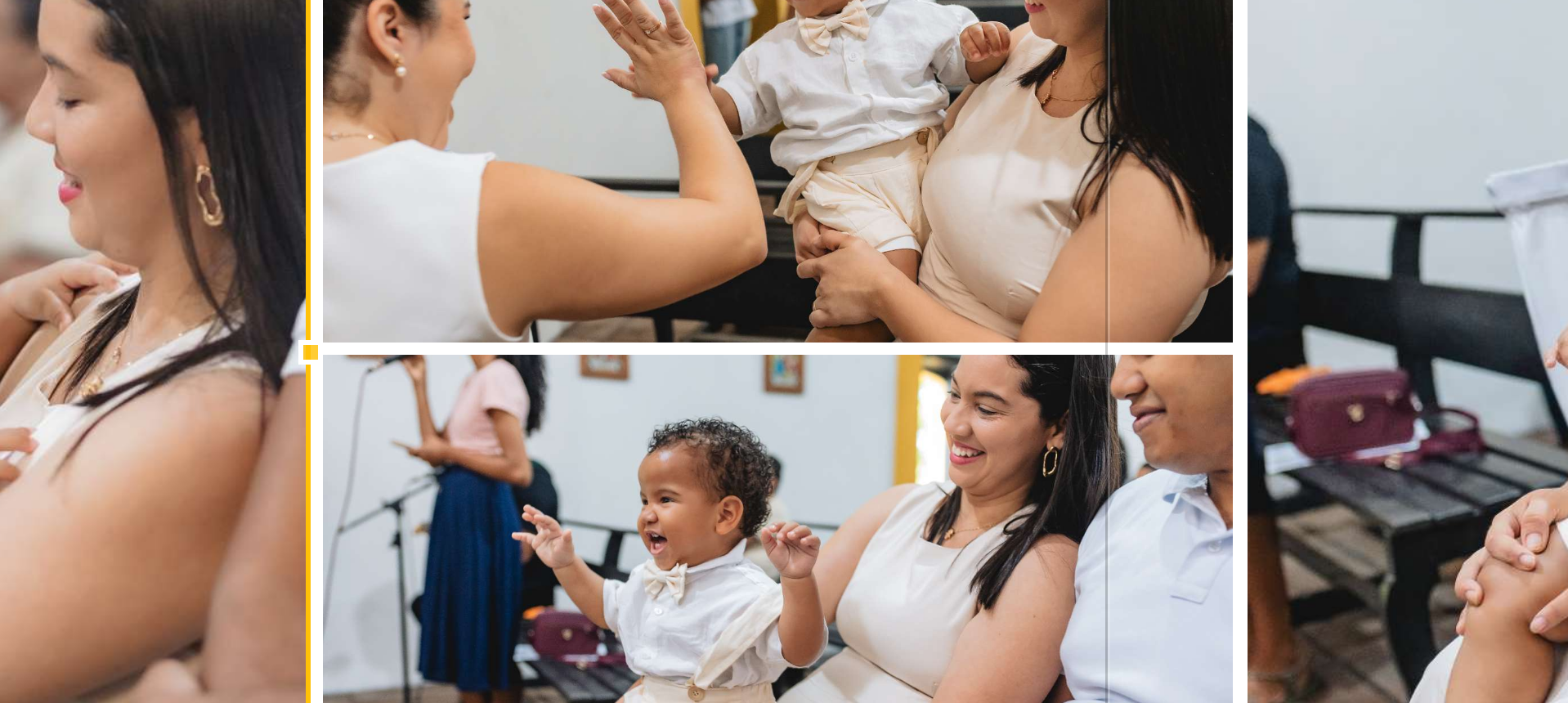
click at [519, 340] on div at bounding box center [518, 342] width 33 height 33
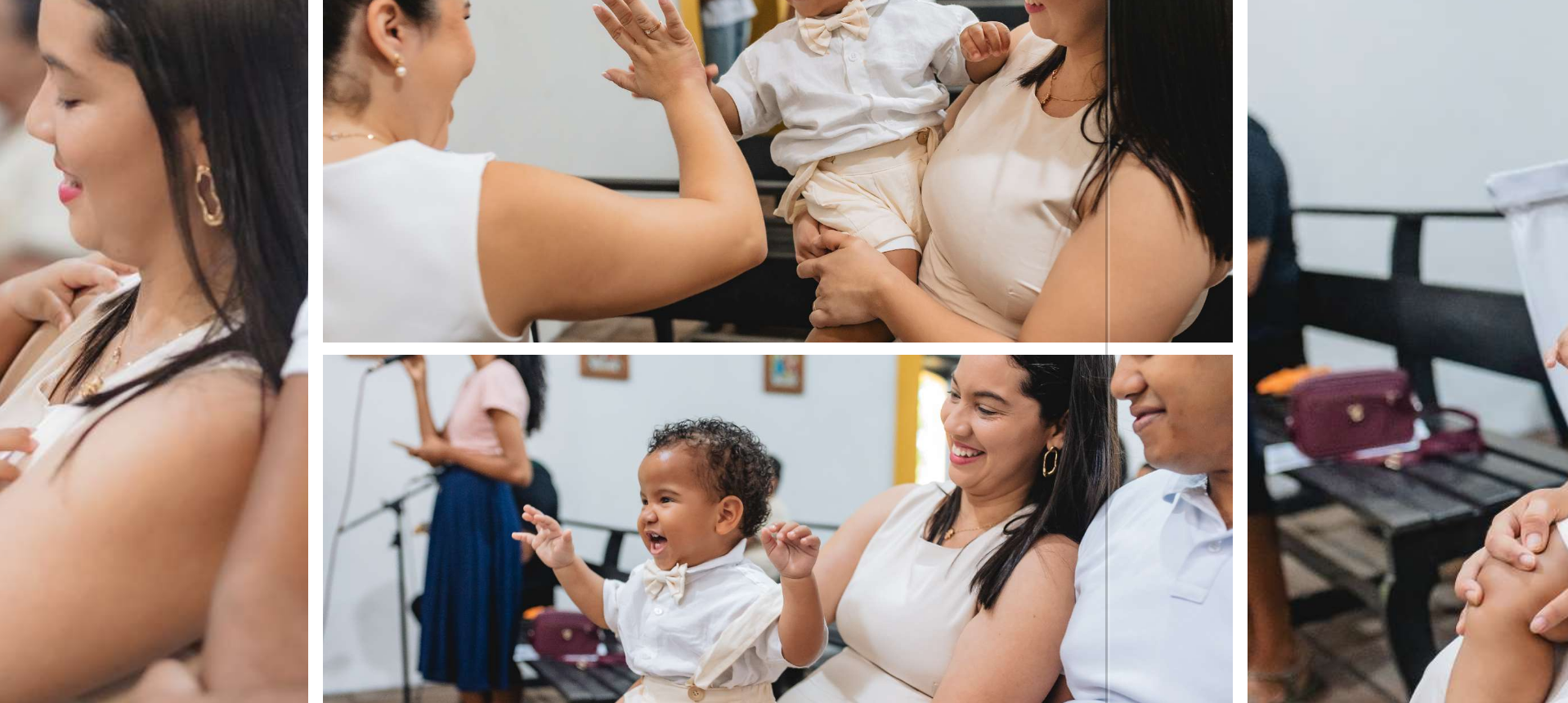
click at [525, 341] on quentale-layouter at bounding box center [784, 341] width 1095 height 445
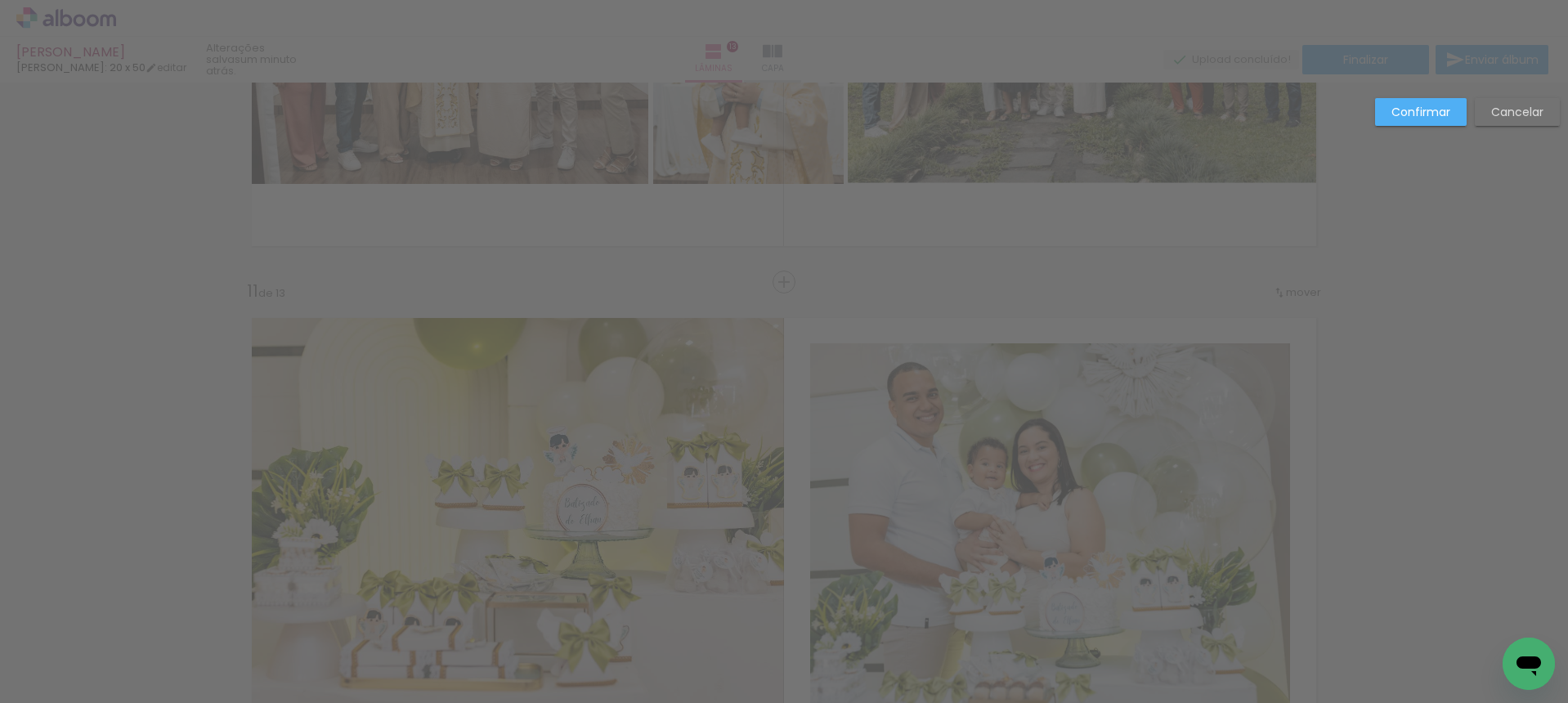
scroll to position [4665, 0]
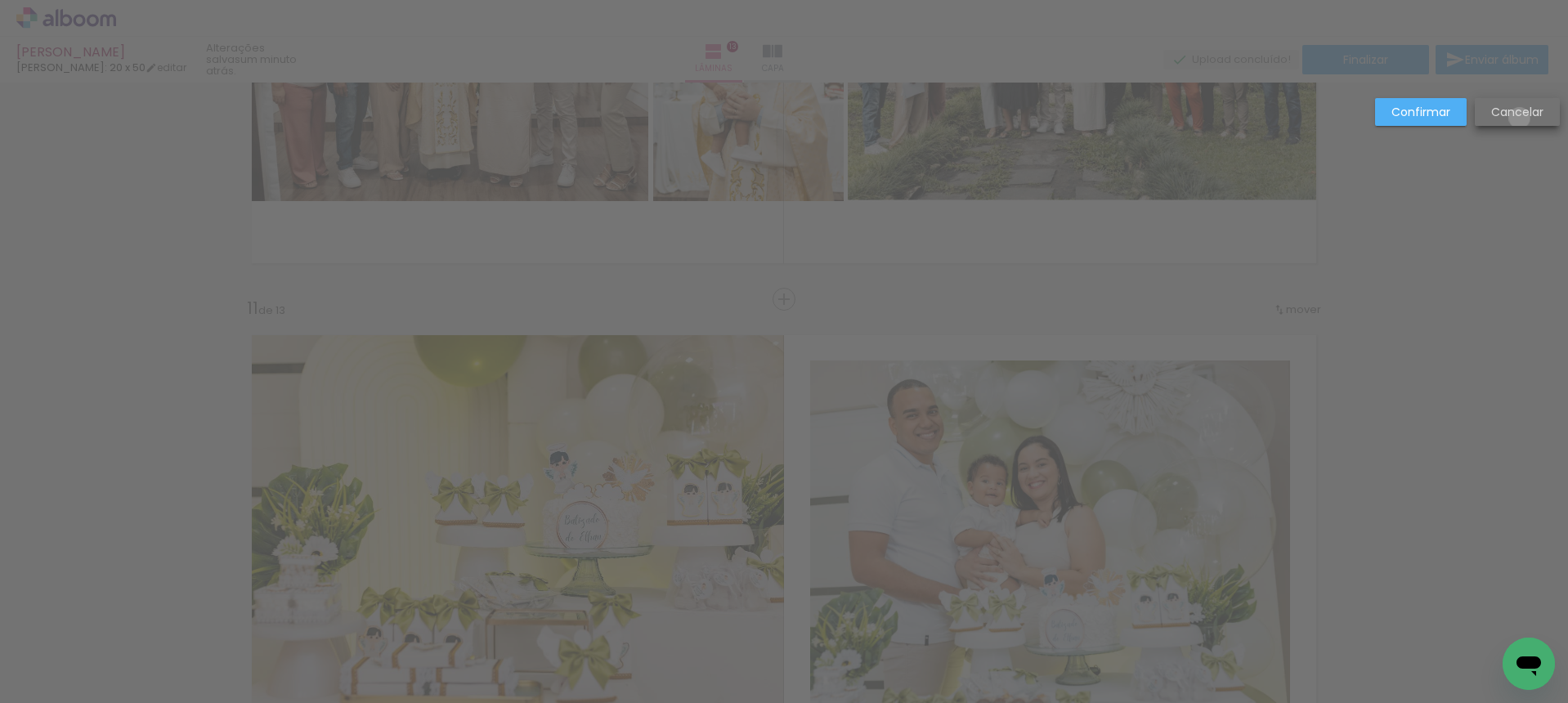
click at [0, 0] on slot "Cancelar" at bounding box center [0, 0] width 0 height 0
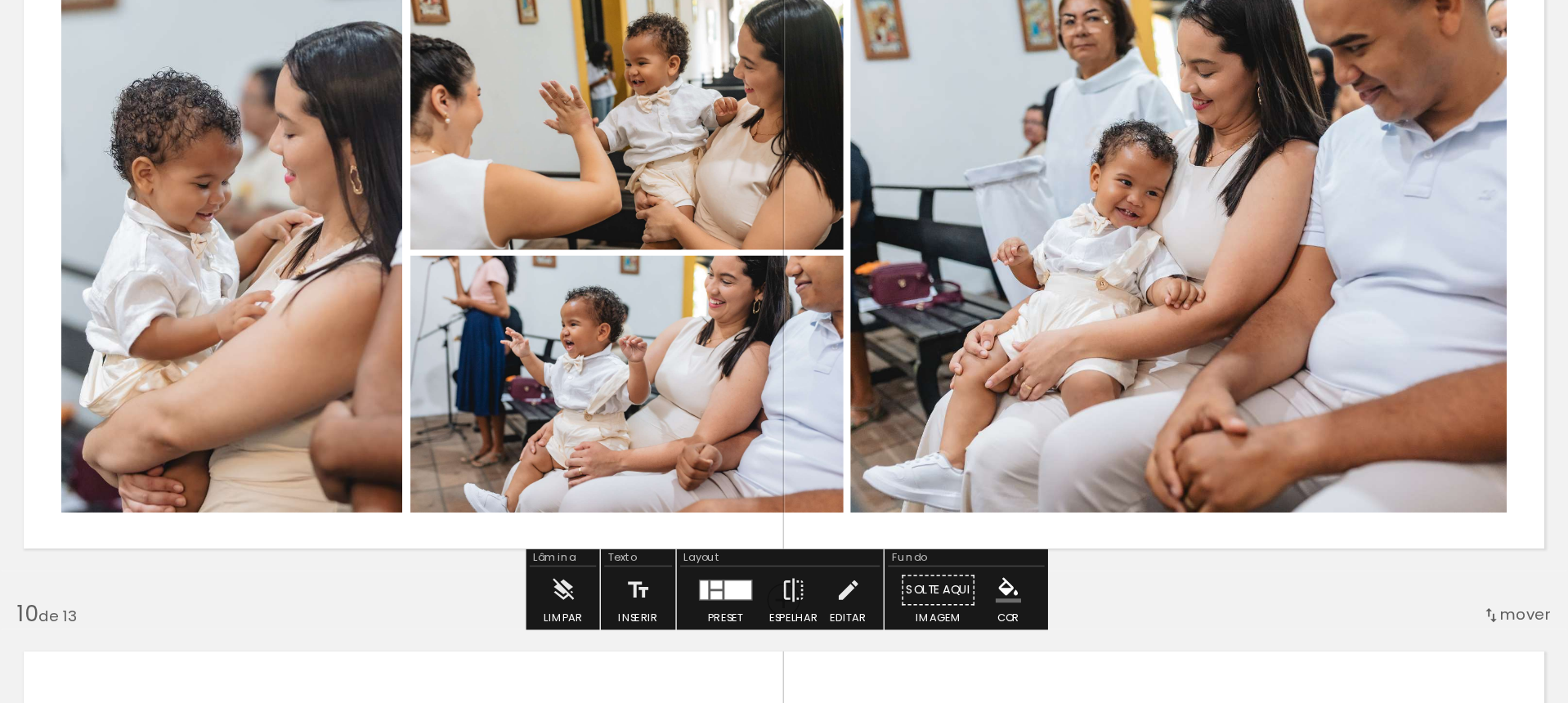
scroll to position [3940, 0]
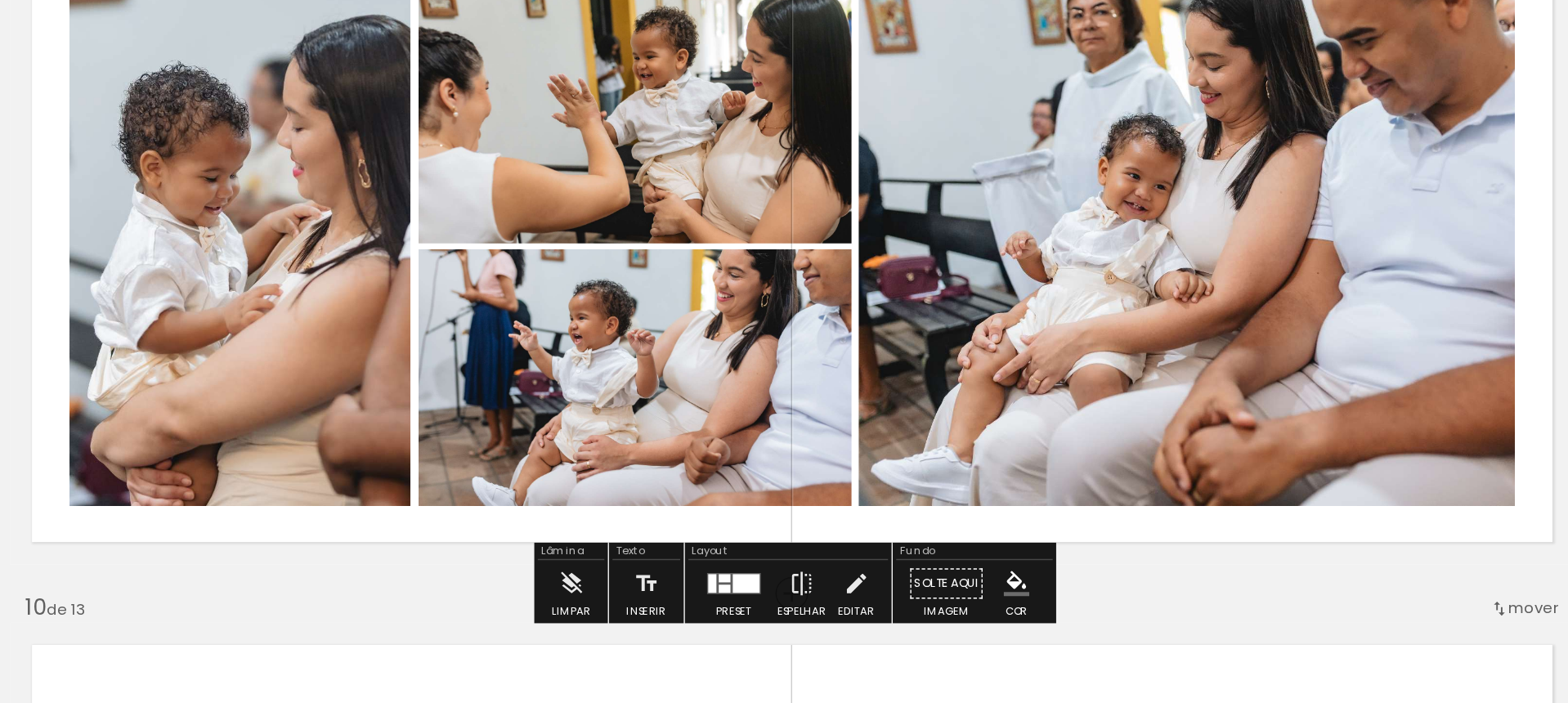
click at [511, 288] on quentale-photo at bounding box center [398, 295] width 240 height 362
click at [820, 518] on iron-icon at bounding box center [829, 531] width 18 height 33
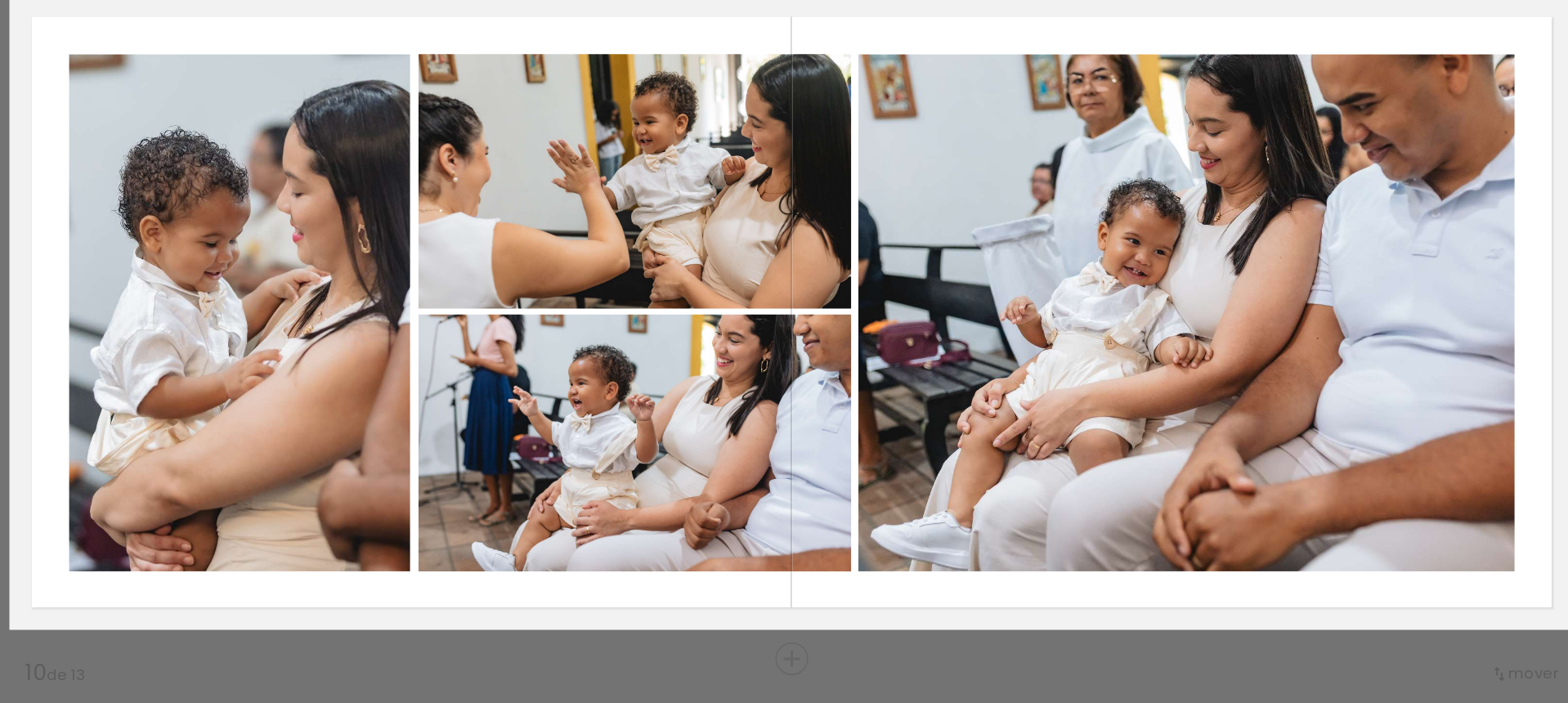
scroll to position [3894, 0]
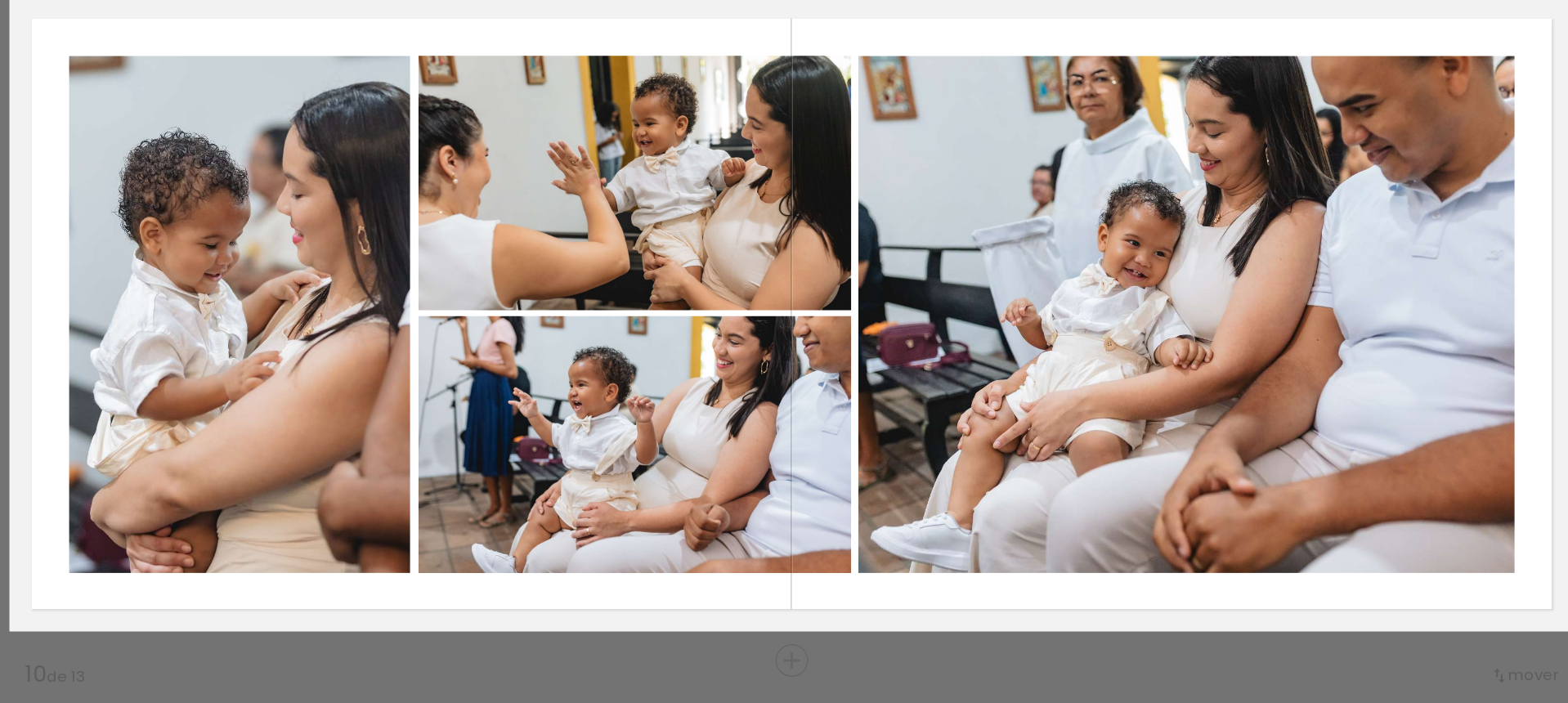
click at [507, 348] on quentale-photo at bounding box center [398, 341] width 240 height 362
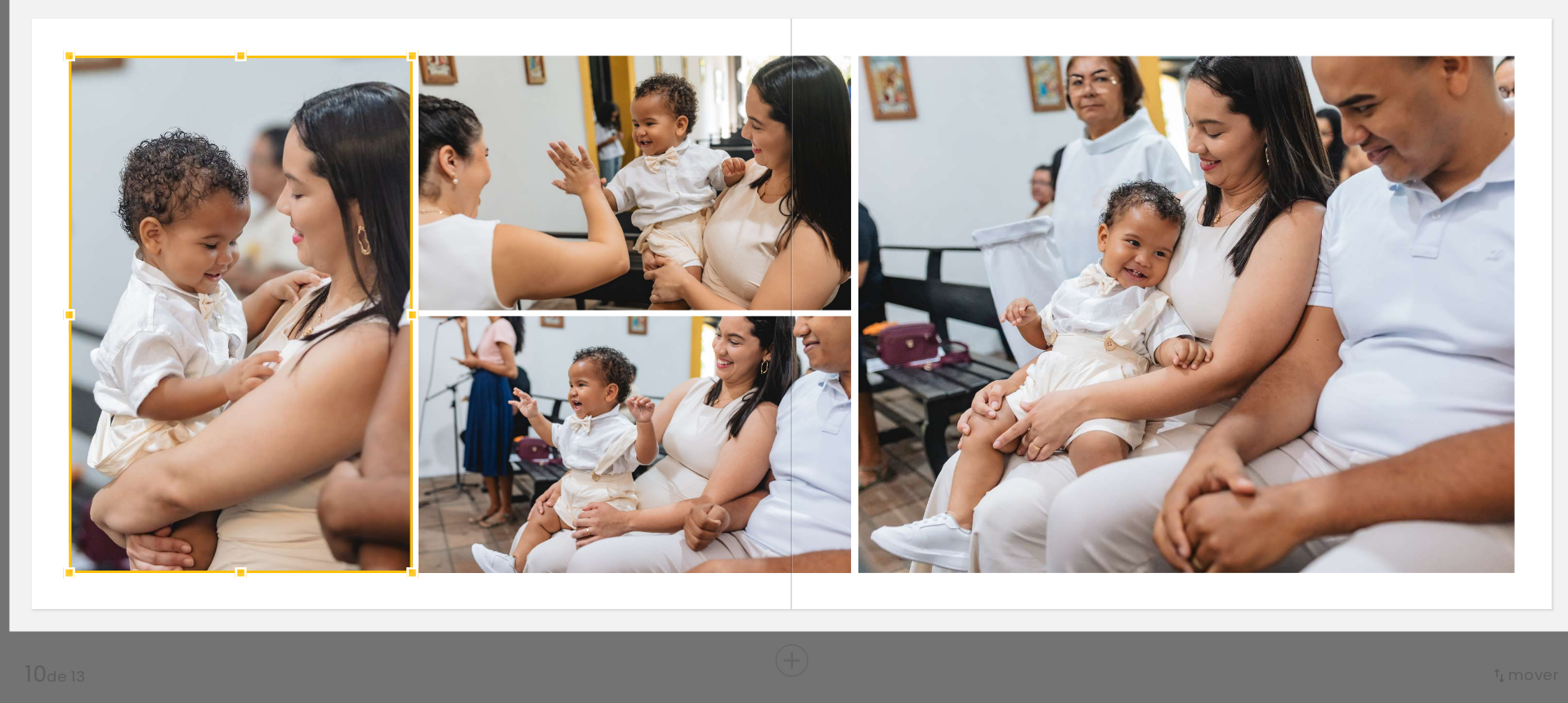
click at [518, 340] on div at bounding box center [518, 342] width 33 height 33
click at [524, 340] on div at bounding box center [518, 342] width 33 height 33
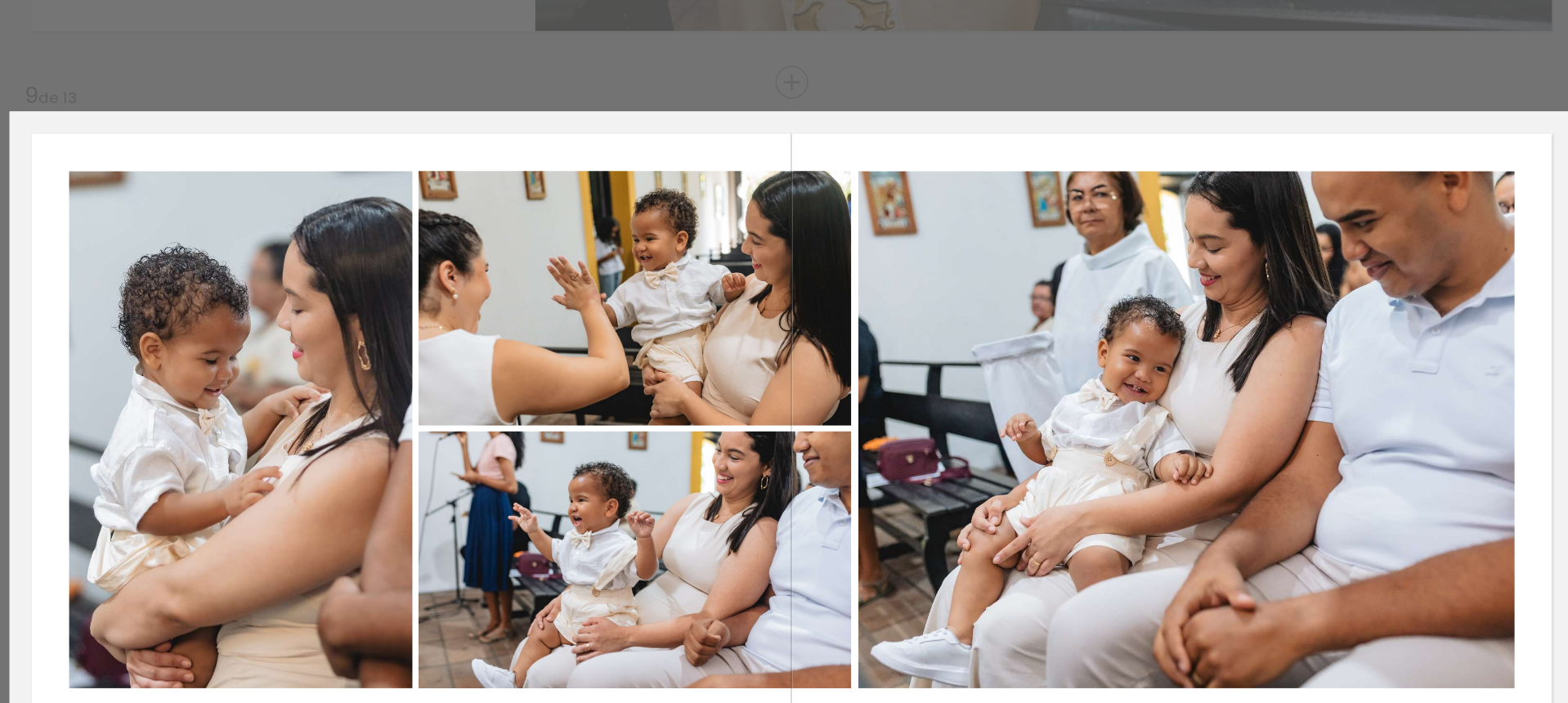
scroll to position [3811, 0]
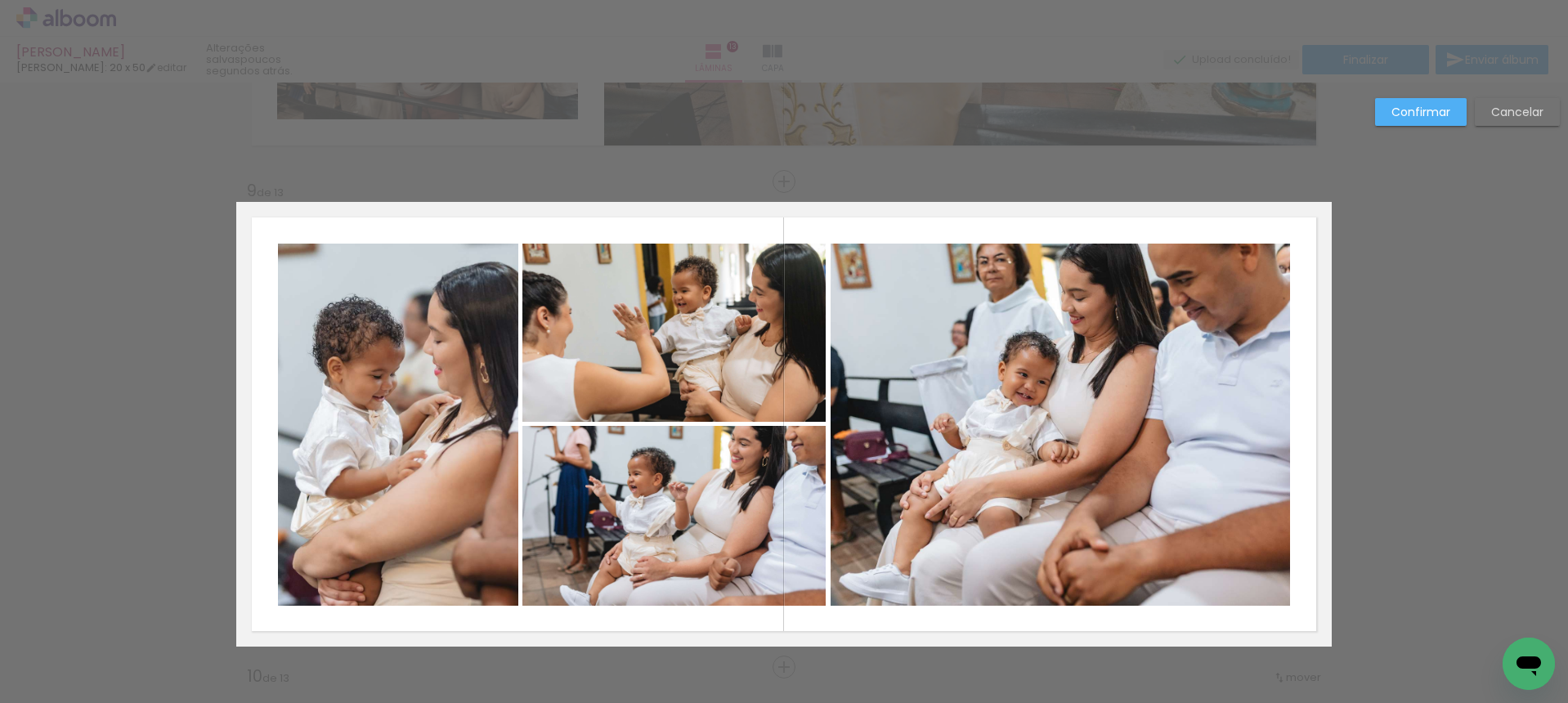
click at [1381, 124] on paper-button "Confirmar" at bounding box center [1420, 111] width 92 height 28
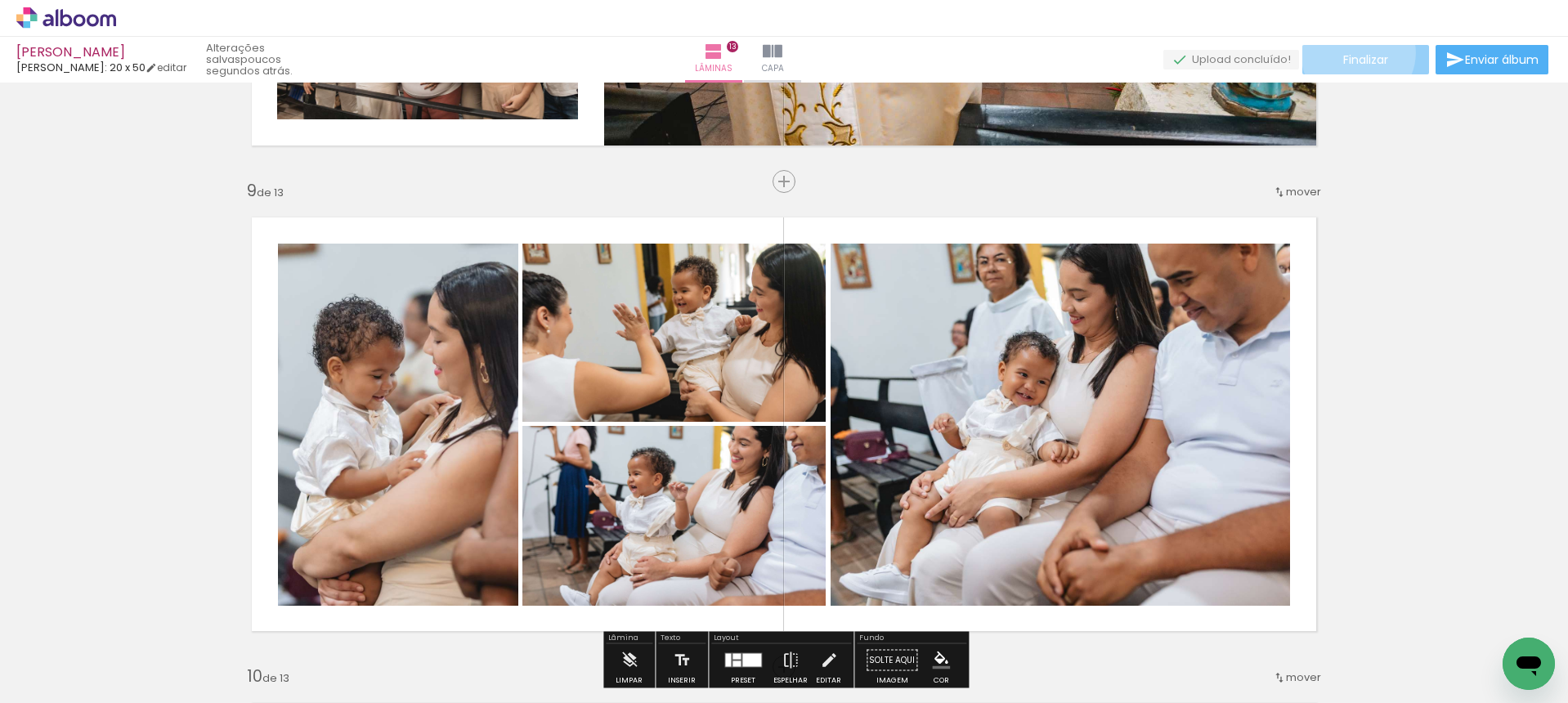
click at [1352, 54] on span "Finalizar" at bounding box center [1365, 60] width 44 height 12
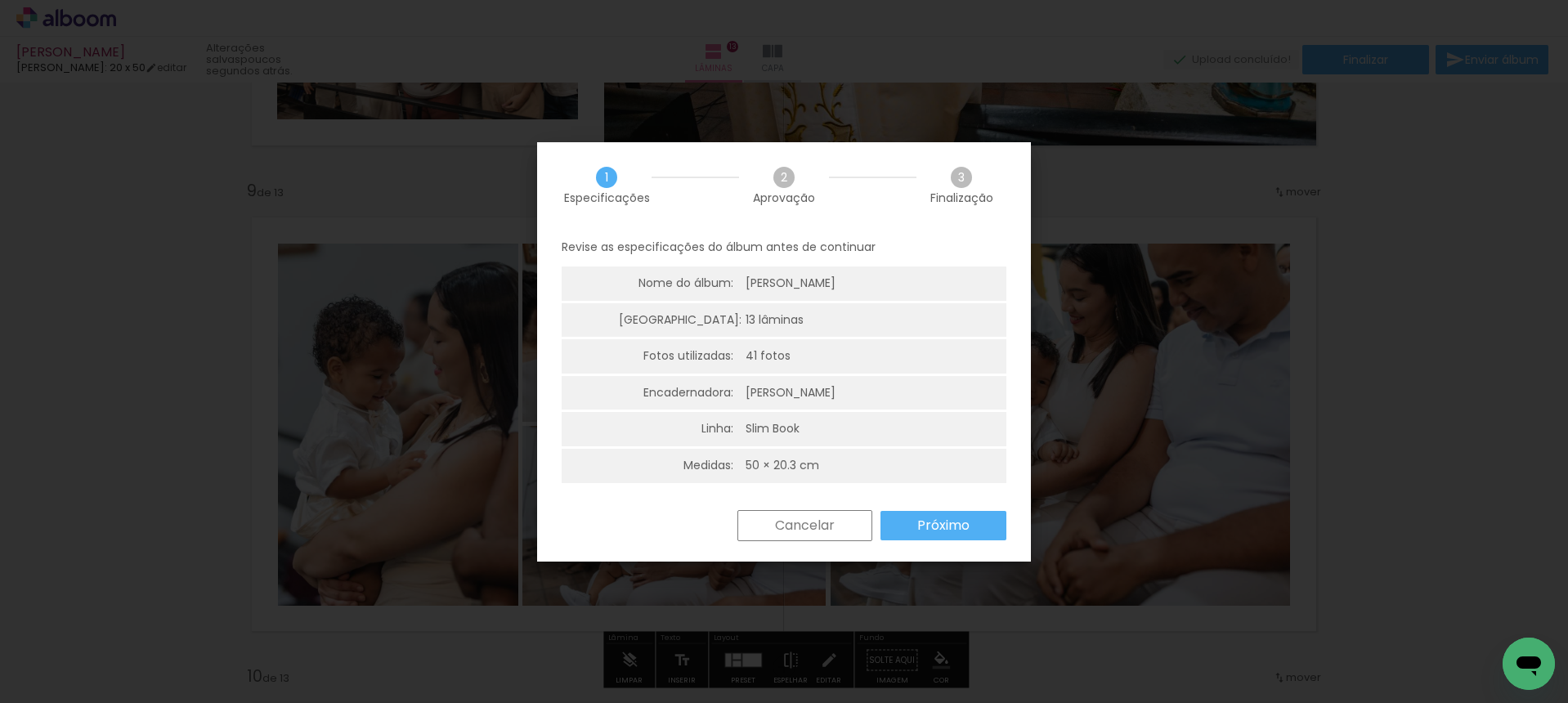
click at [0, 0] on slot "Próximo" at bounding box center [0, 0] width 0 height 0
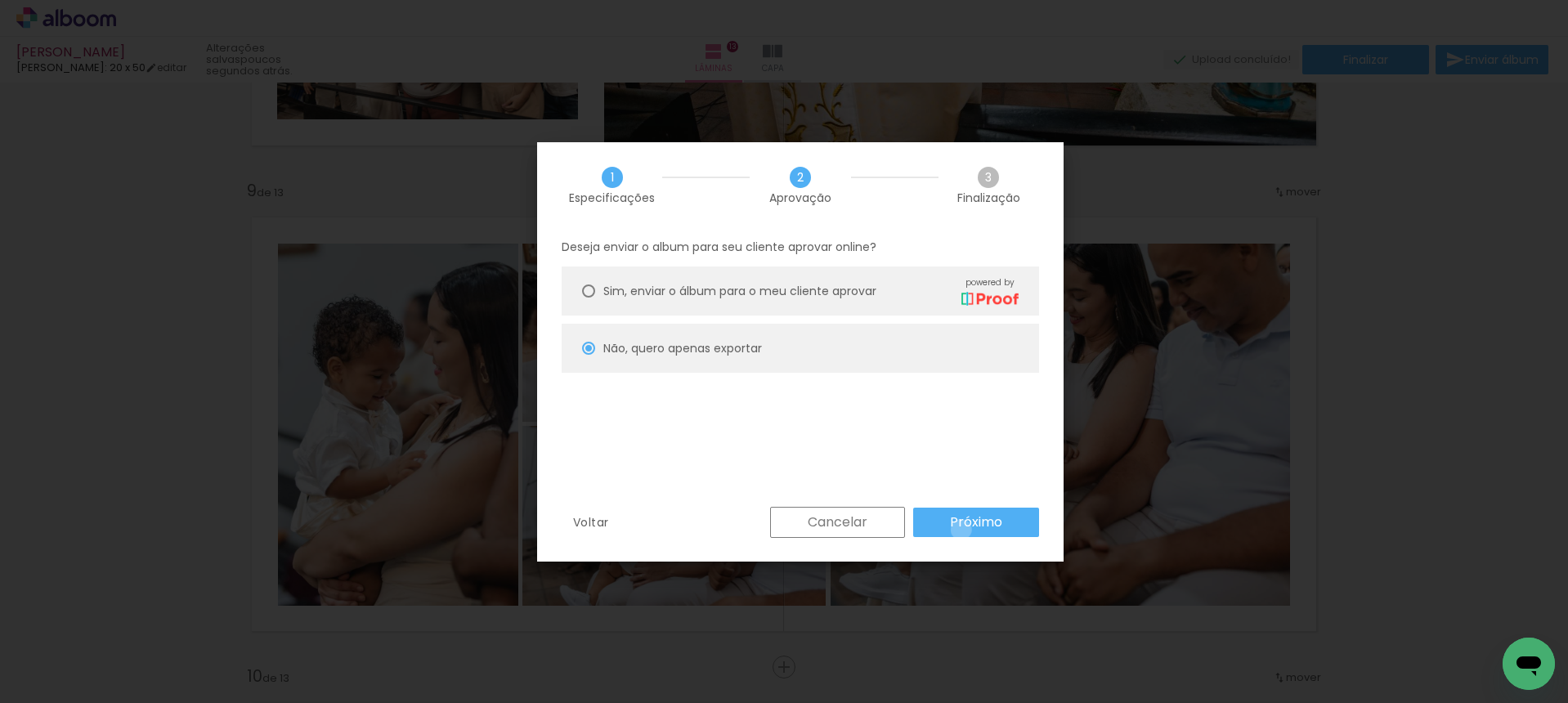
click at [0, 0] on slot "Próximo" at bounding box center [0, 0] width 0 height 0
type input "Alta, 300 DPI"
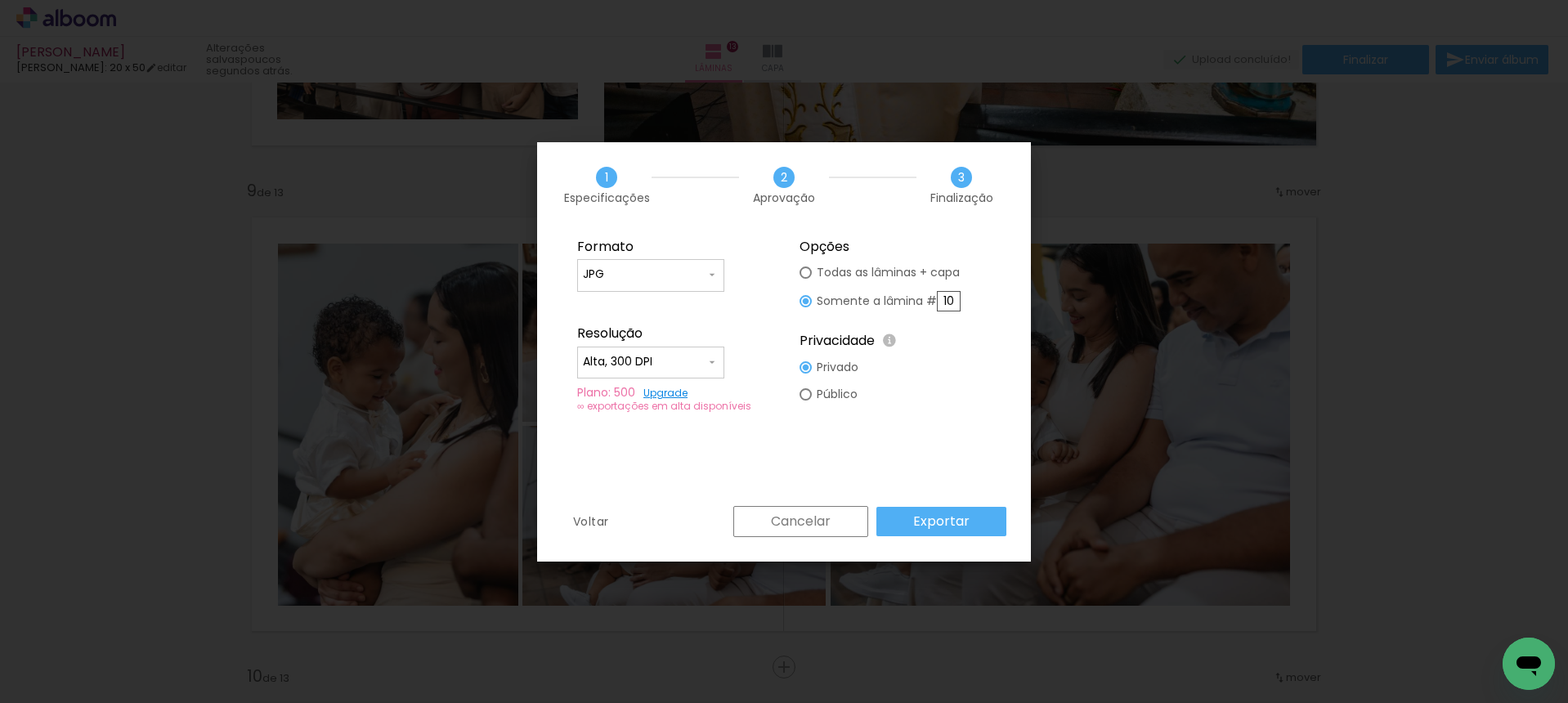
drag, startPoint x: 946, startPoint y: 299, endPoint x: 987, endPoint y: 305, distance: 41.4
click at [987, 305] on fieldset "Opções Todas as lâminas + capa Somente a lâmina # 10 Privacidade Todo o conteúd…" at bounding box center [895, 326] width 219 height 195
type input "9"
click at [0, 0] on slot "Exportar" at bounding box center [0, 0] width 0 height 0
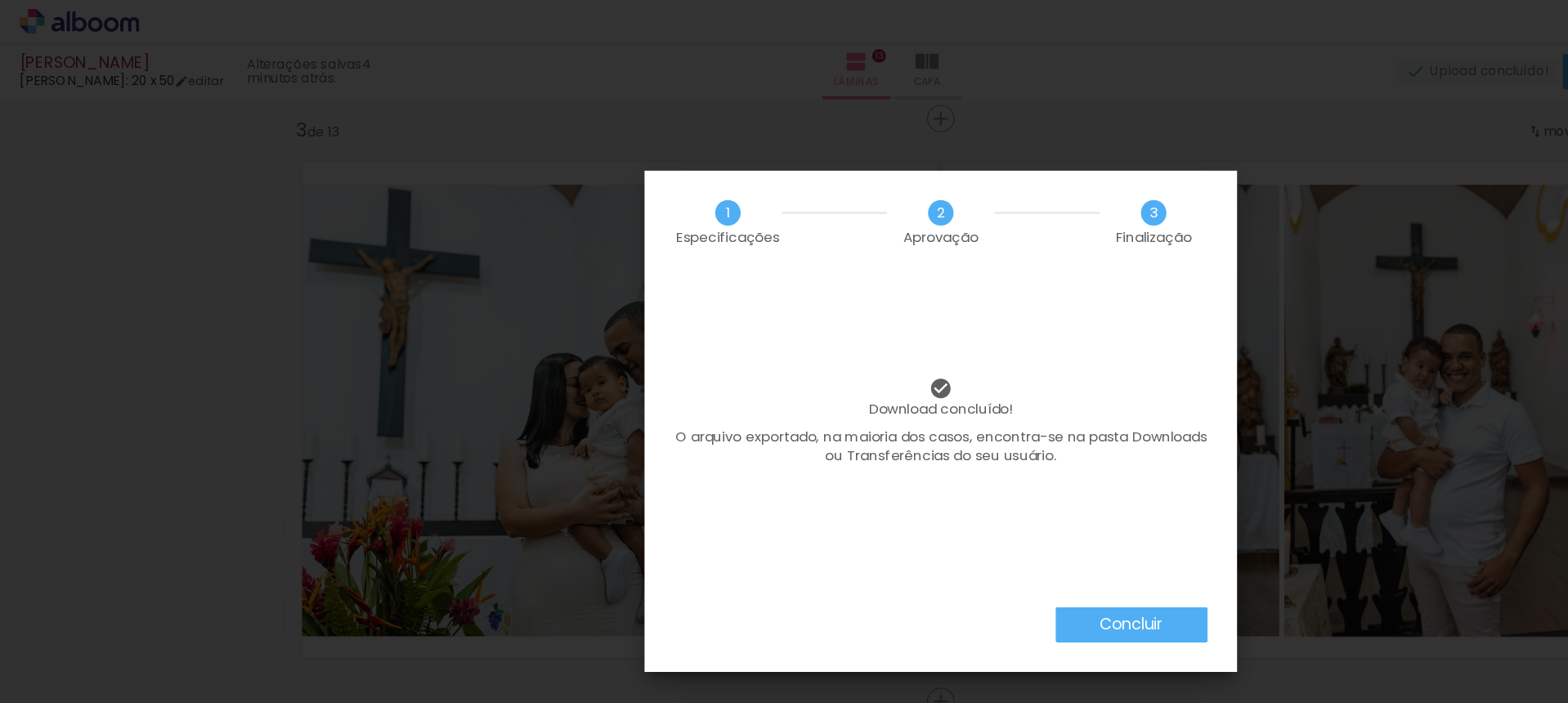
drag, startPoint x: 869, startPoint y: 484, endPoint x: 969, endPoint y: 503, distance: 101.8
click at [878, 488] on div "Download concluído! O arquivo exportado, na maioria dos casos, encontra-se na p…" at bounding box center [784, 366] width 493 height 278
click at [0, 0] on slot "Concluir" at bounding box center [0, 0] width 0 height 0
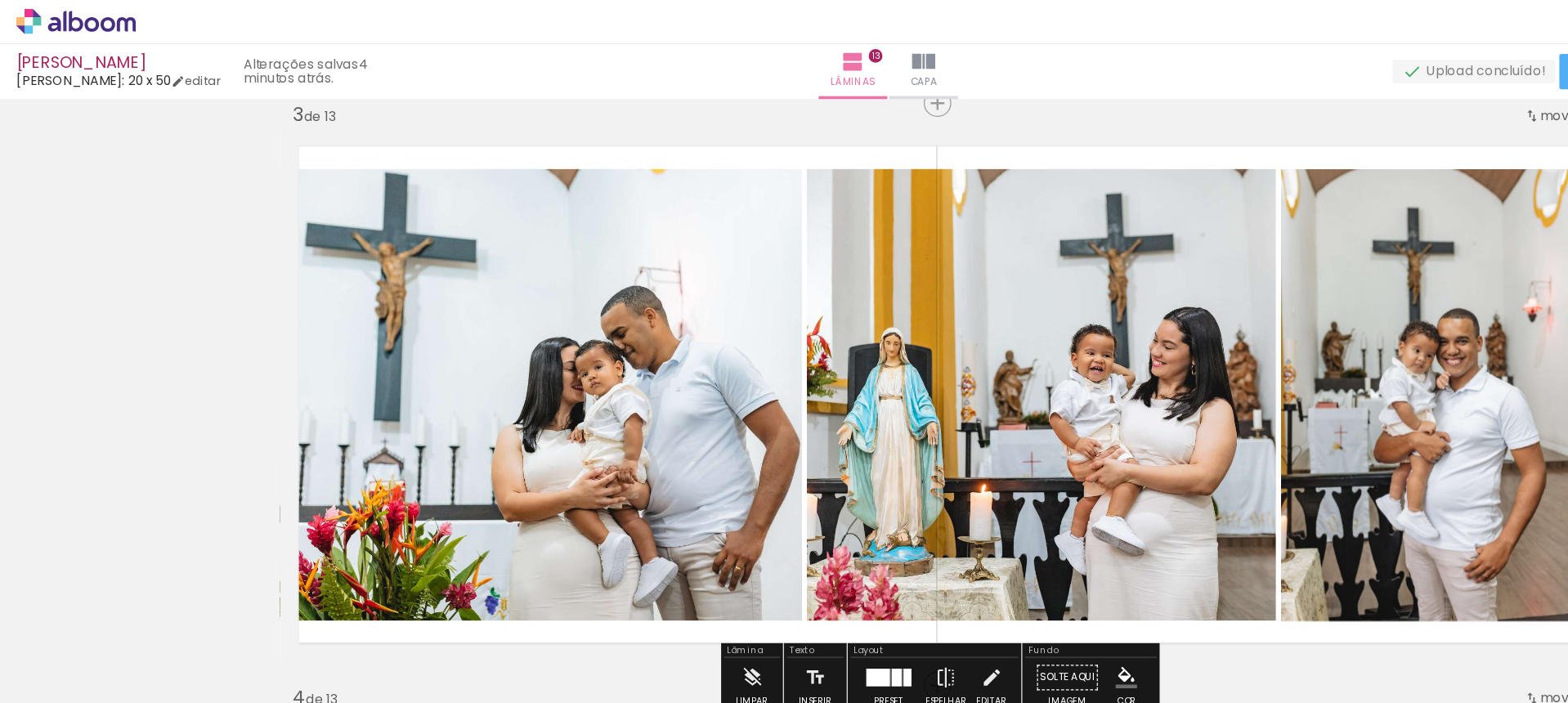
scroll to position [999, 0]
